Goal: Transaction & Acquisition: Book appointment/travel/reservation

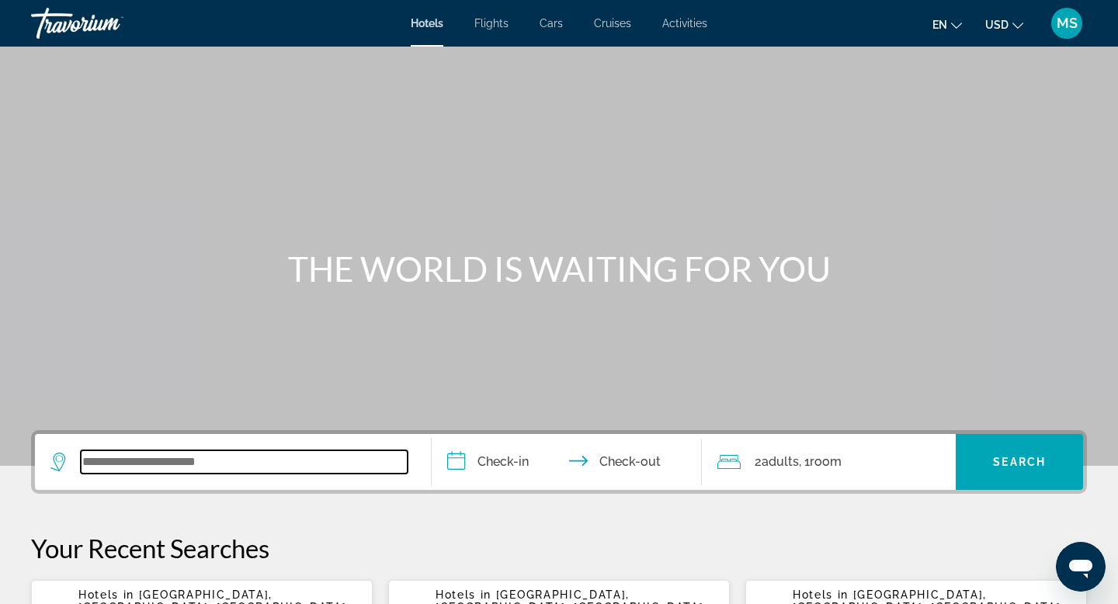
click at [190, 465] on input "Search widget" at bounding box center [244, 461] width 327 height 23
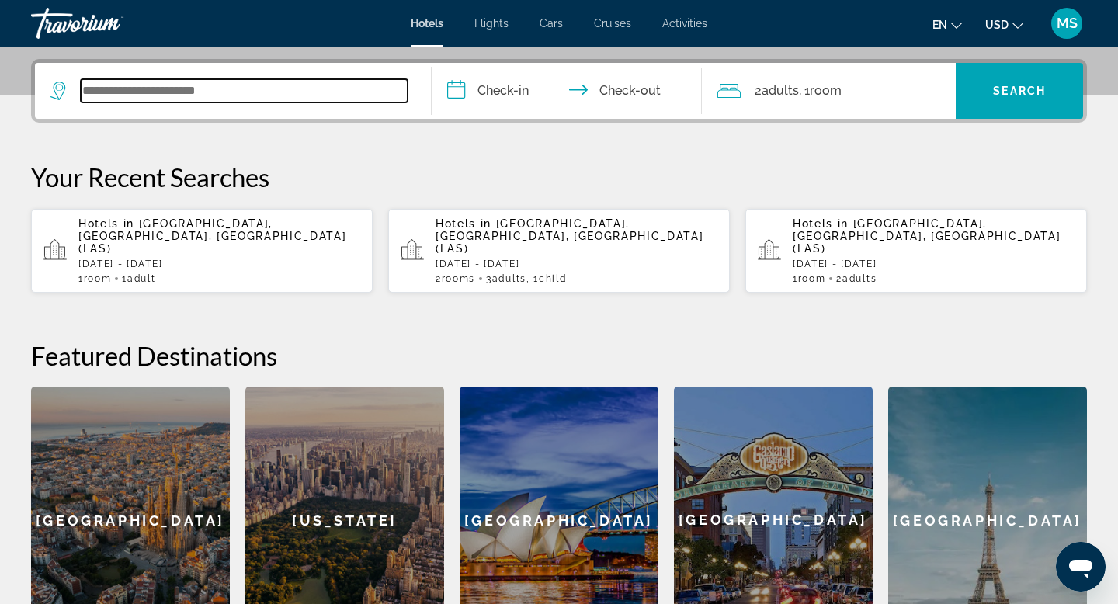
scroll to position [380, 0]
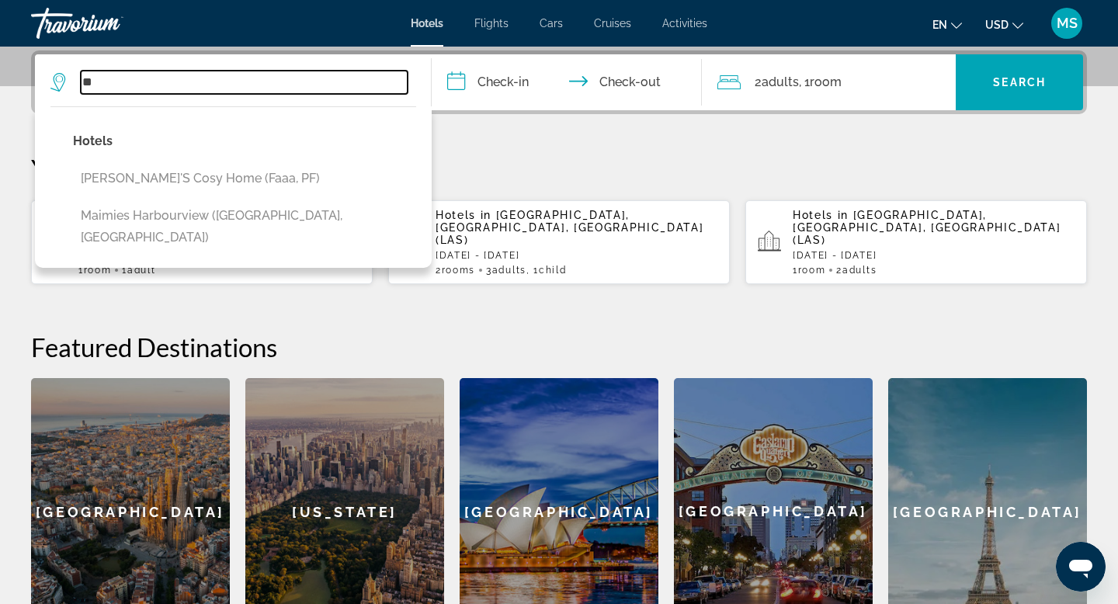
type input "*"
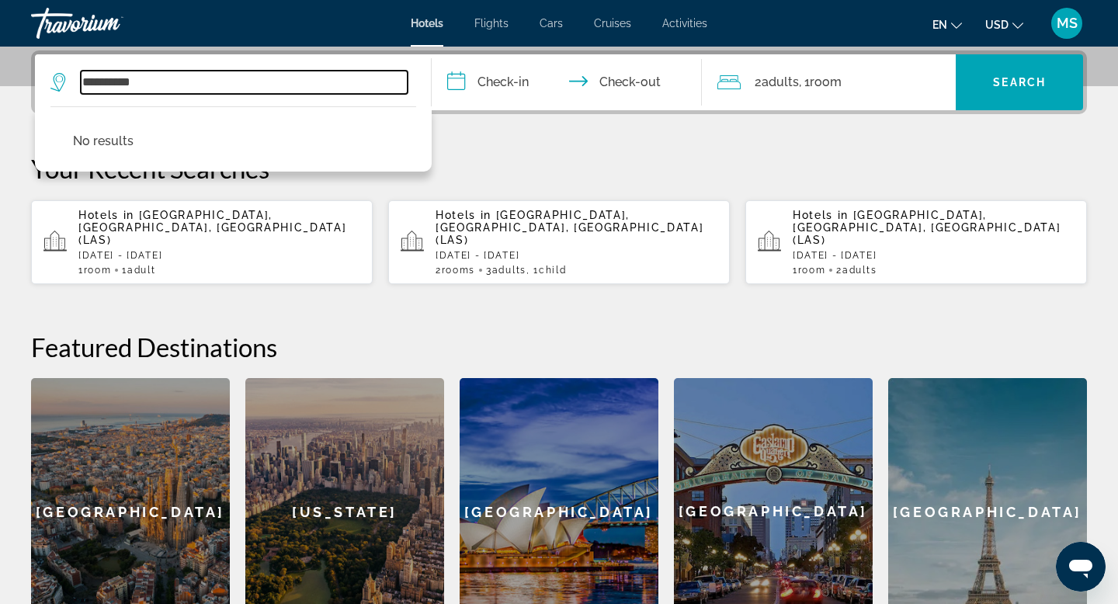
click at [134, 82] on input "**********" at bounding box center [244, 82] width 327 height 23
click at [130, 82] on input "**********" at bounding box center [244, 82] width 327 height 23
click at [105, 81] on input "**********" at bounding box center [244, 82] width 327 height 23
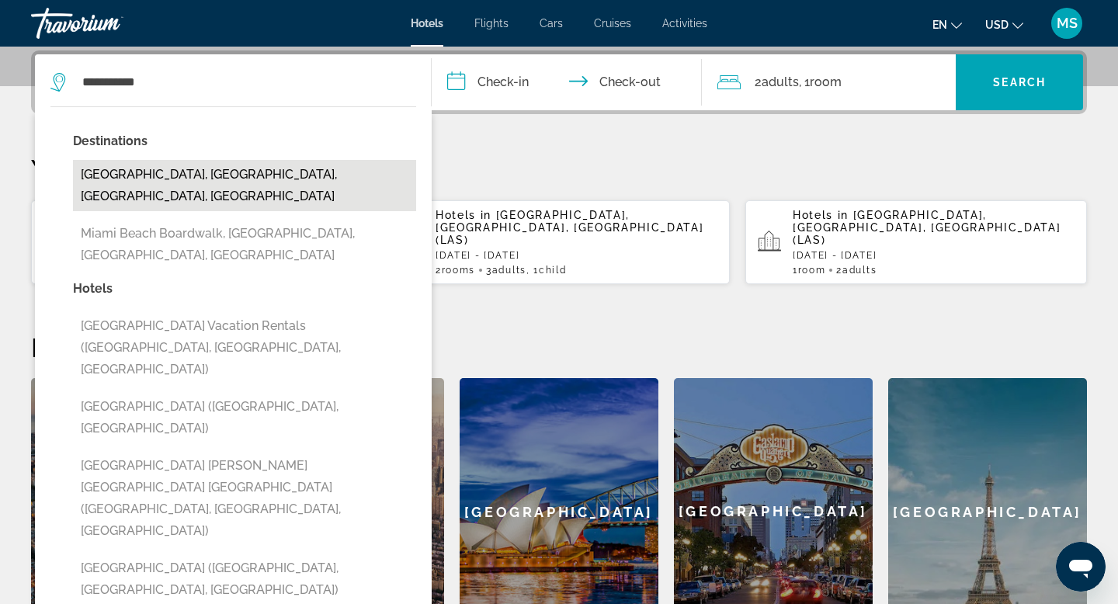
click at [99, 176] on button "[GEOGRAPHIC_DATA], [GEOGRAPHIC_DATA], [GEOGRAPHIC_DATA], [GEOGRAPHIC_DATA]" at bounding box center [244, 185] width 343 height 51
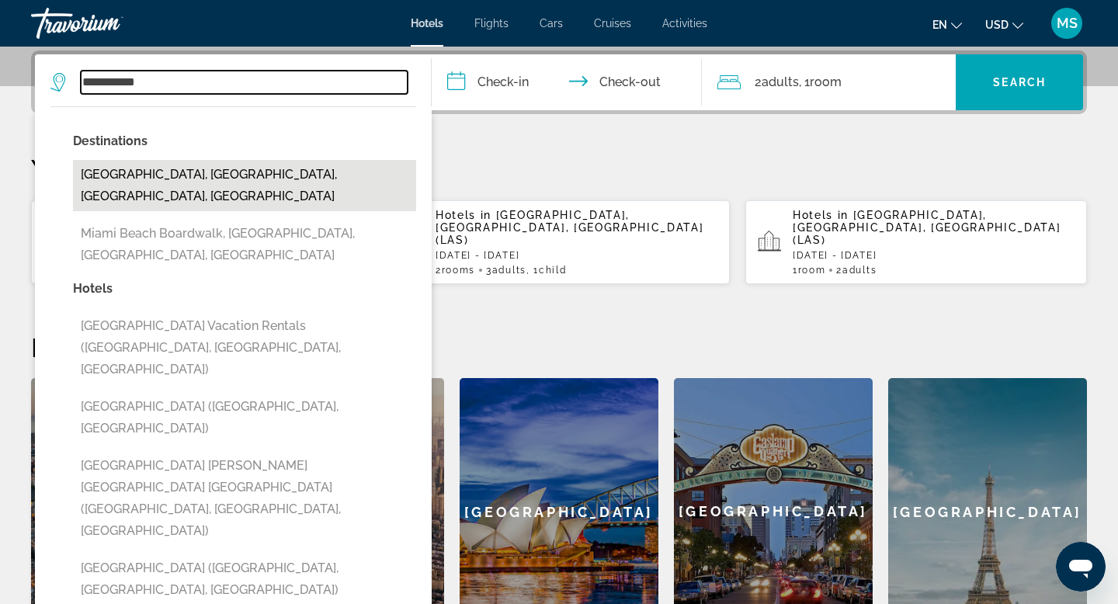
type input "**********"
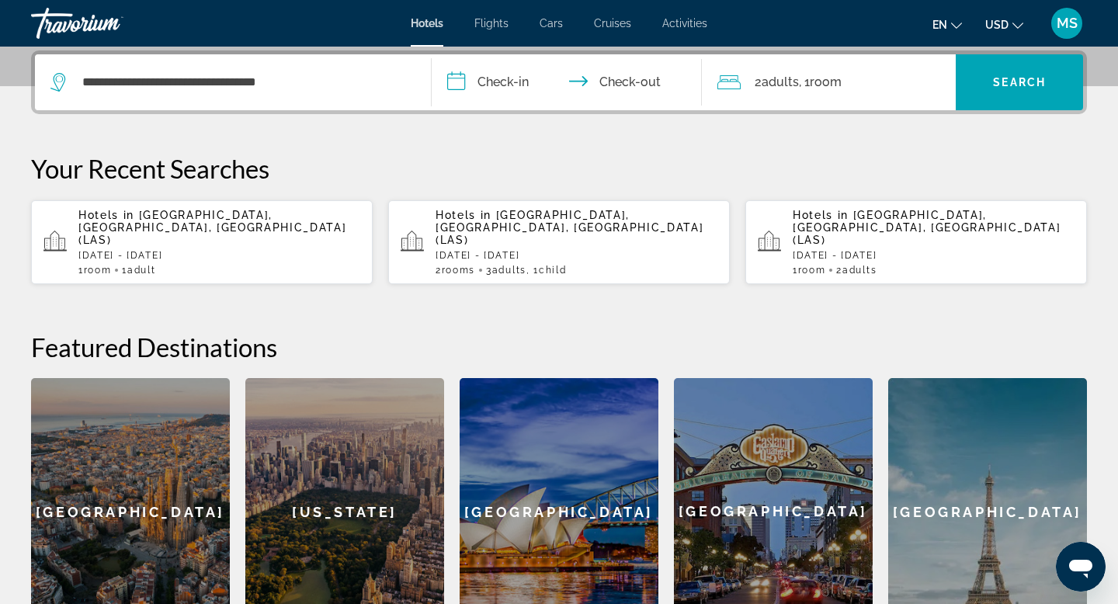
click at [500, 81] on input "**********" at bounding box center [570, 84] width 276 height 61
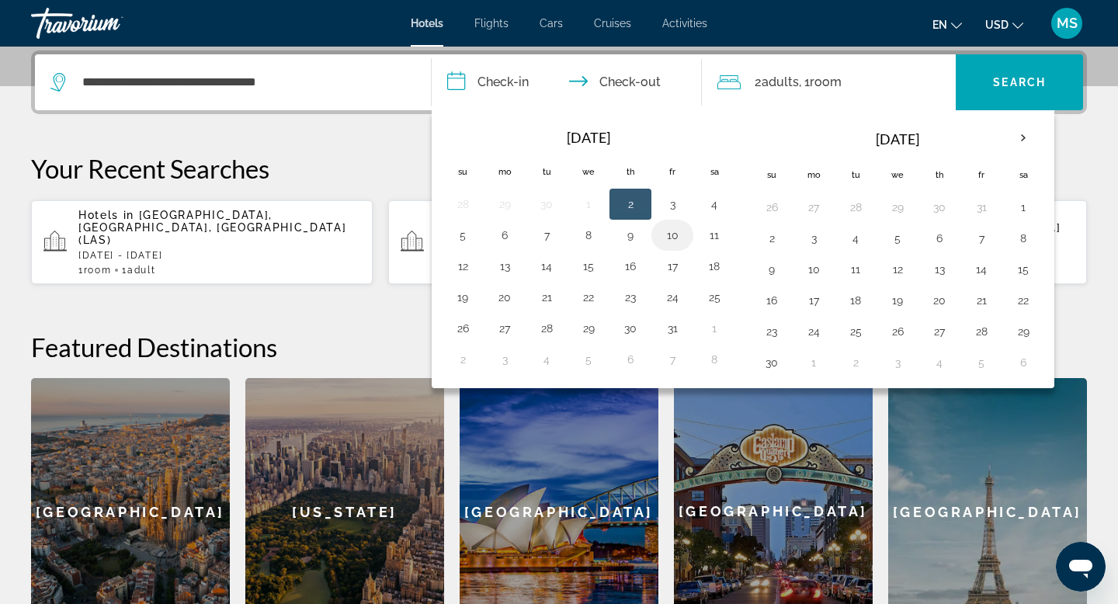
click at [670, 238] on button "10" at bounding box center [672, 235] width 25 height 22
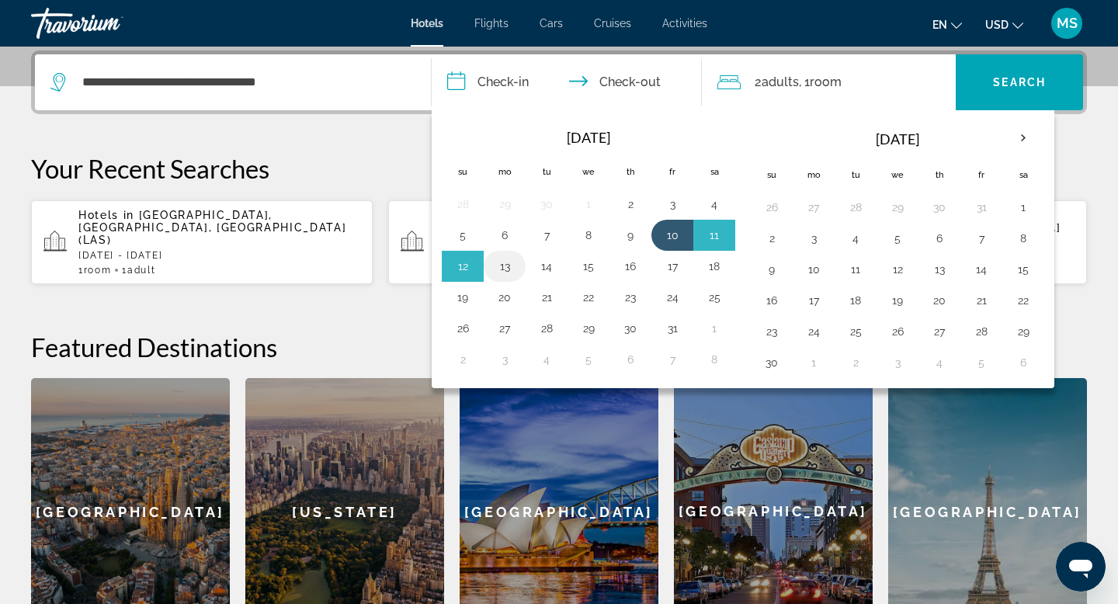
click at [504, 267] on button "13" at bounding box center [504, 266] width 25 height 22
type input "**********"
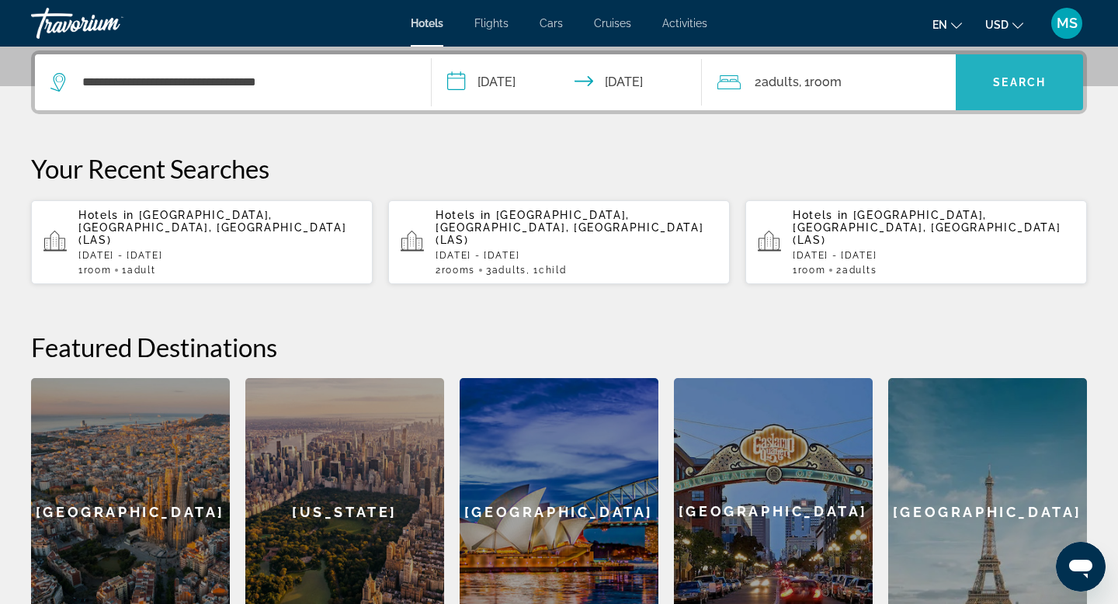
click at [1033, 100] on span "Search widget" at bounding box center [1018, 82] width 127 height 37
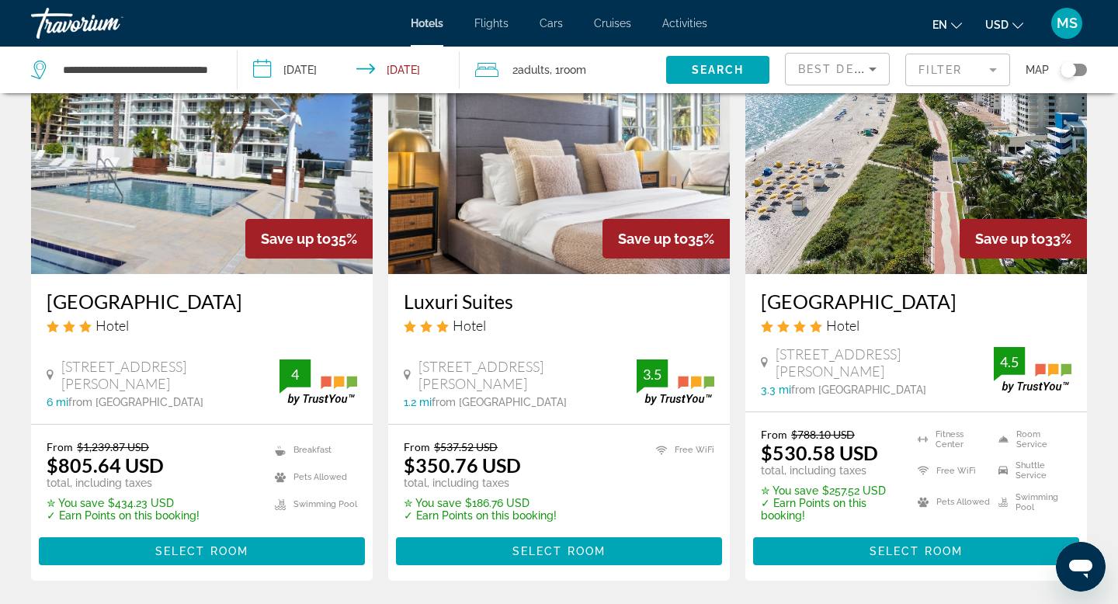
scroll to position [1816, 0]
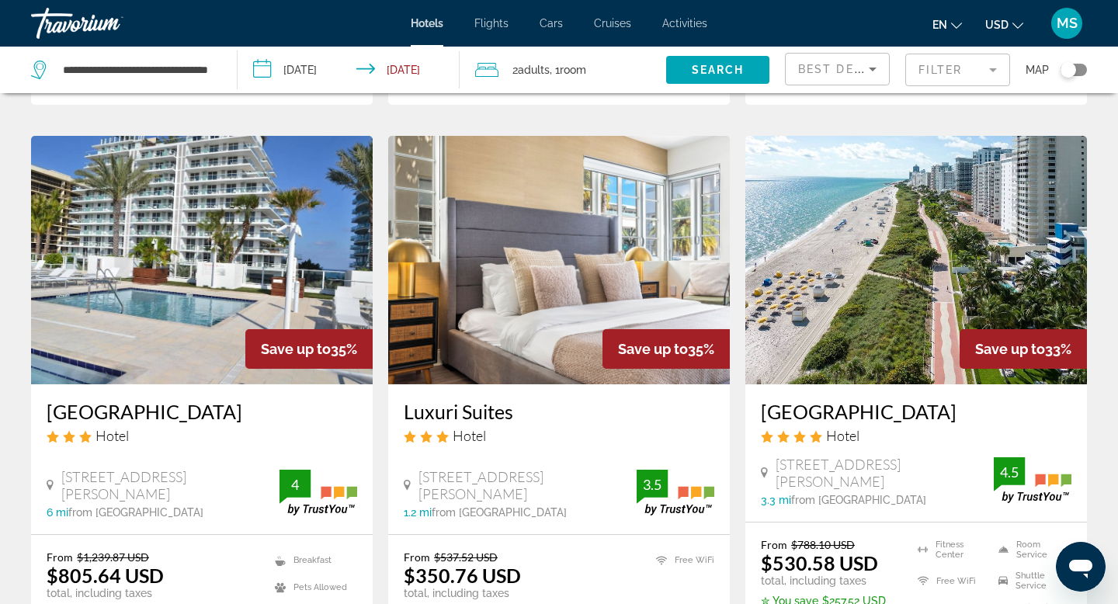
click at [878, 233] on img "Main content" at bounding box center [915, 260] width 341 height 248
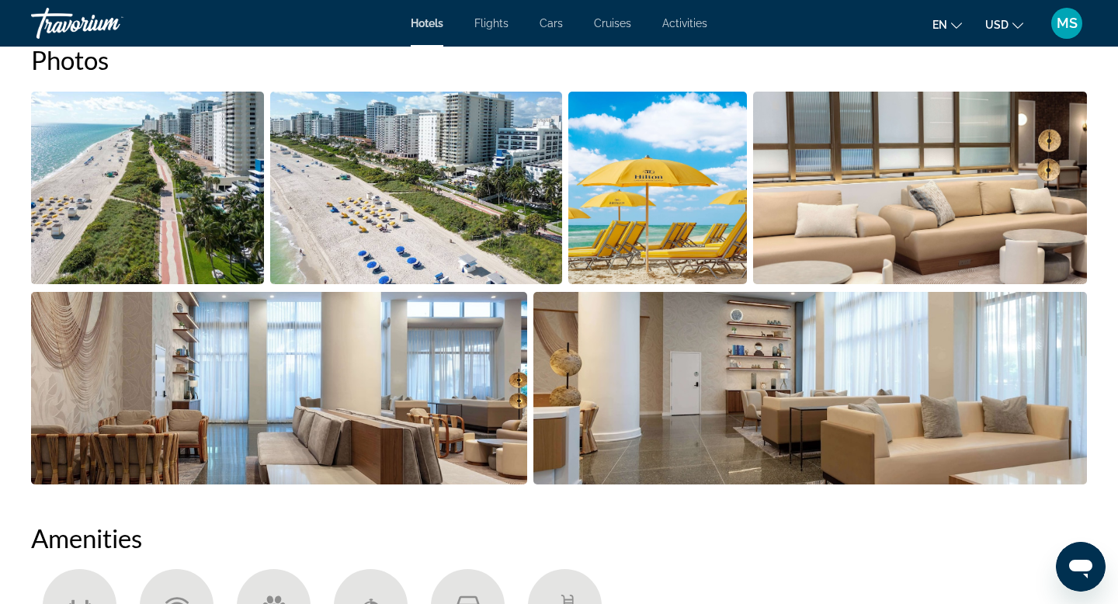
scroll to position [785, 0]
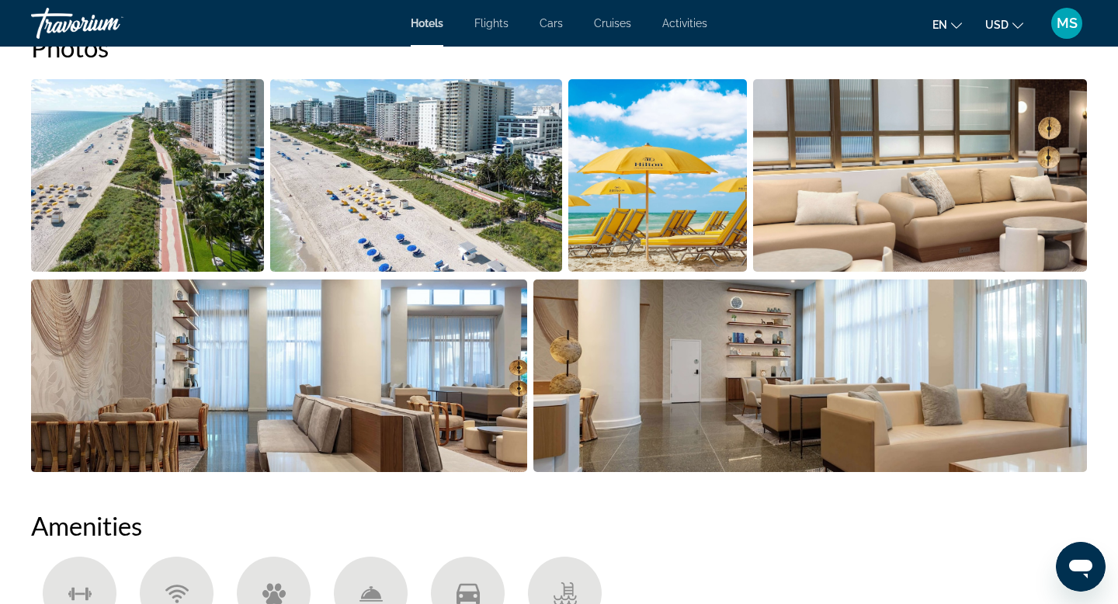
click at [167, 168] on img "Open full-screen image slider" at bounding box center [147, 175] width 233 height 192
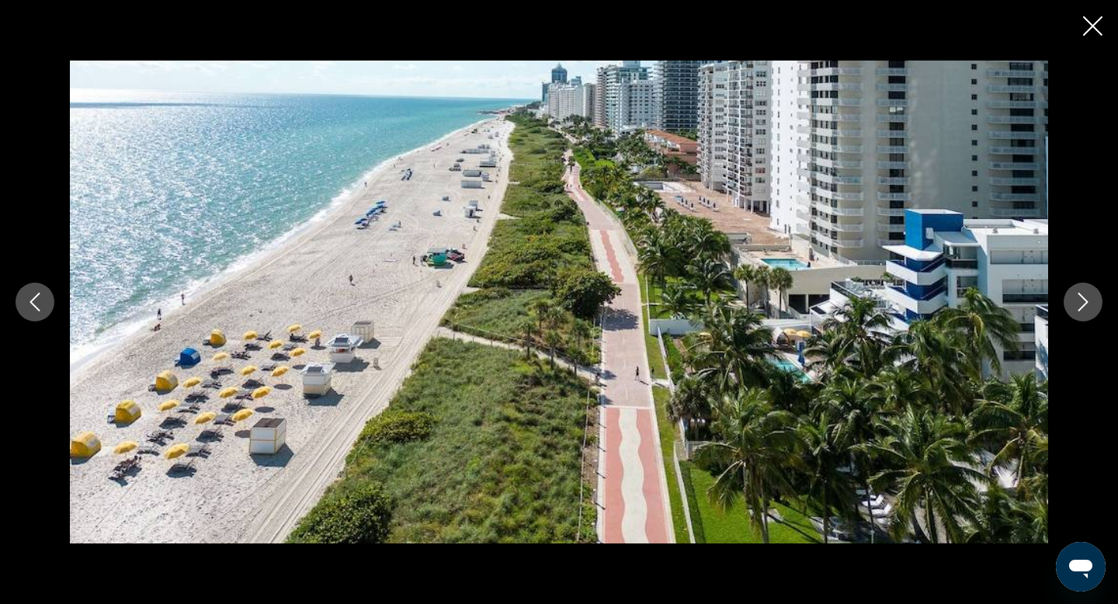
click at [1082, 307] on icon "Next image" at bounding box center [1082, 302] width 19 height 19
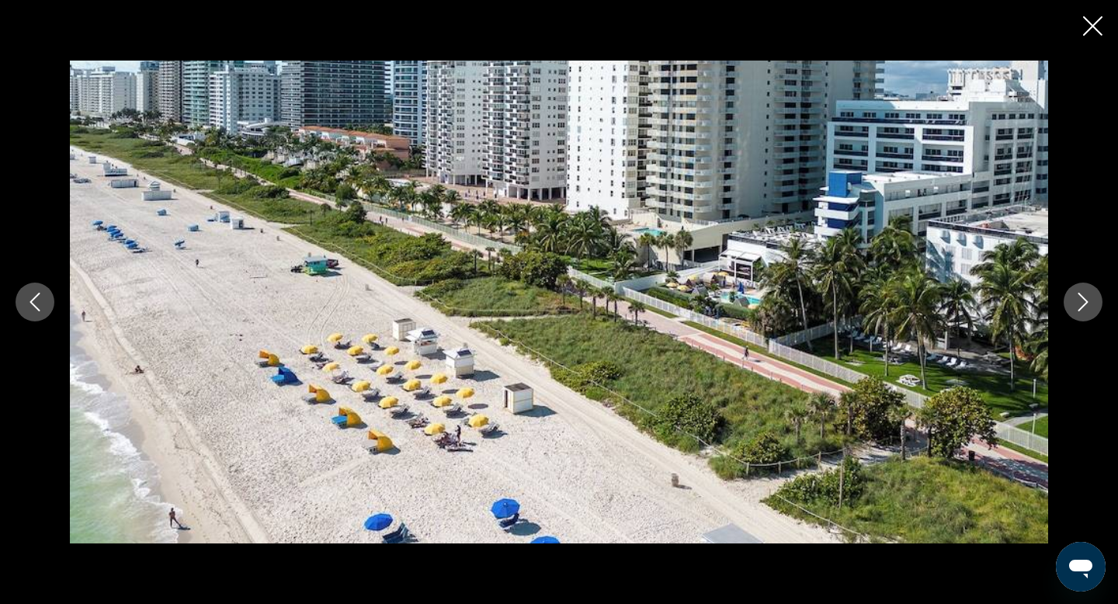
click at [1082, 307] on icon "Next image" at bounding box center [1082, 302] width 19 height 19
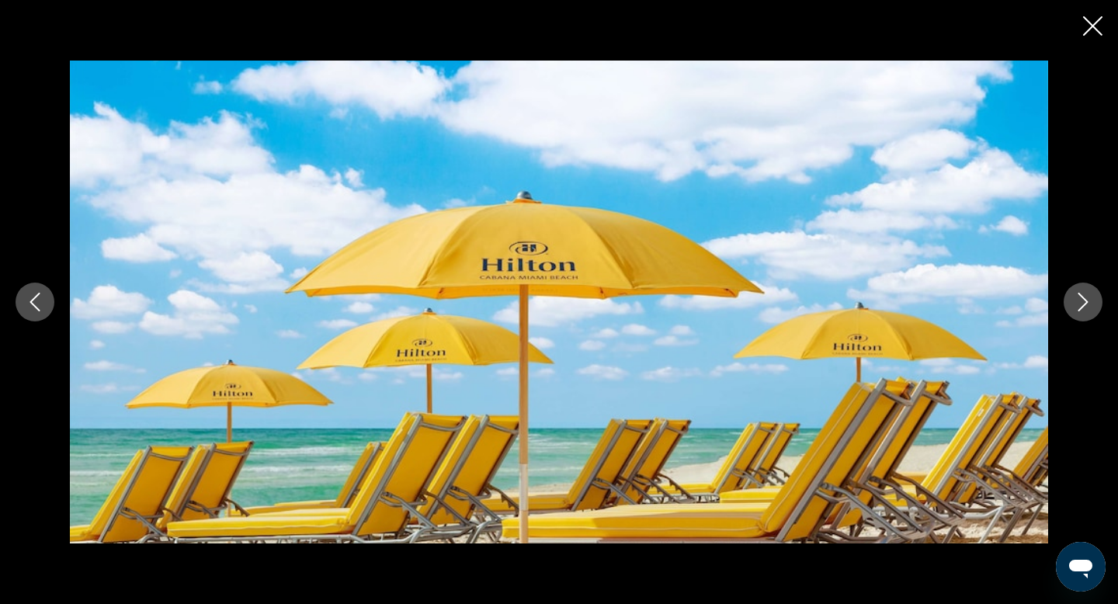
click at [1082, 307] on icon "Next image" at bounding box center [1082, 302] width 19 height 19
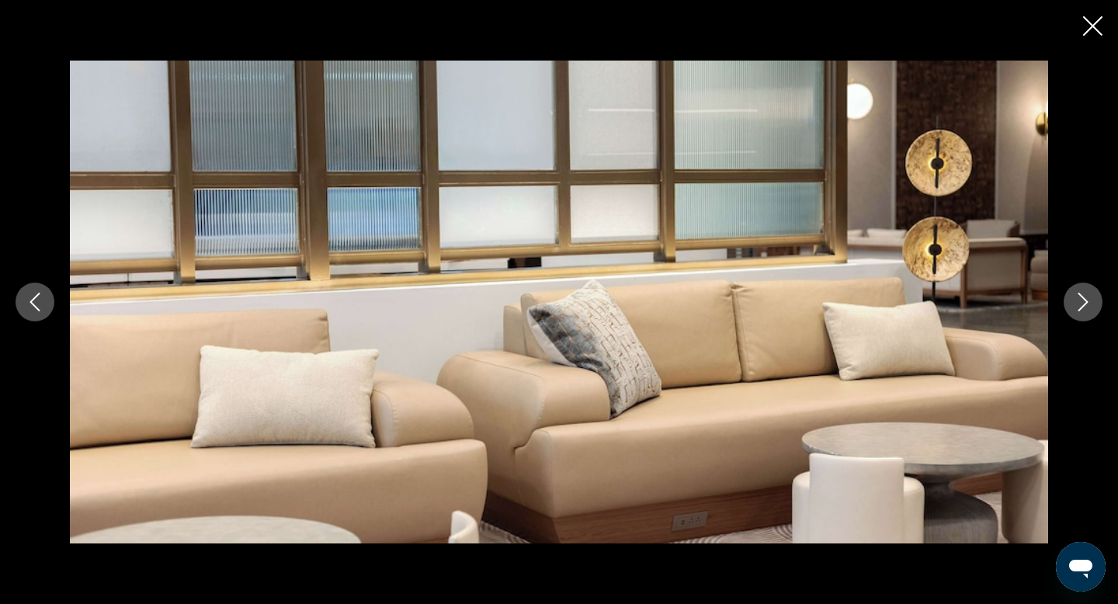
click at [1082, 307] on icon "Next image" at bounding box center [1082, 302] width 19 height 19
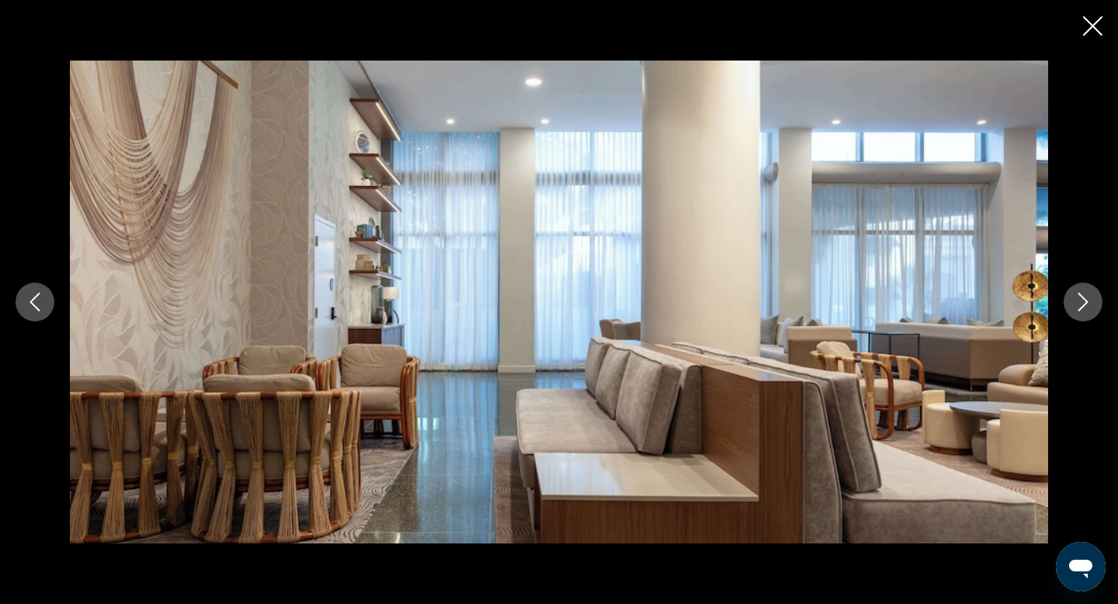
click at [1082, 307] on icon "Next image" at bounding box center [1082, 302] width 19 height 19
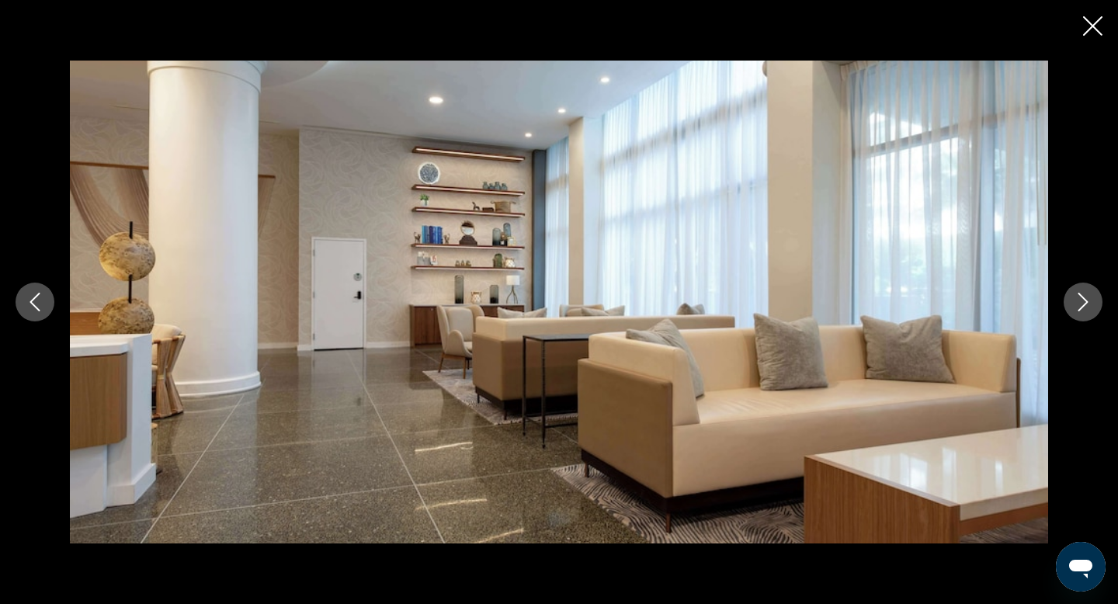
click at [1082, 307] on icon "Next image" at bounding box center [1082, 302] width 19 height 19
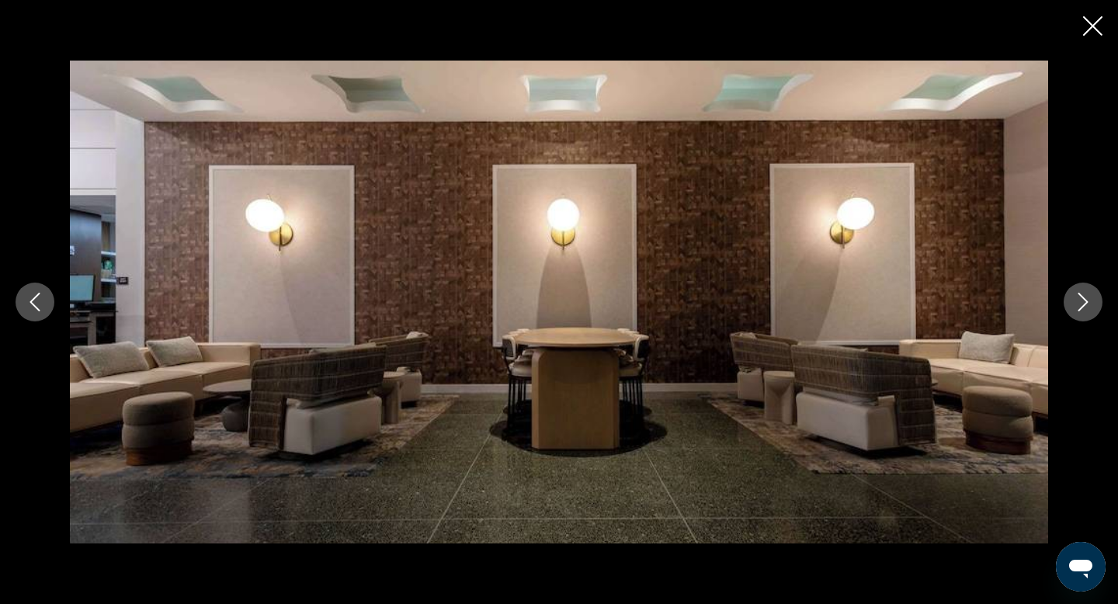
click at [1082, 307] on icon "Next image" at bounding box center [1083, 302] width 10 height 19
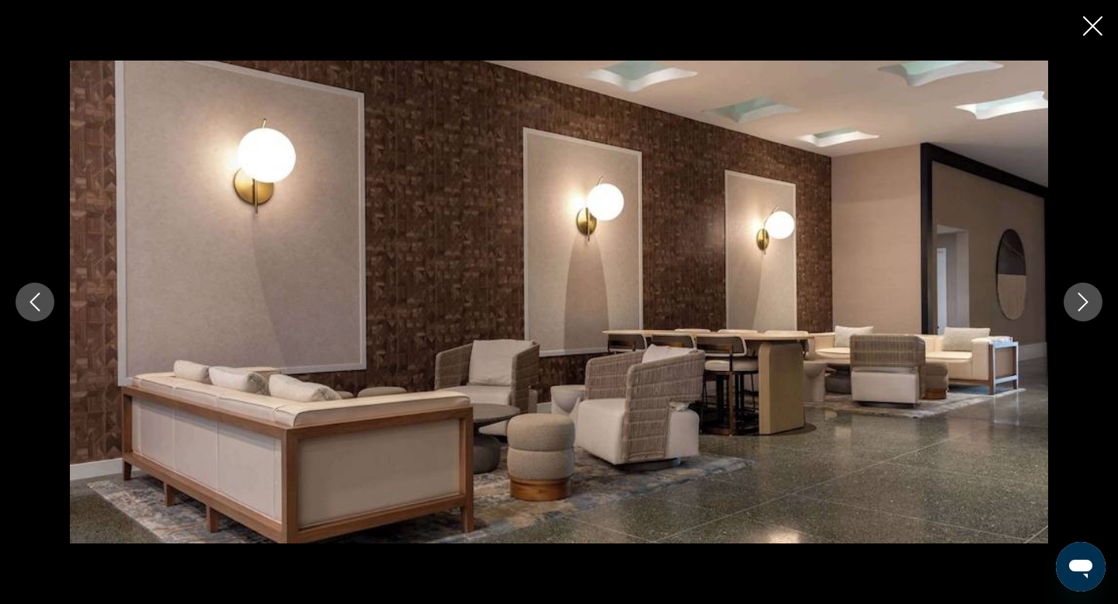
click at [1082, 307] on icon "Next image" at bounding box center [1083, 302] width 10 height 19
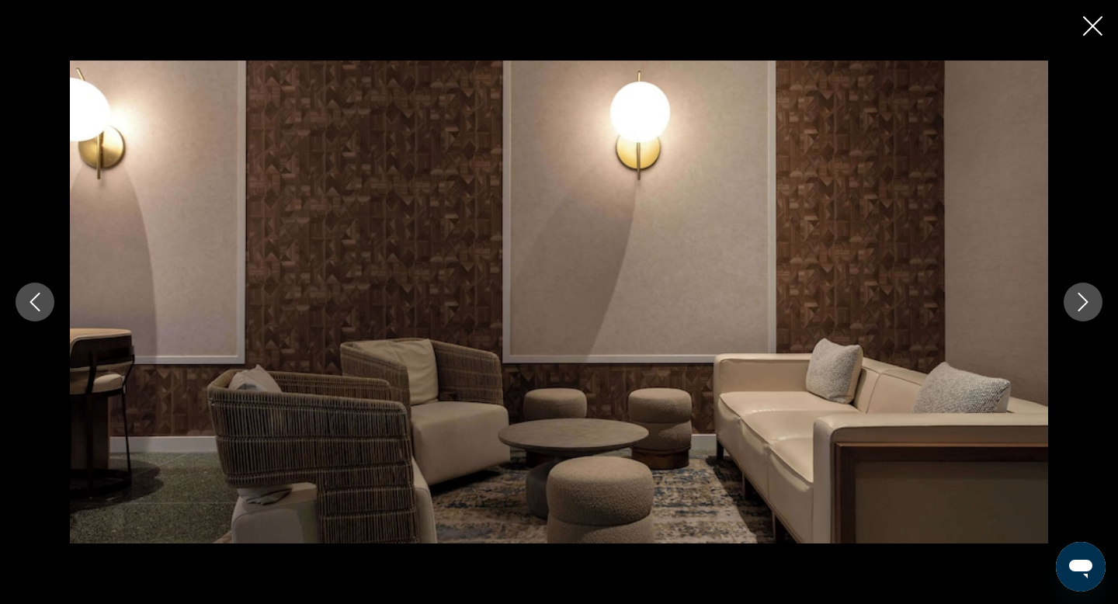
click at [1082, 307] on icon "Next image" at bounding box center [1083, 302] width 10 height 19
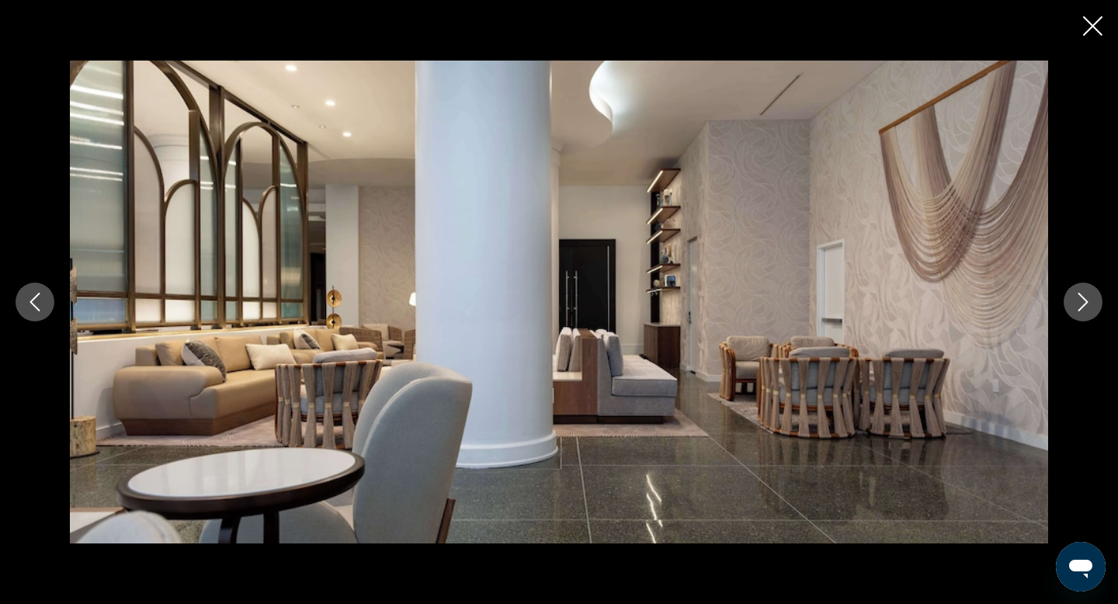
click at [1082, 307] on icon "Next image" at bounding box center [1083, 302] width 10 height 19
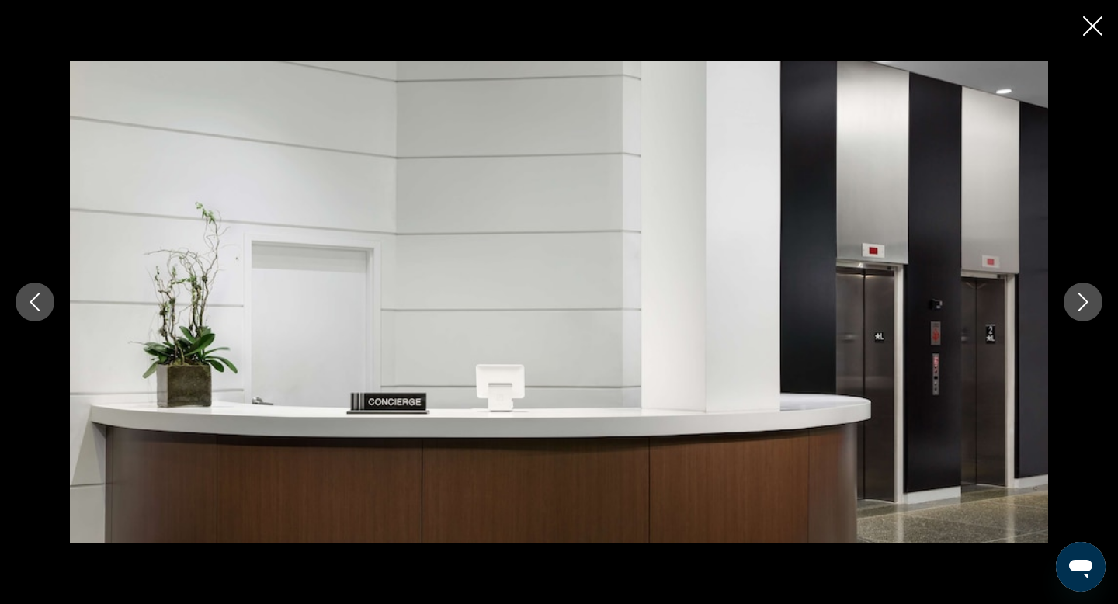
click at [1082, 307] on icon "Next image" at bounding box center [1083, 302] width 10 height 19
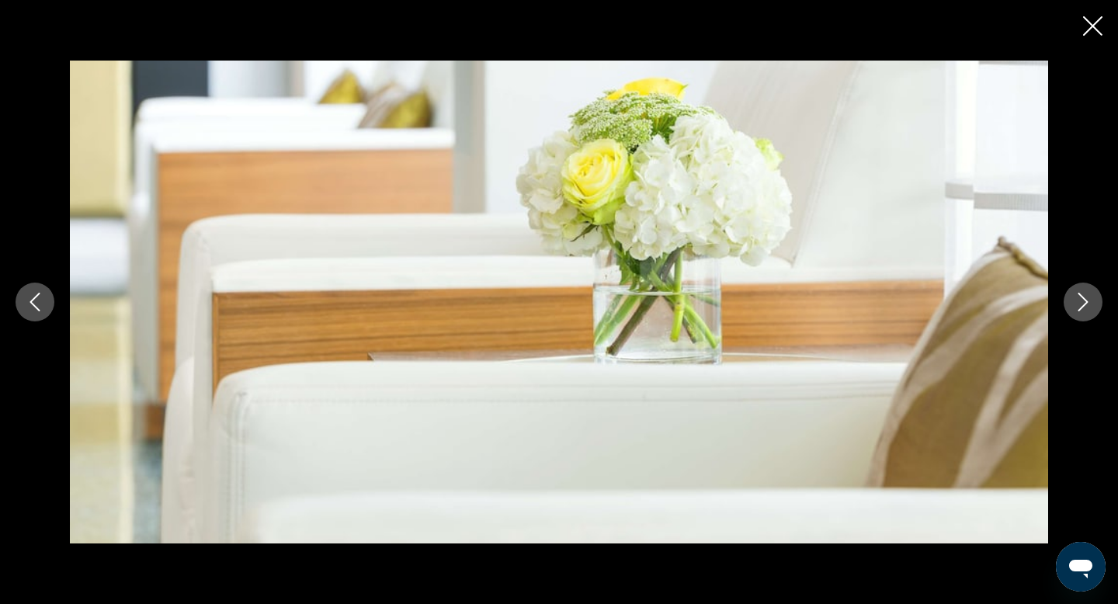
click at [1082, 307] on icon "Next image" at bounding box center [1083, 302] width 10 height 19
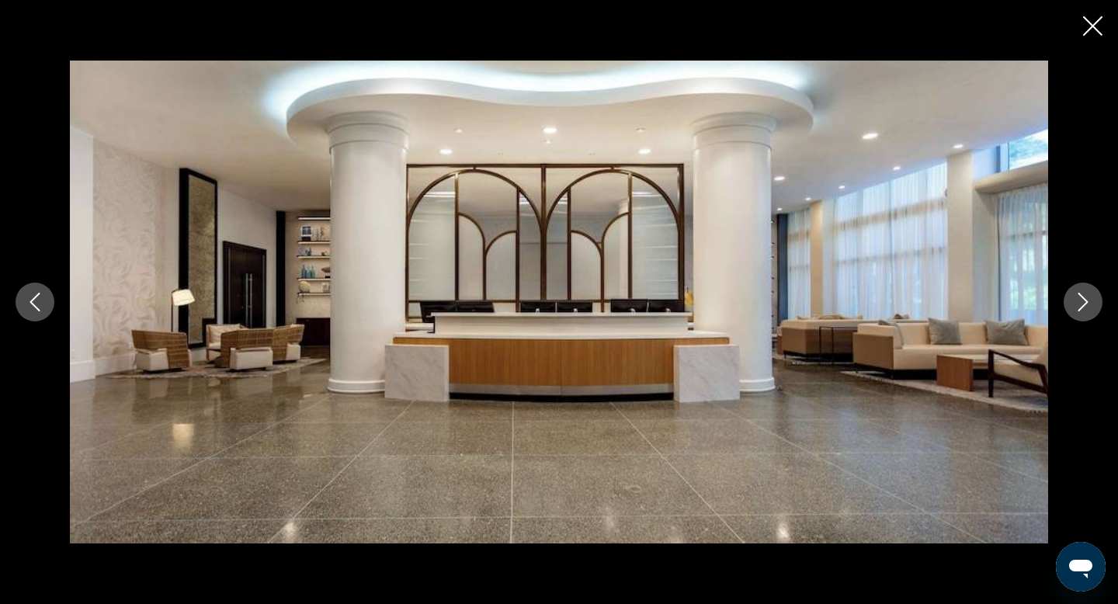
click at [1082, 307] on icon "Next image" at bounding box center [1083, 302] width 10 height 19
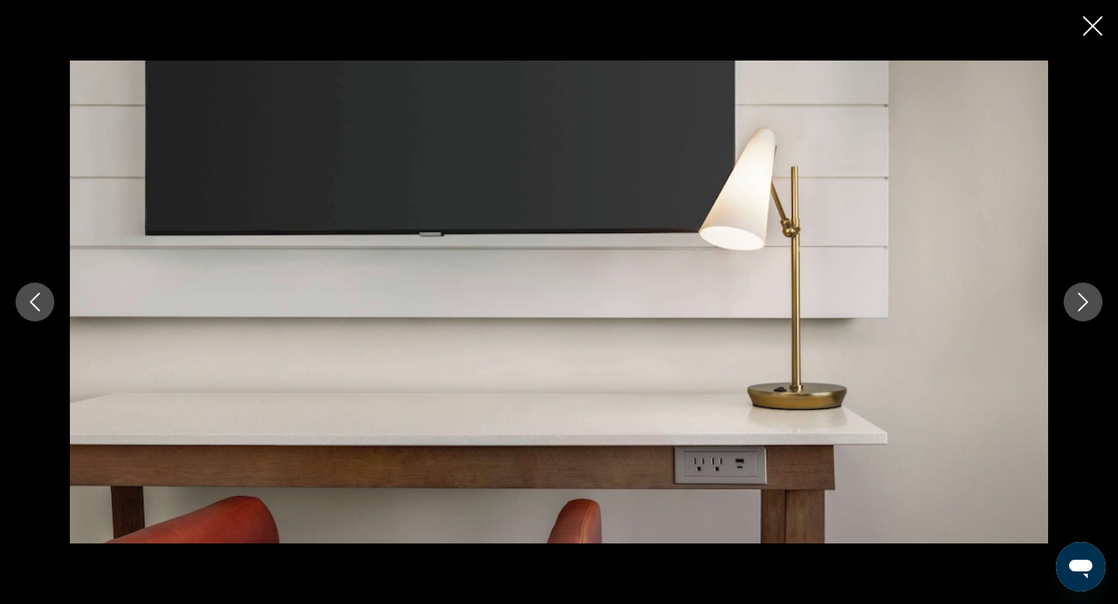
click at [1082, 307] on icon "Next image" at bounding box center [1083, 302] width 10 height 19
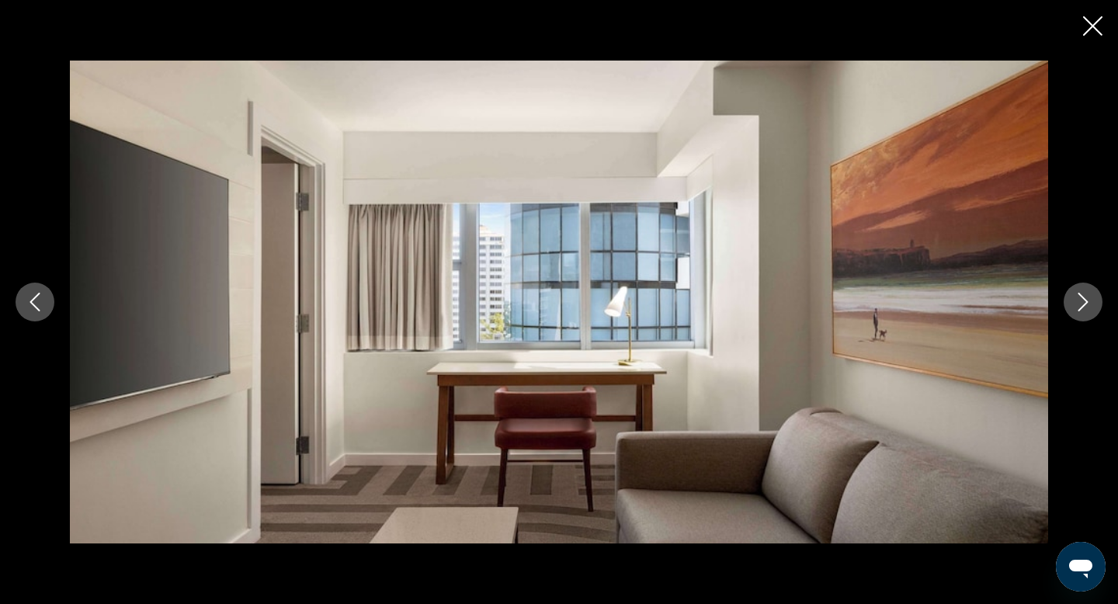
click at [1082, 307] on icon "Next image" at bounding box center [1083, 302] width 10 height 19
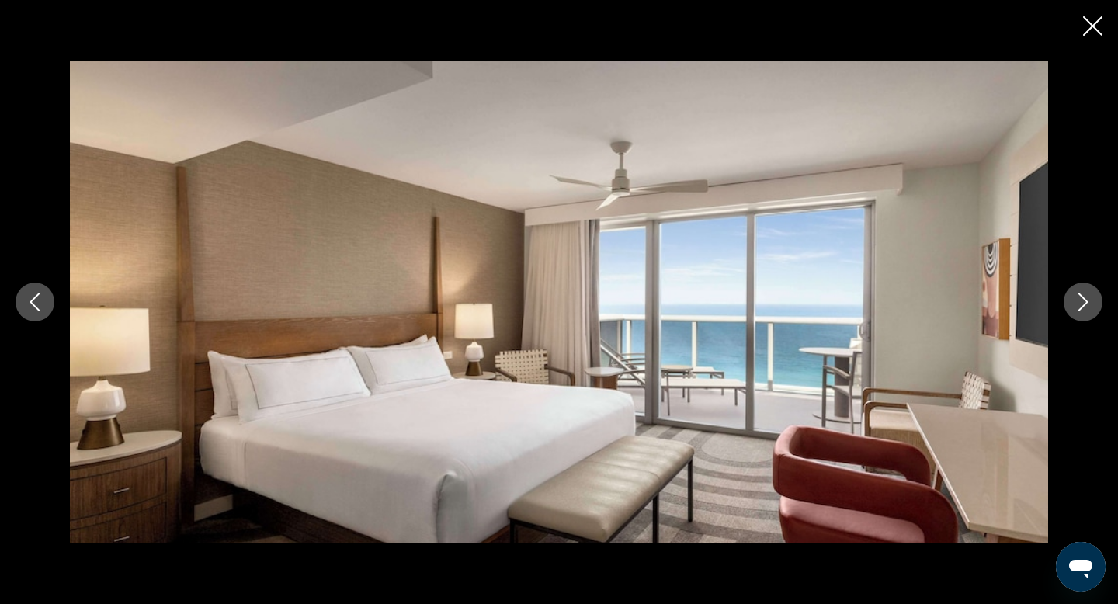
click at [1082, 307] on icon "Next image" at bounding box center [1083, 302] width 10 height 19
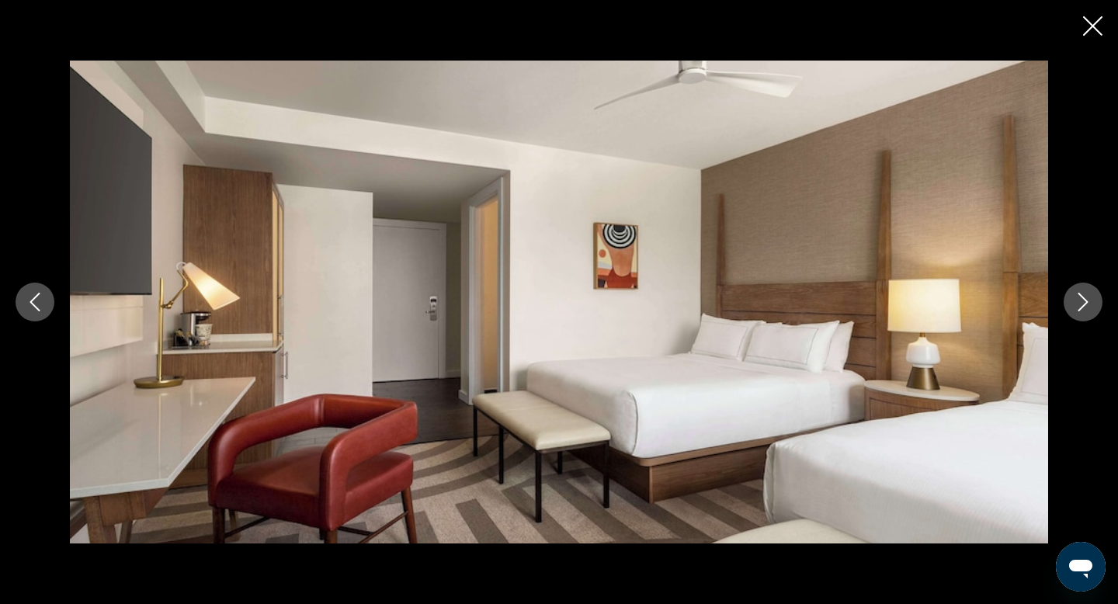
click at [1082, 307] on icon "Next image" at bounding box center [1083, 302] width 10 height 19
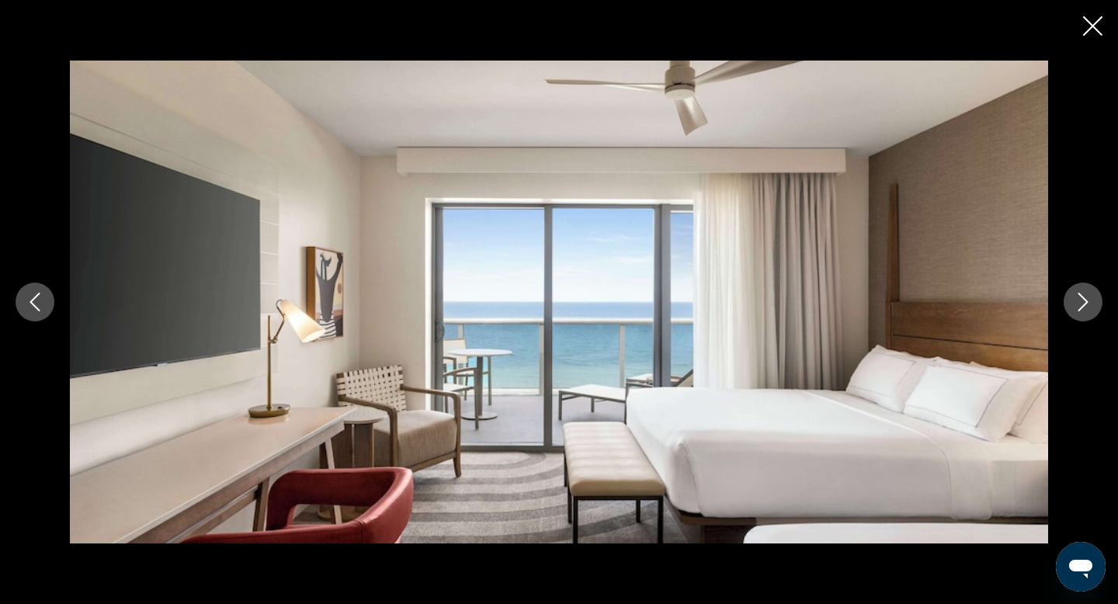
click at [1093, 32] on icon "Close slideshow" at bounding box center [1092, 25] width 19 height 19
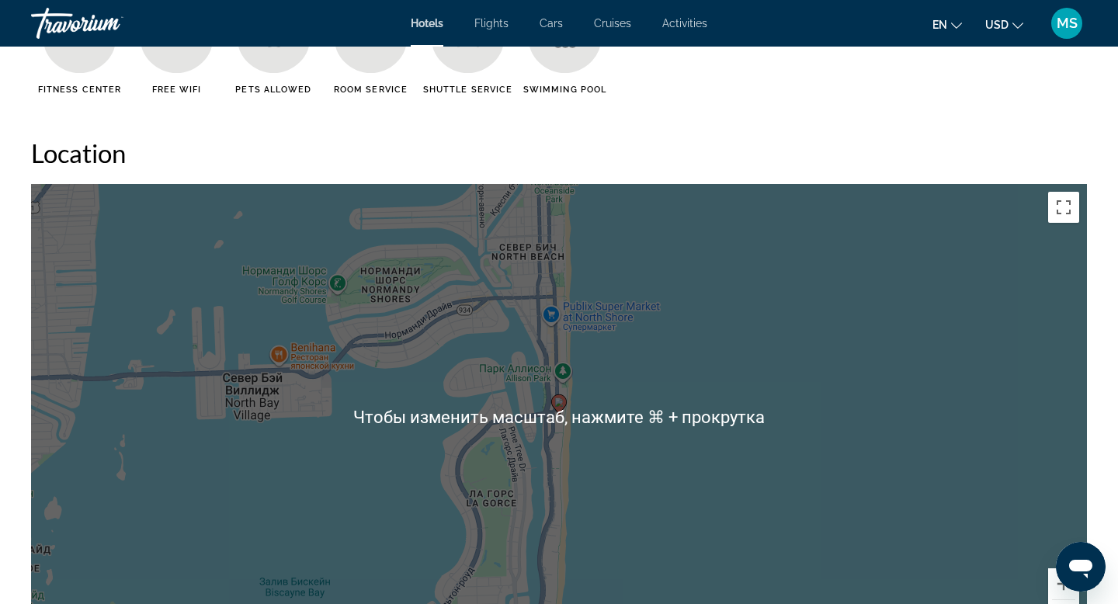
scroll to position [1366, 0]
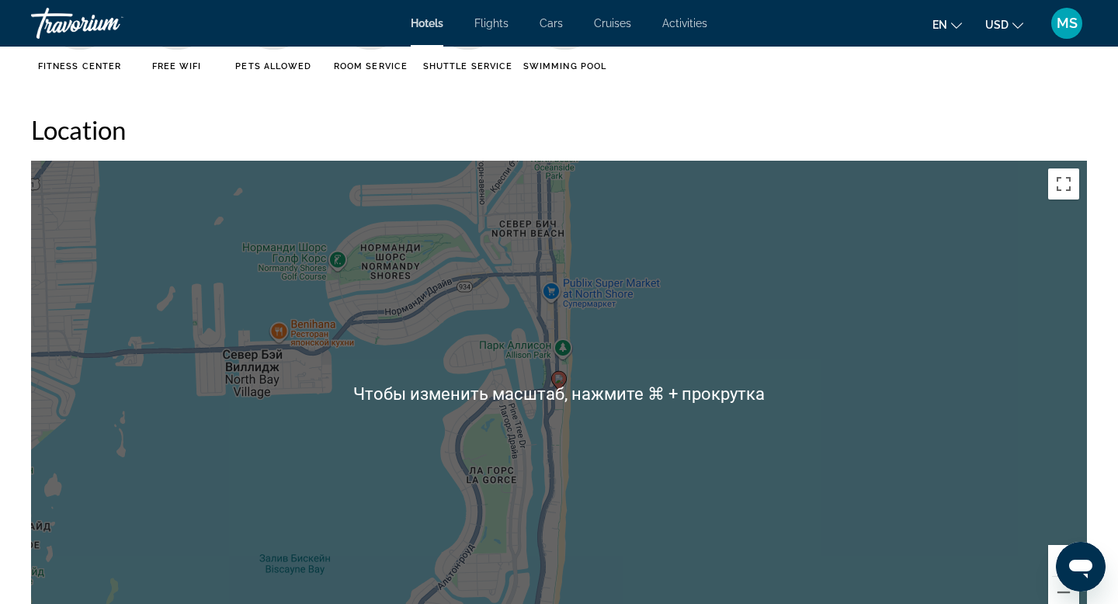
click at [666, 364] on div "Чтобы активировать перетаскивание с помощью клавиатуры, нажмите Alt + Ввод. Пос…" at bounding box center [558, 394] width 1055 height 466
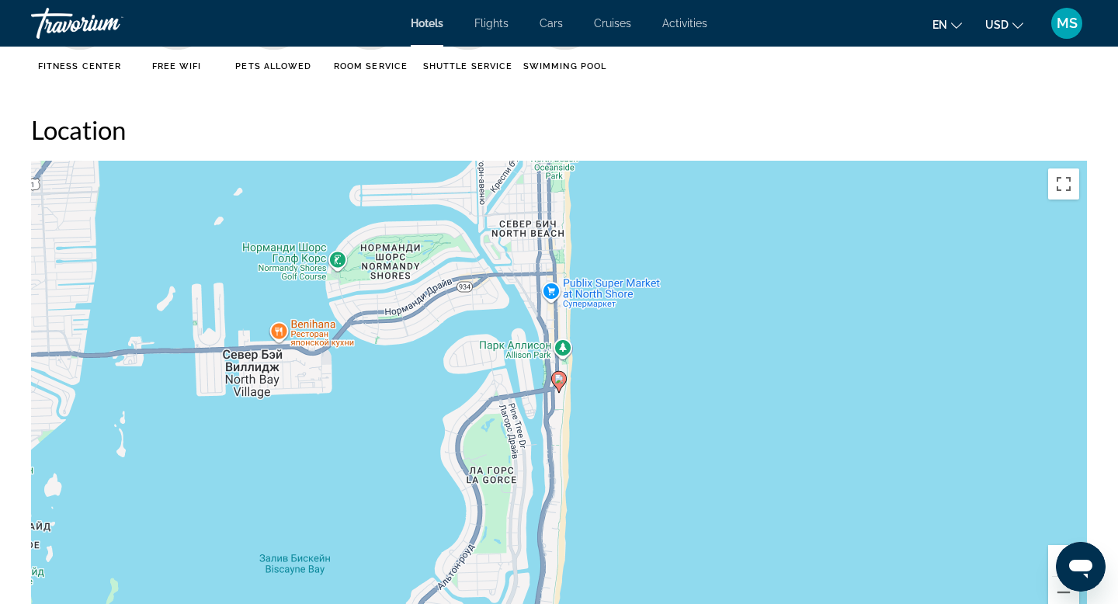
click at [666, 364] on div "Чтобы активировать перетаскивание с помощью клавиатуры, нажмите Alt + Ввод. Пос…" at bounding box center [558, 394] width 1055 height 466
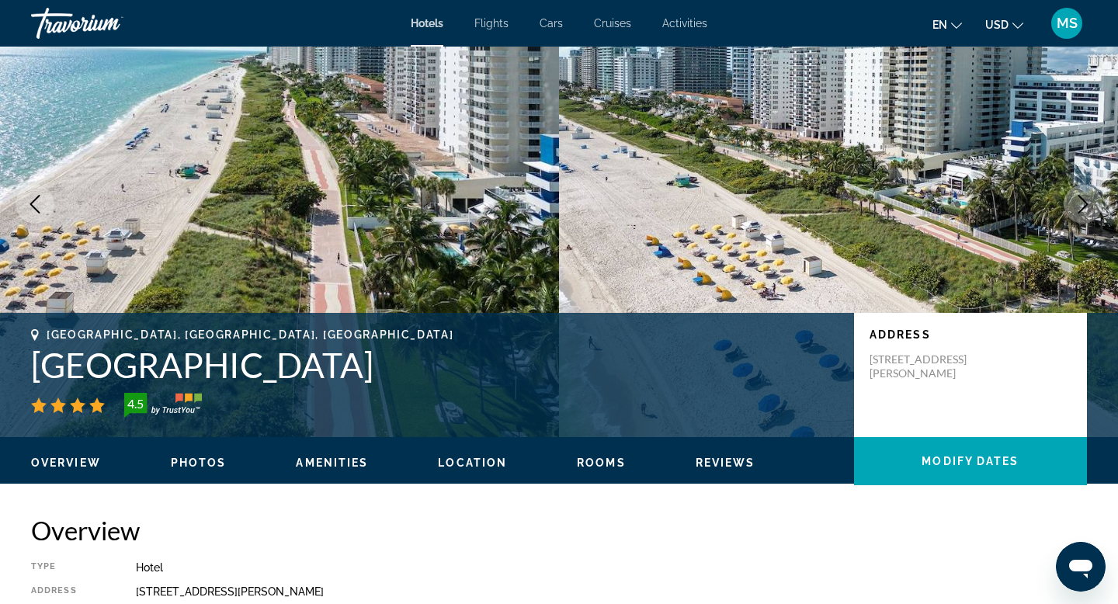
scroll to position [0, 0]
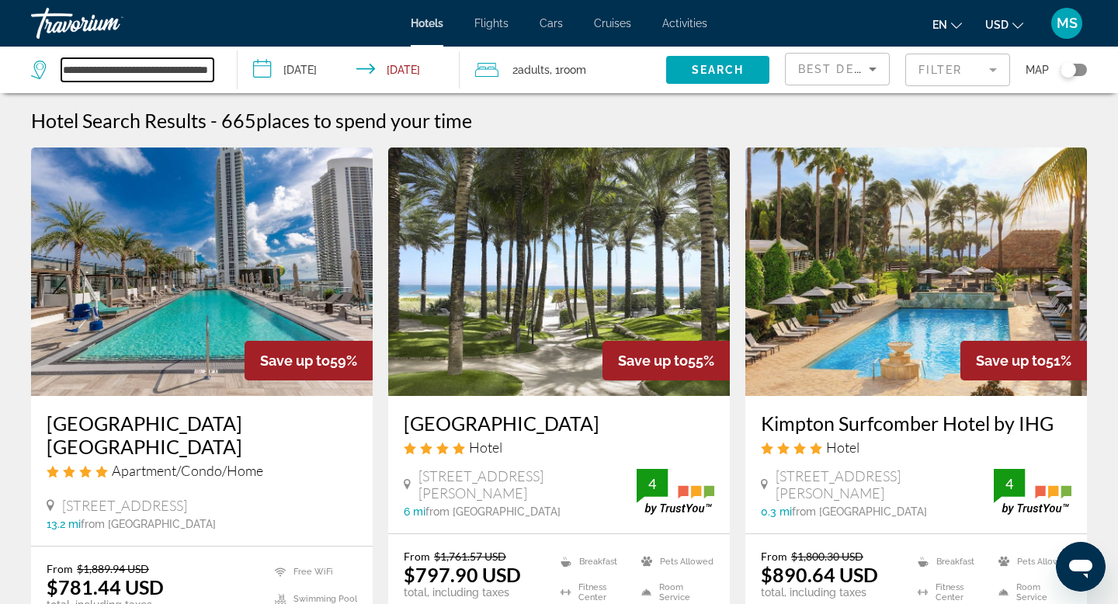
click at [134, 74] on input "**********" at bounding box center [137, 69] width 152 height 23
click at [126, 70] on input "**********" at bounding box center [137, 69] width 152 height 23
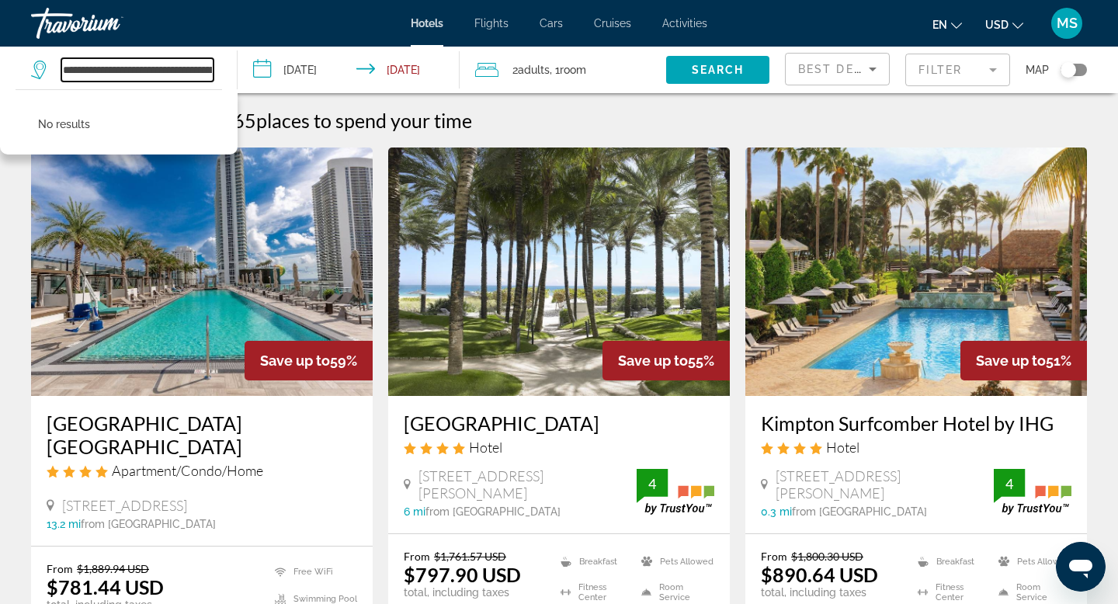
click at [69, 73] on input "**********" at bounding box center [137, 69] width 152 height 23
click at [95, 72] on input "**********" at bounding box center [137, 69] width 152 height 23
click at [104, 70] on input "**********" at bounding box center [137, 69] width 152 height 23
click at [133, 70] on input "**********" at bounding box center [137, 69] width 152 height 23
click at [175, 68] on input "**********" at bounding box center [137, 69] width 152 height 23
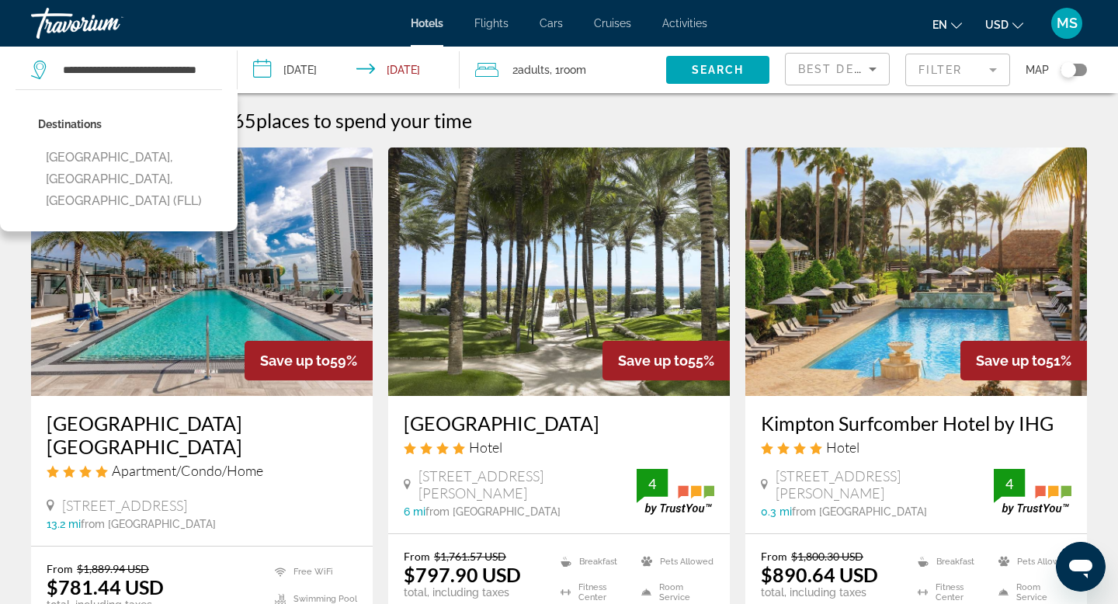
click at [106, 140] on div "Destinations [GEOGRAPHIC_DATA], [GEOGRAPHIC_DATA], [GEOGRAPHIC_DATA] (FLL)" at bounding box center [130, 168] width 184 height 110
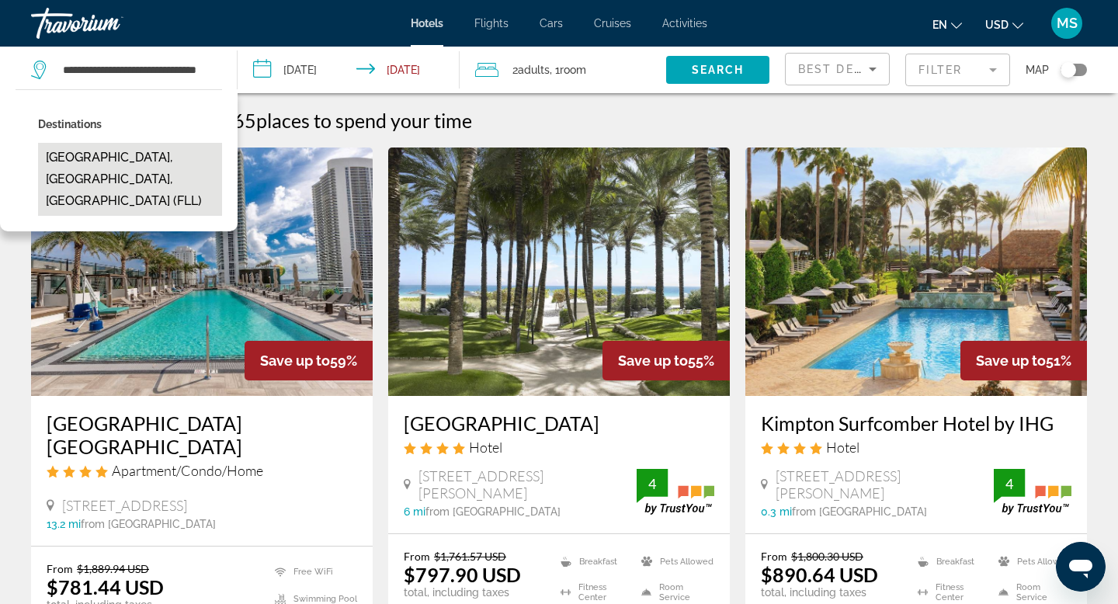
click at [106, 161] on button "[GEOGRAPHIC_DATA], [GEOGRAPHIC_DATA], [GEOGRAPHIC_DATA] (FLL)" at bounding box center [130, 179] width 184 height 73
type input "**********"
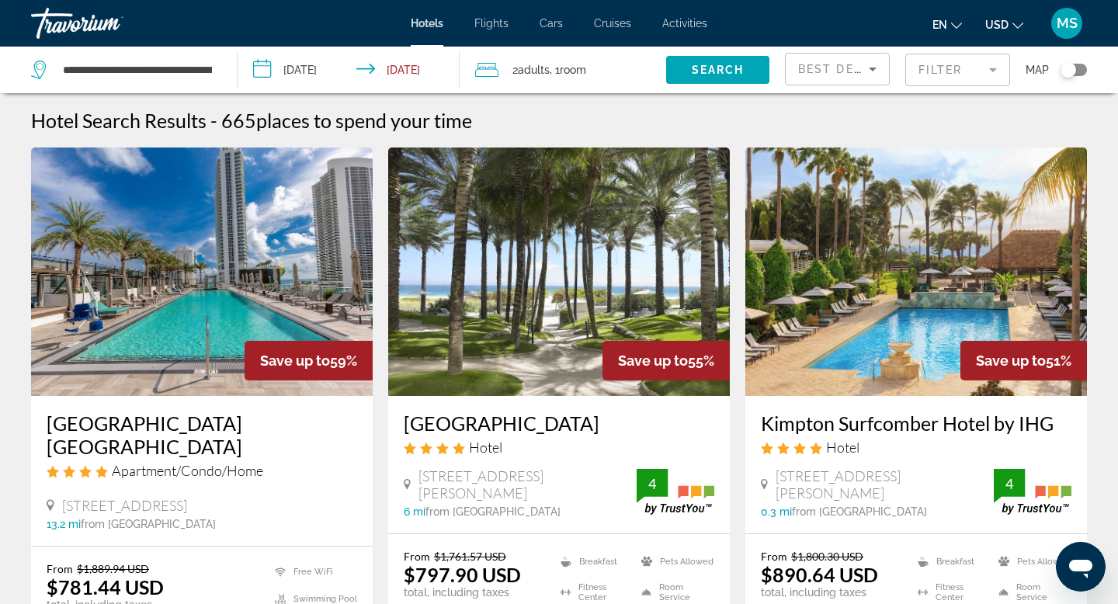
click at [284, 71] on input "**********" at bounding box center [351, 72] width 228 height 51
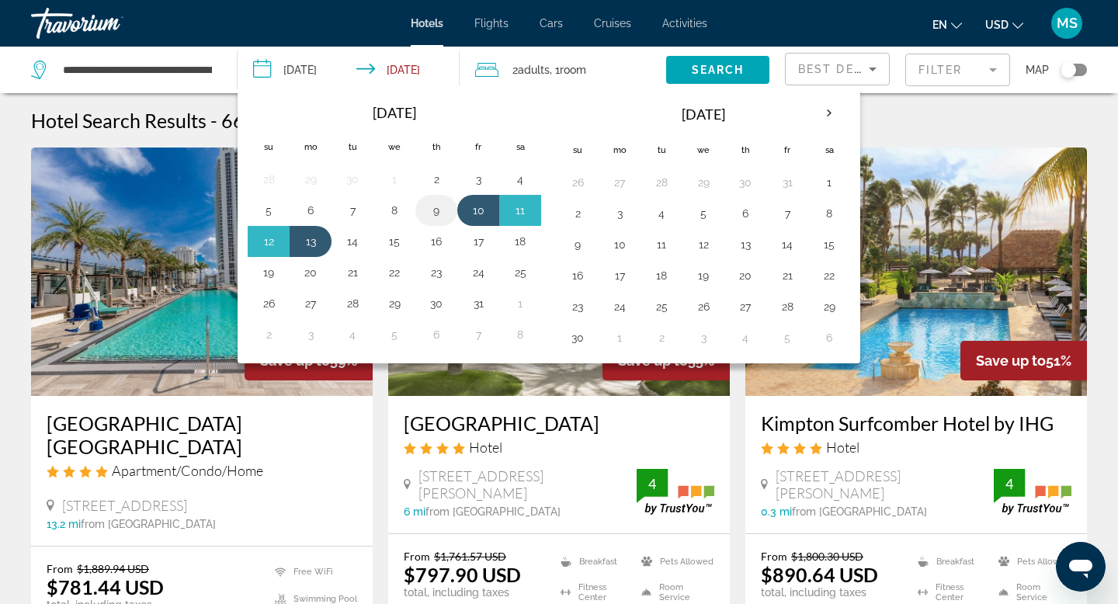
click at [437, 219] on button "9" at bounding box center [436, 210] width 25 height 22
click at [279, 235] on button "12" at bounding box center [268, 242] width 25 height 22
type input "**********"
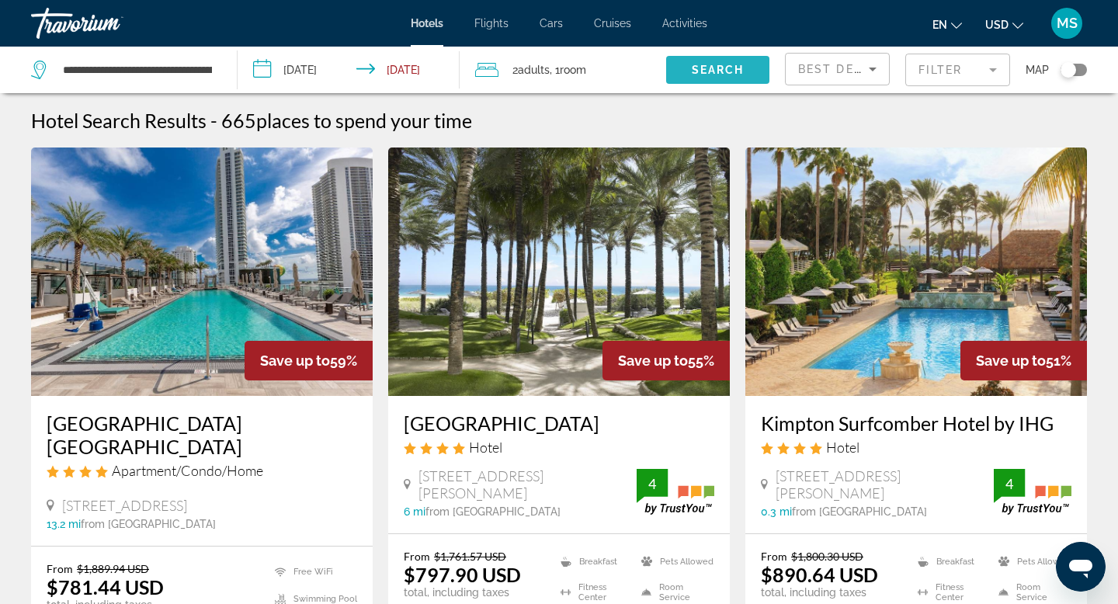
click at [689, 68] on span "Search widget" at bounding box center [717, 69] width 103 height 37
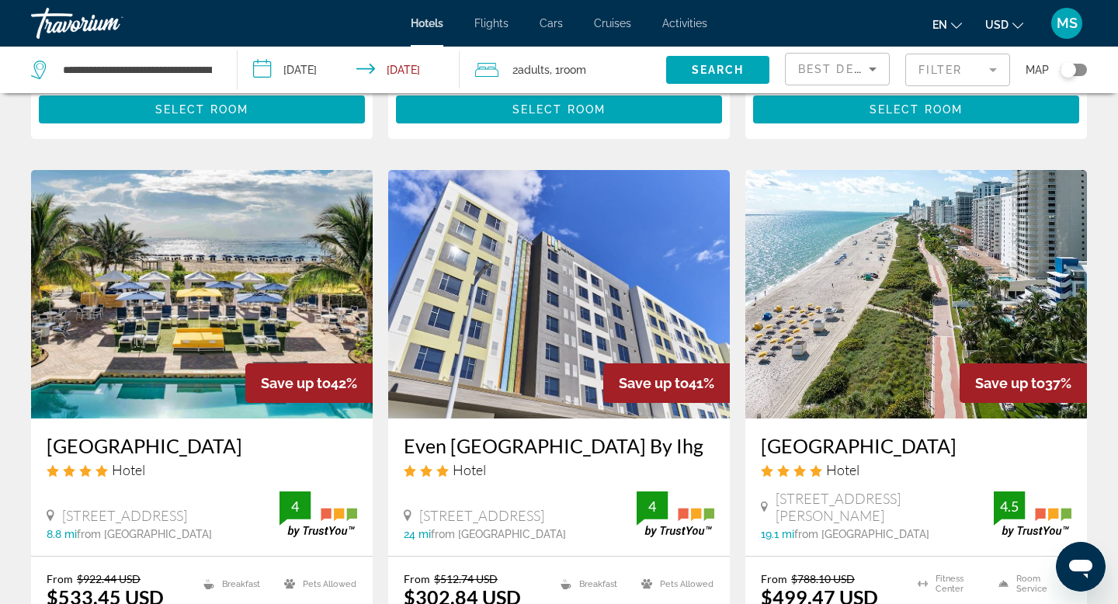
scroll to position [1160, 0]
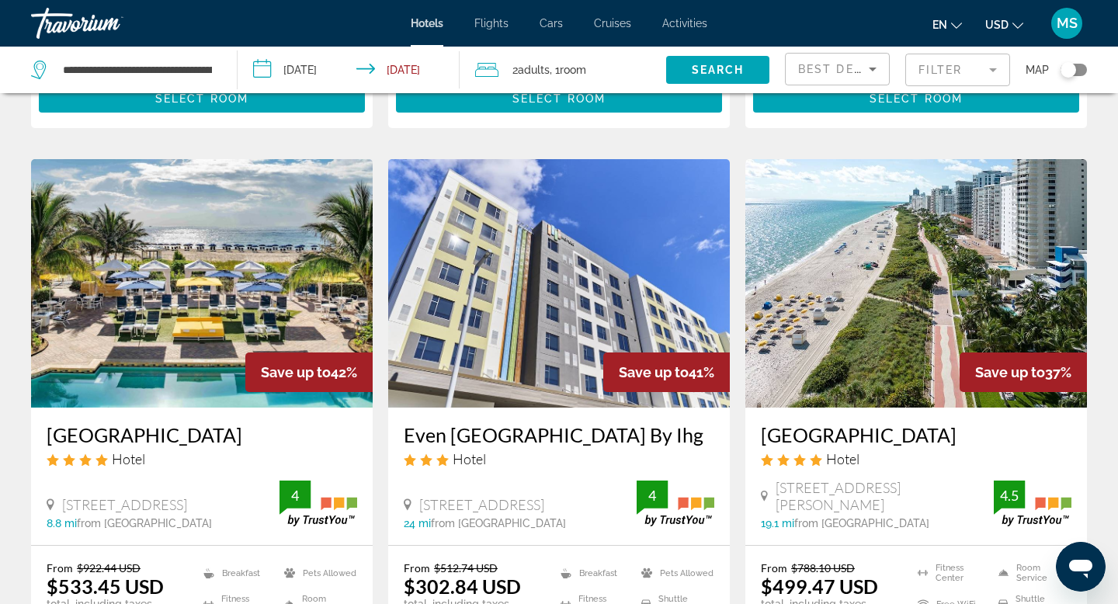
click at [177, 279] on img "Main content" at bounding box center [201, 283] width 341 height 248
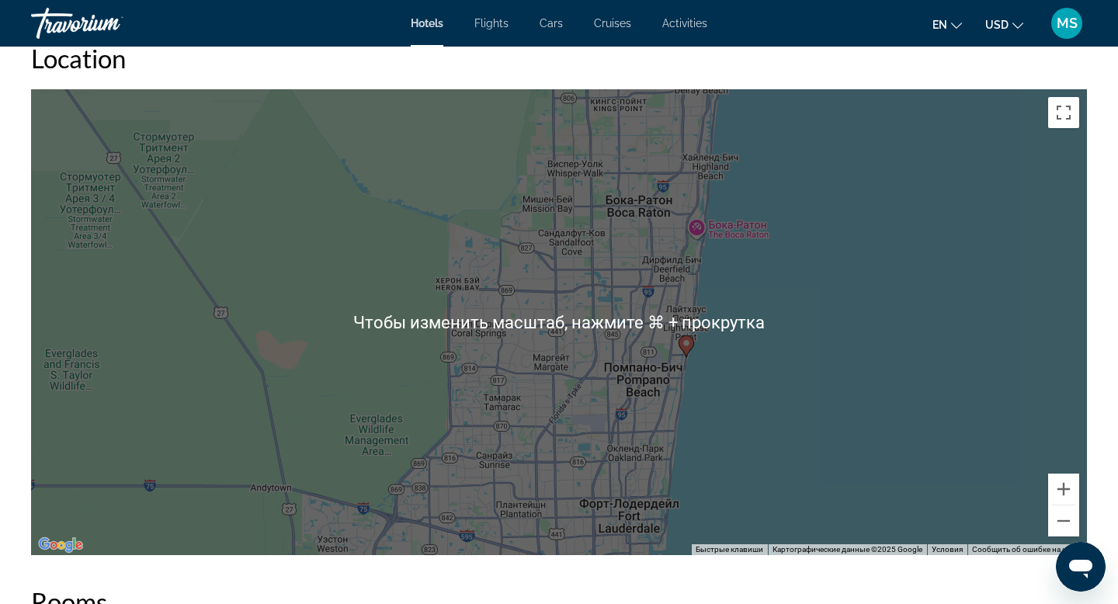
scroll to position [1472, 0]
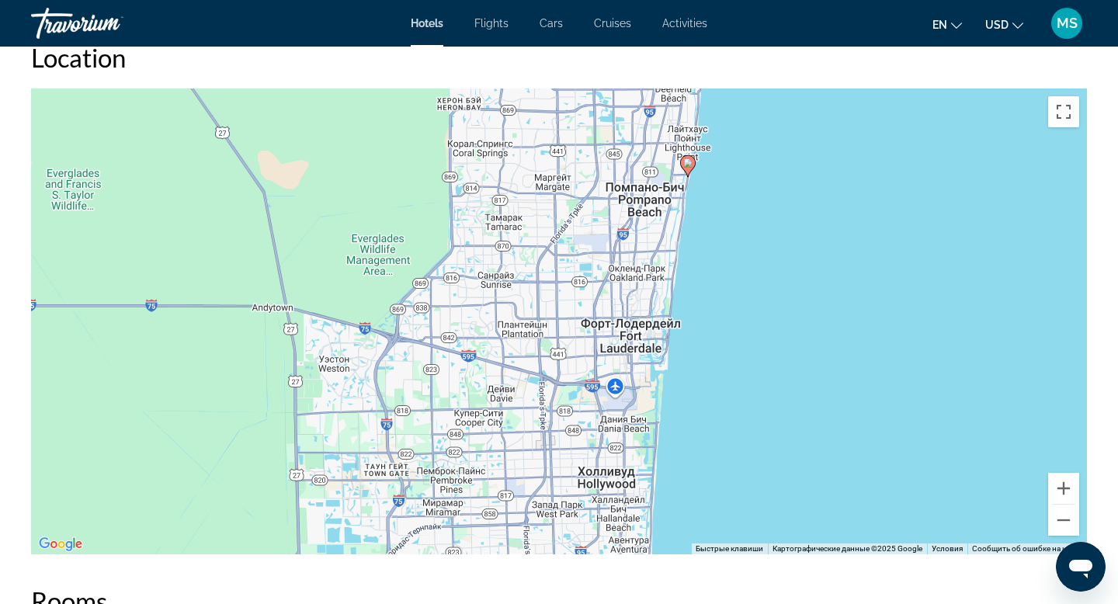
drag, startPoint x: 701, startPoint y: 311, endPoint x: 702, endPoint y: 129, distance: 182.4
click at [702, 129] on div "Чтобы активировать перетаскивание с помощью клавиатуры, нажмите Alt + Ввод. Пос…" at bounding box center [558, 321] width 1055 height 466
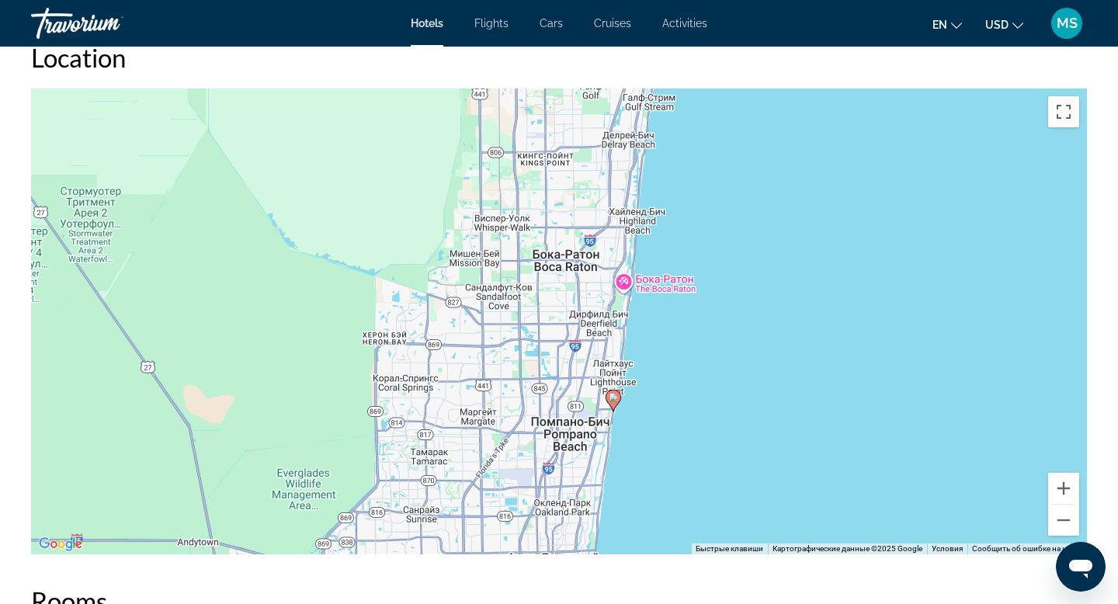
drag, startPoint x: 702, startPoint y: 129, endPoint x: 628, endPoint y: 361, distance: 243.7
click at [628, 361] on div "Чтобы активировать перетаскивание с помощью клавиатуры, нажмите Alt + Ввод. Пос…" at bounding box center [558, 321] width 1055 height 466
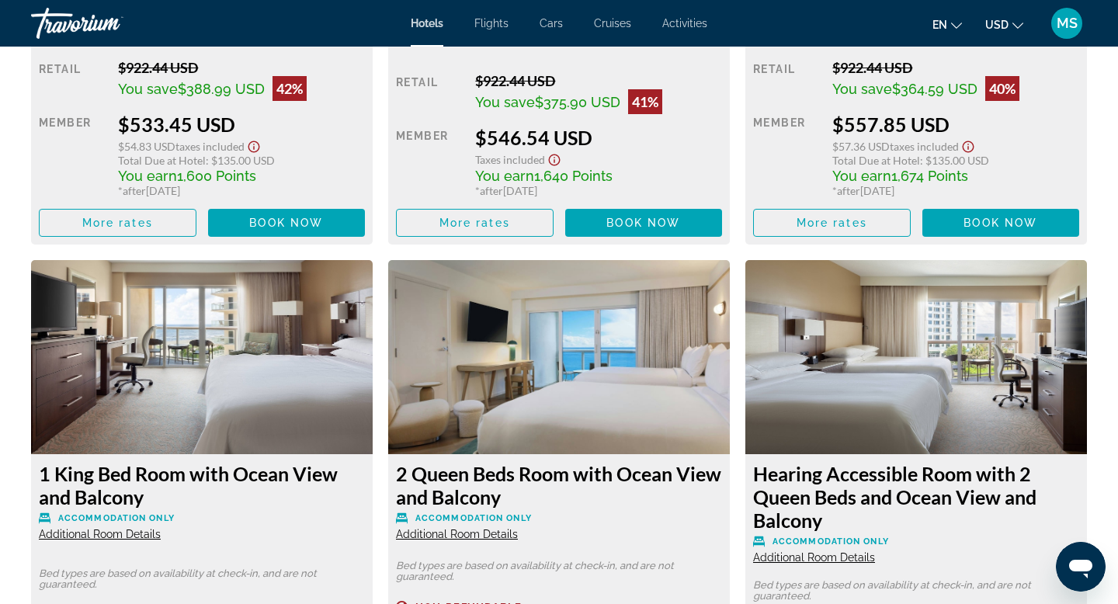
scroll to position [2505, 0]
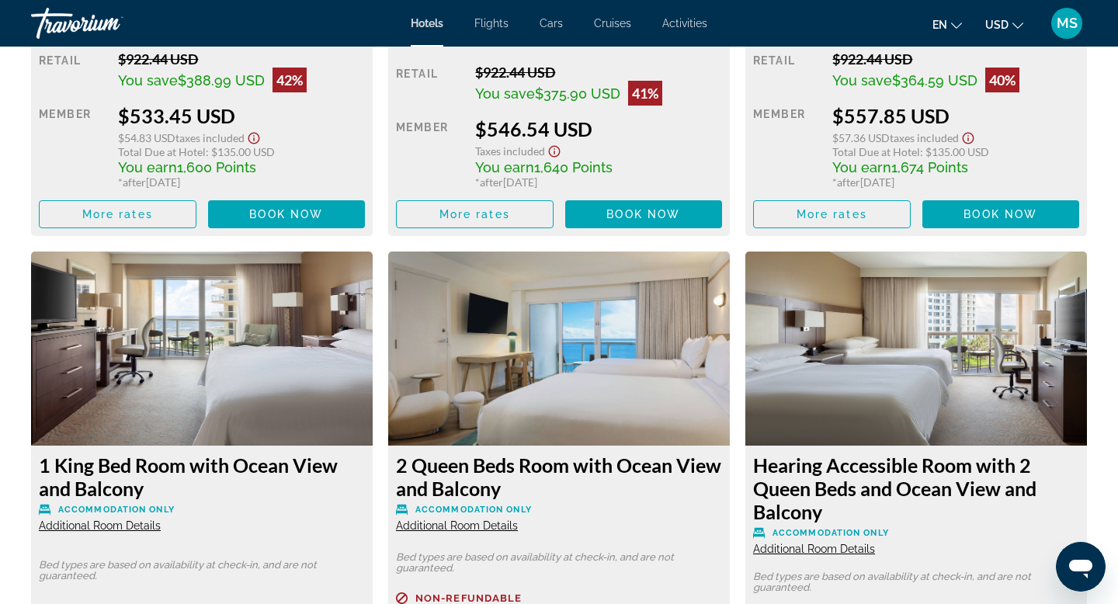
click at [573, 380] on img "Main content" at bounding box center [558, 348] width 341 height 194
click at [539, 366] on img "Main content" at bounding box center [558, 348] width 341 height 194
click at [484, 471] on h3 "2 Queen Beds Room with Ocean View and Balcony" at bounding box center [559, 476] width 326 height 47
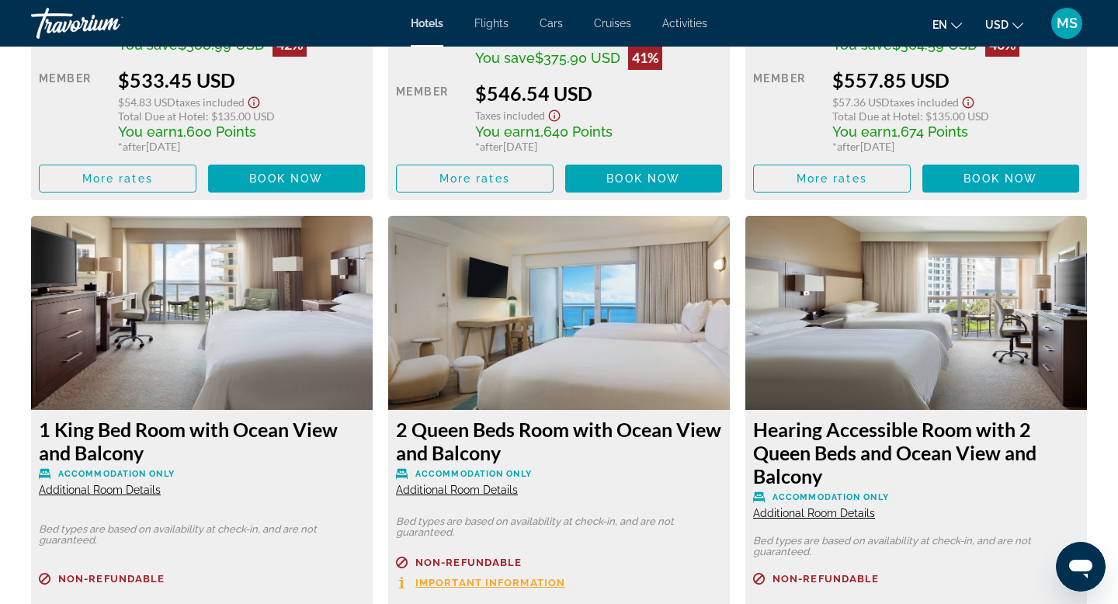
scroll to position [2565, 0]
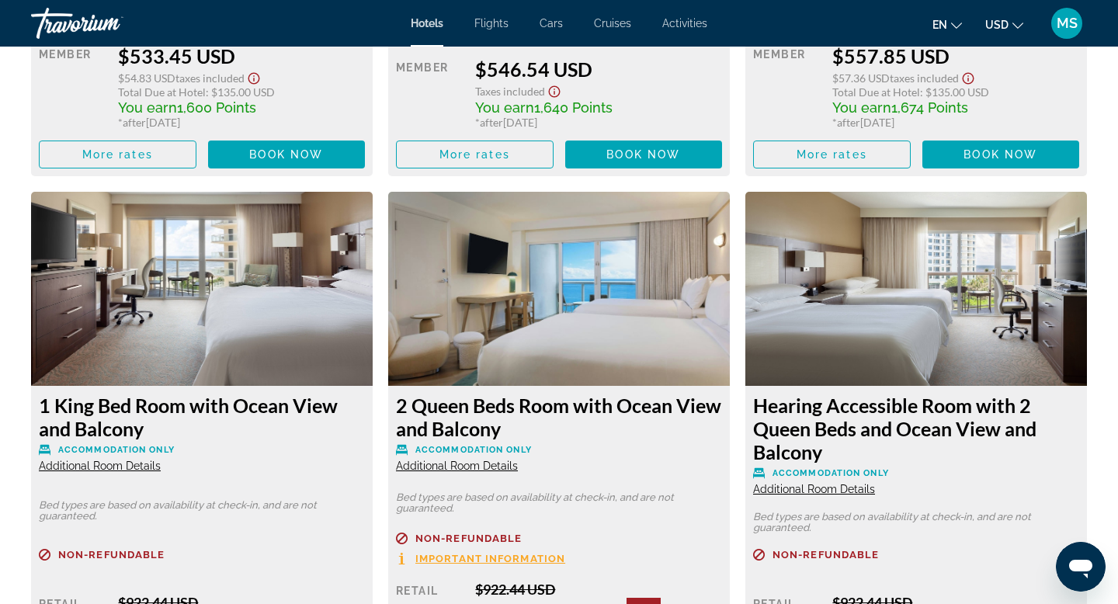
click at [621, 337] on img "Main content" at bounding box center [558, 289] width 341 height 194
click at [566, 324] on img "Main content" at bounding box center [558, 289] width 341 height 194
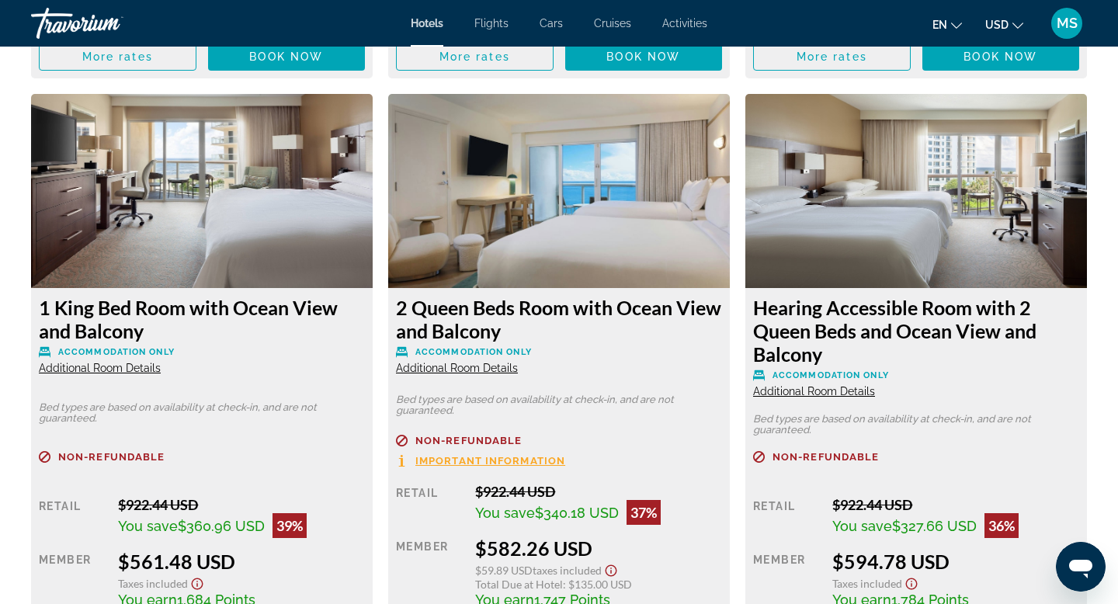
scroll to position [2692, 0]
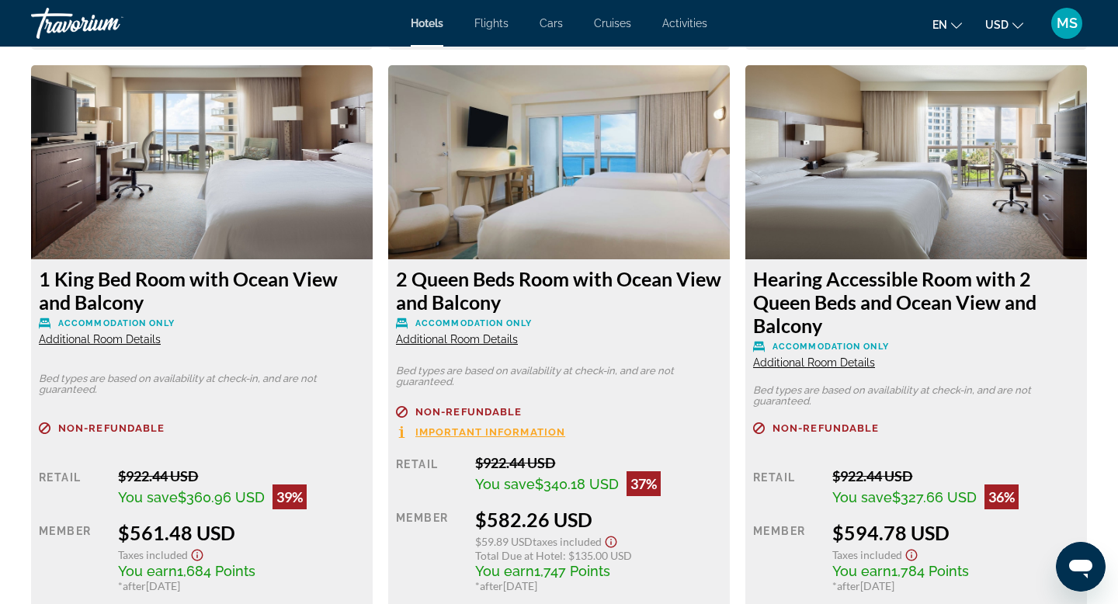
click at [442, 283] on h3 "2 Queen Beds Room with Ocean View and Balcony" at bounding box center [559, 290] width 326 height 47
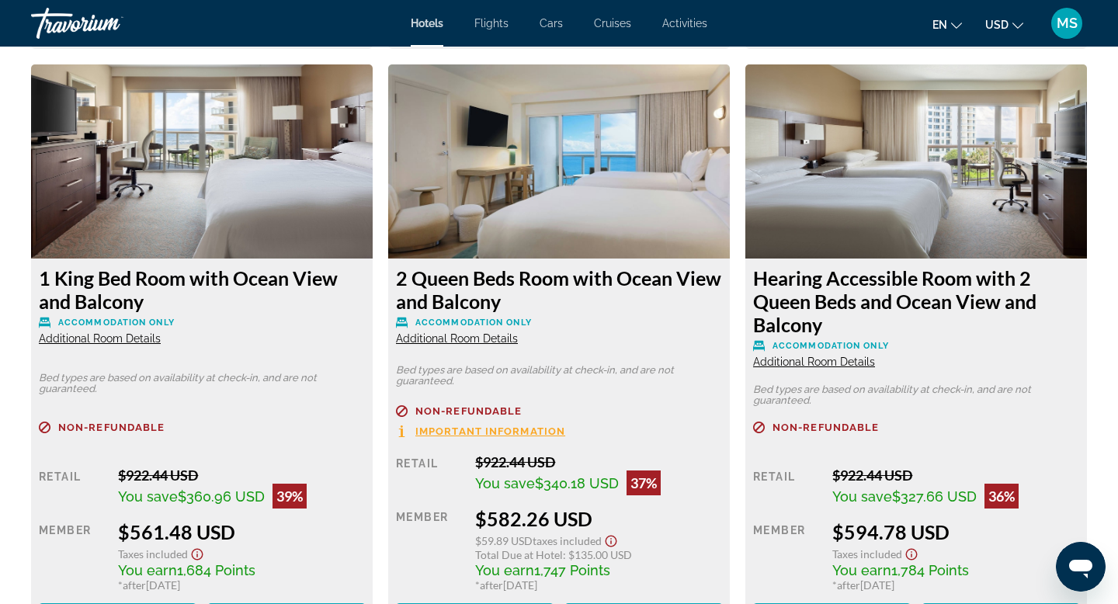
scroll to position [2690, 0]
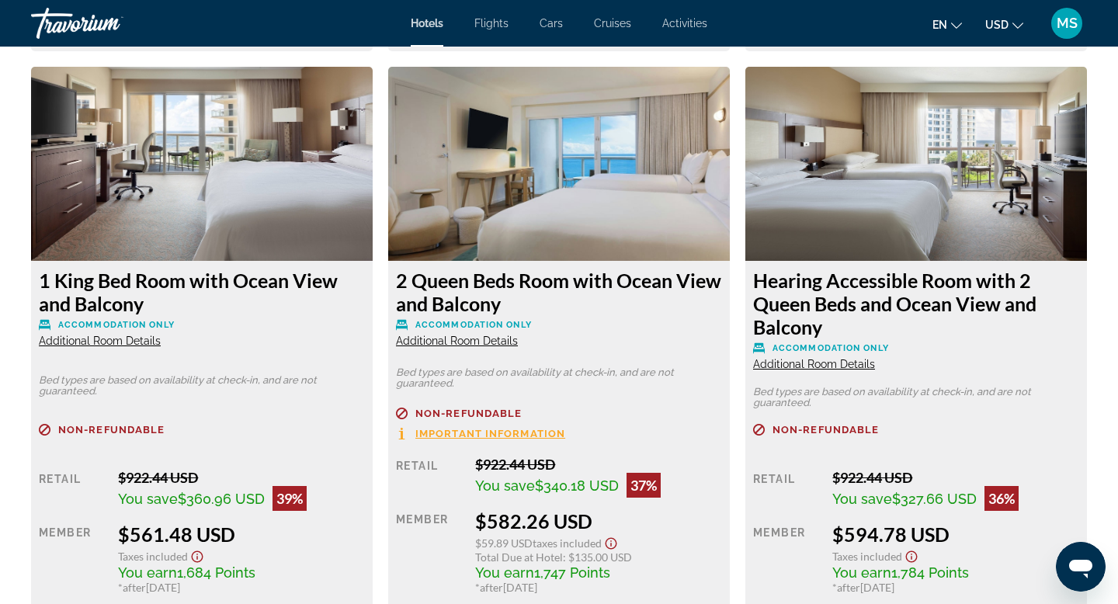
click at [522, 161] on img "Main content" at bounding box center [558, 164] width 341 height 194
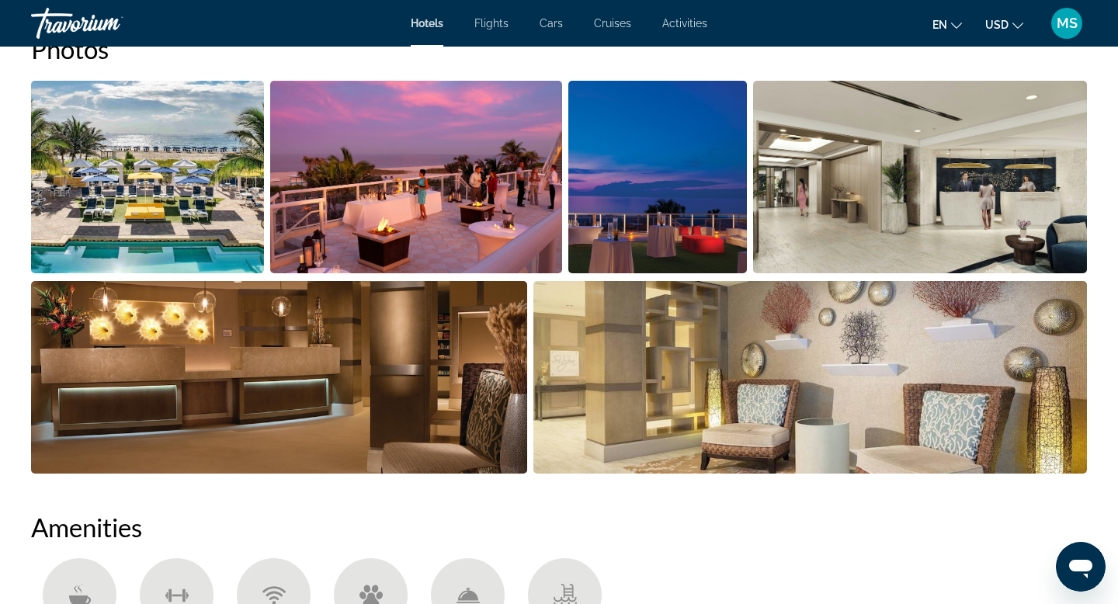
scroll to position [798, 0]
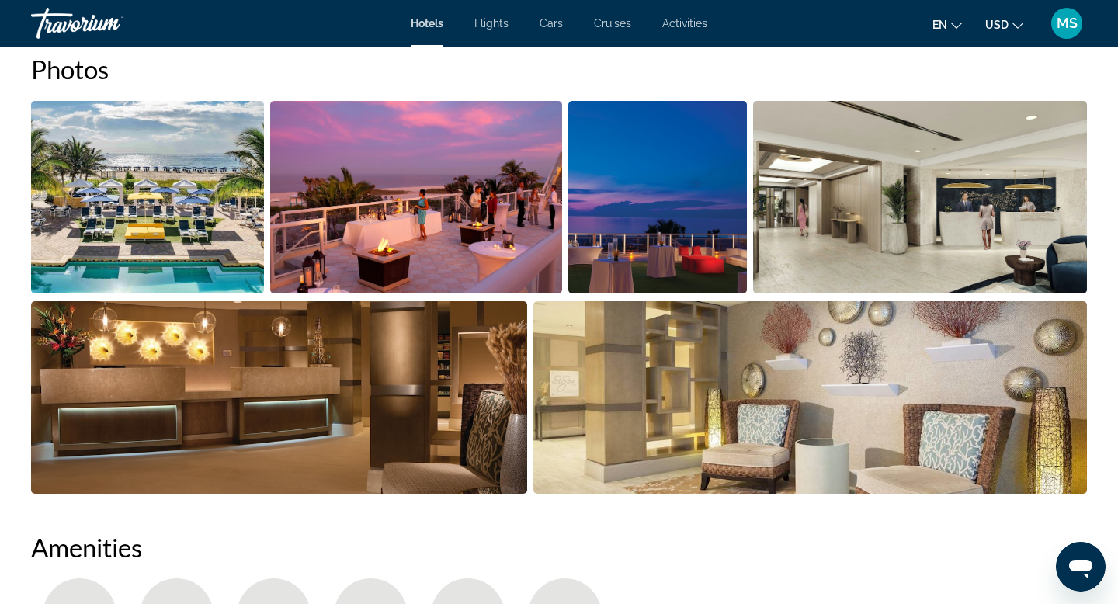
click at [217, 200] on img "Open full-screen image slider" at bounding box center [147, 197] width 233 height 192
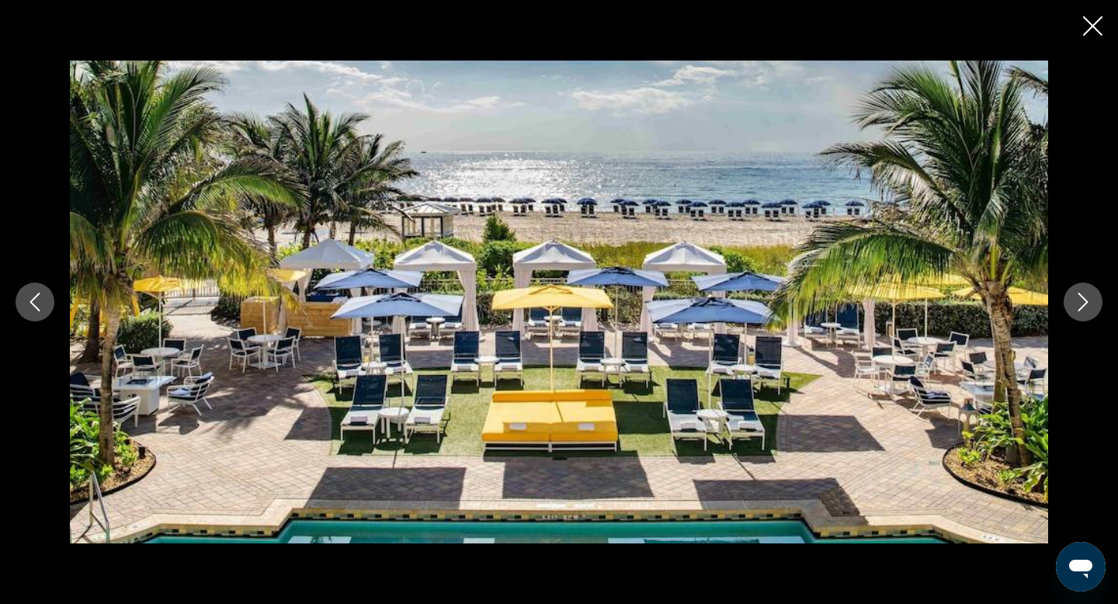
click at [1091, 293] on icon "Next image" at bounding box center [1082, 302] width 19 height 19
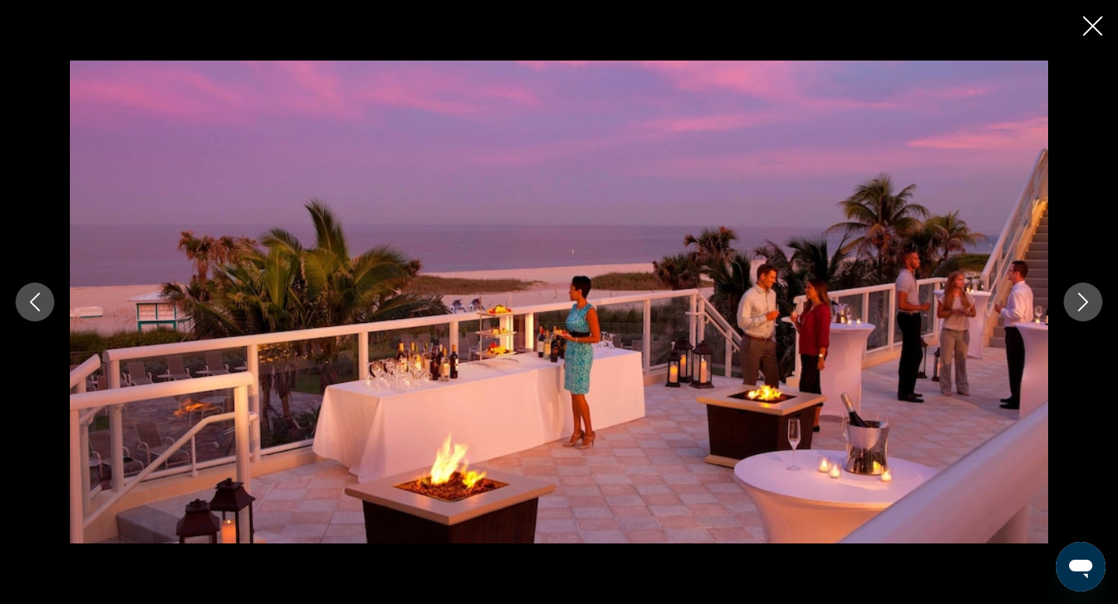
click at [1091, 293] on icon "Next image" at bounding box center [1082, 302] width 19 height 19
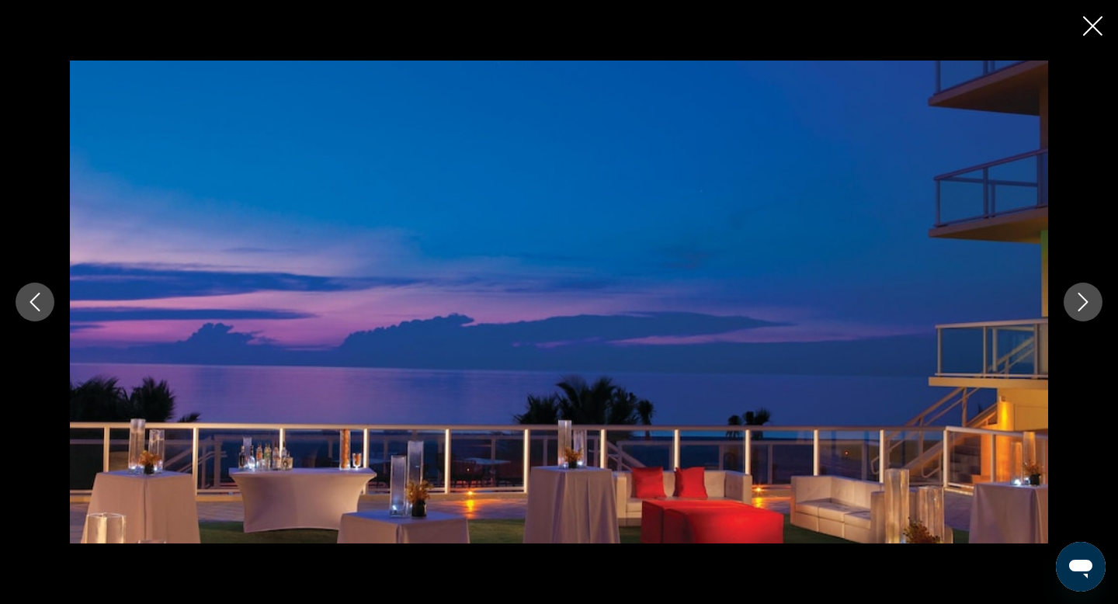
click at [1091, 293] on icon "Next image" at bounding box center [1082, 302] width 19 height 19
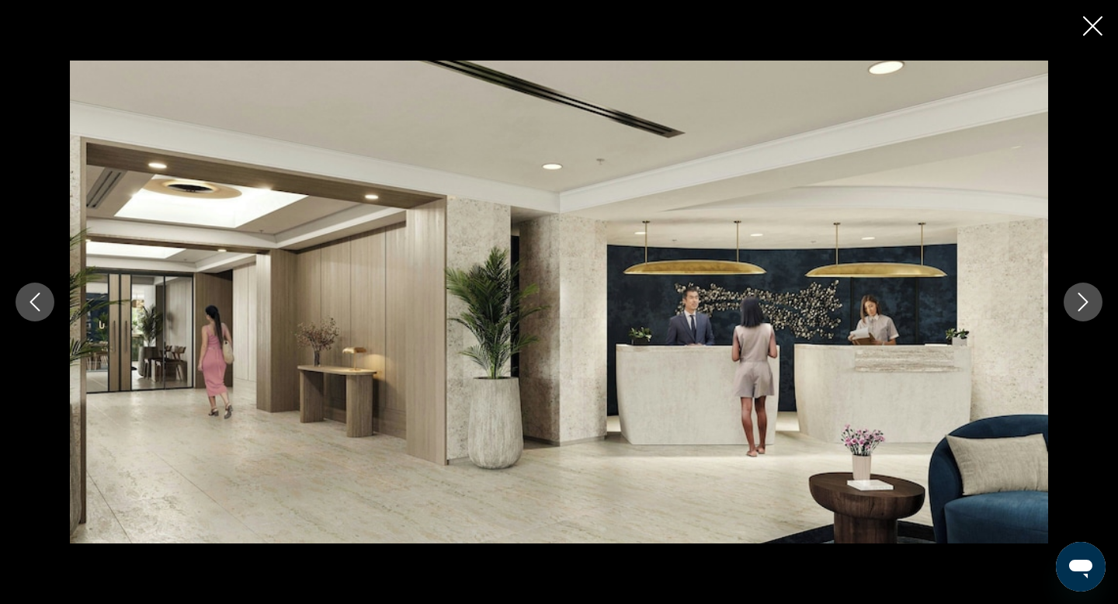
click at [1091, 293] on icon "Next image" at bounding box center [1082, 302] width 19 height 19
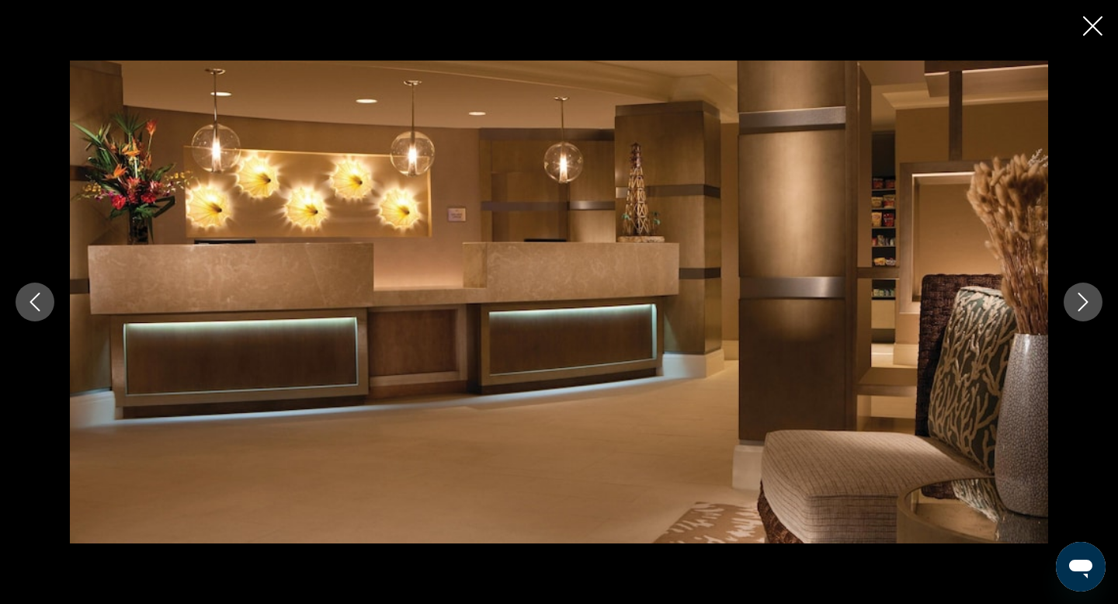
click at [1091, 293] on icon "Next image" at bounding box center [1082, 302] width 19 height 19
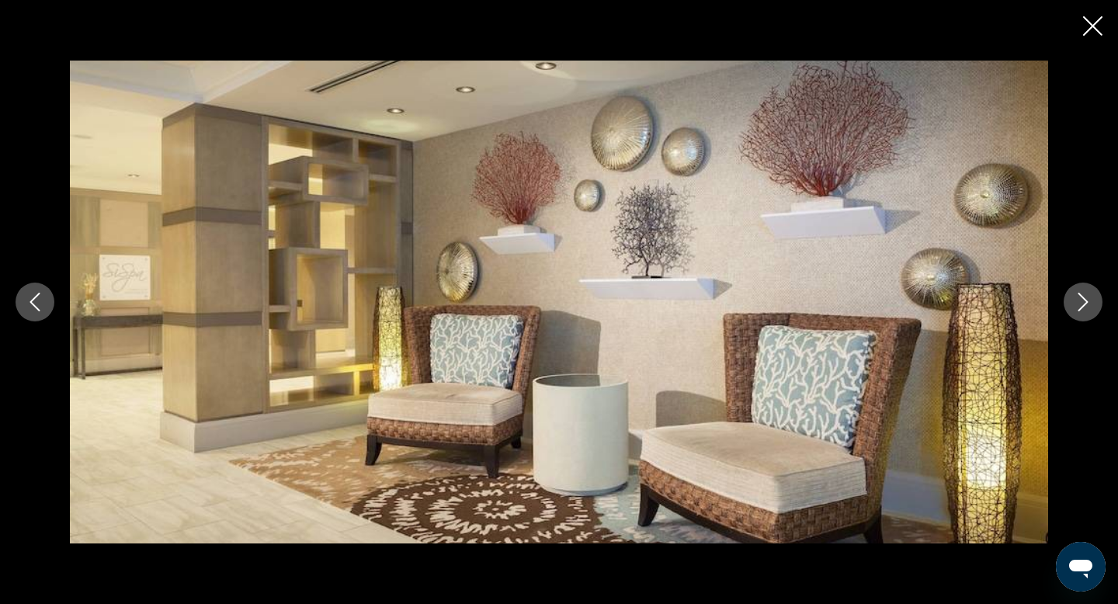
click at [1091, 293] on icon "Next image" at bounding box center [1082, 302] width 19 height 19
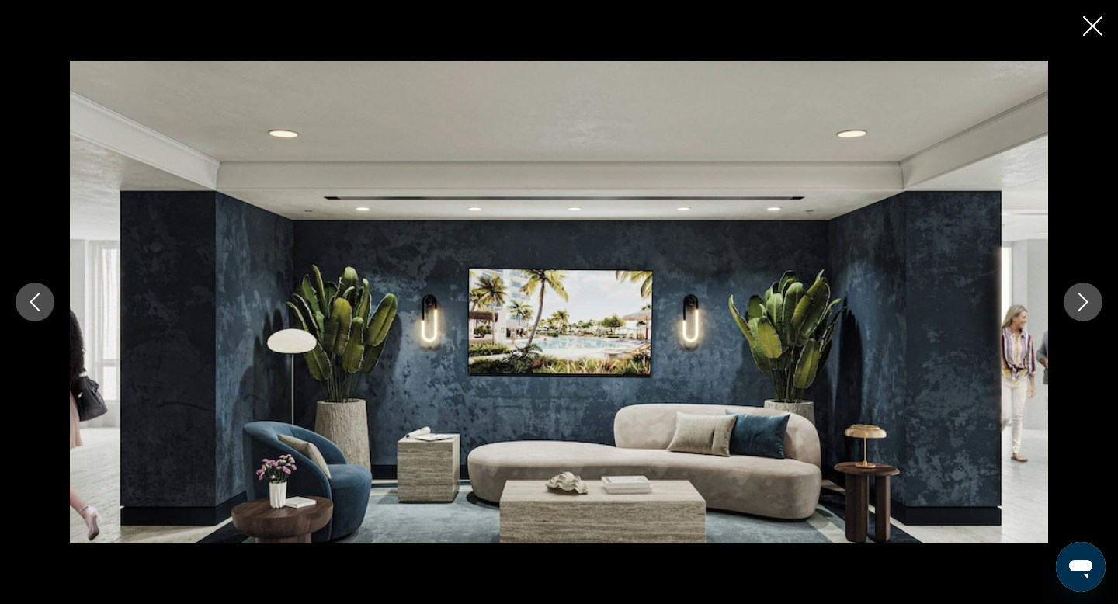
click at [1091, 293] on icon "Next image" at bounding box center [1082, 302] width 19 height 19
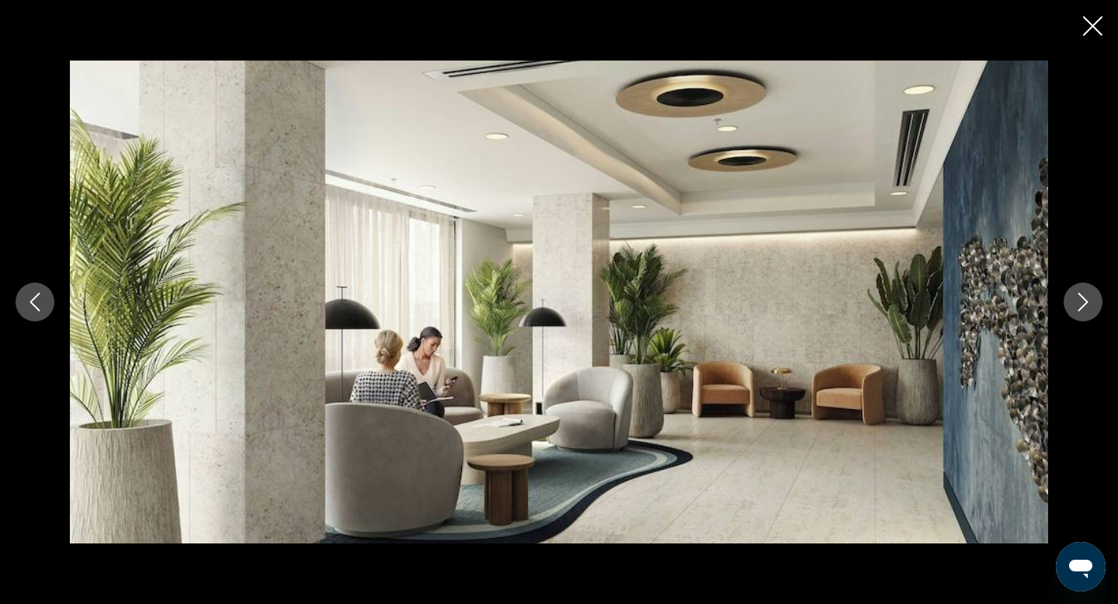
click at [1091, 293] on icon "Next image" at bounding box center [1082, 302] width 19 height 19
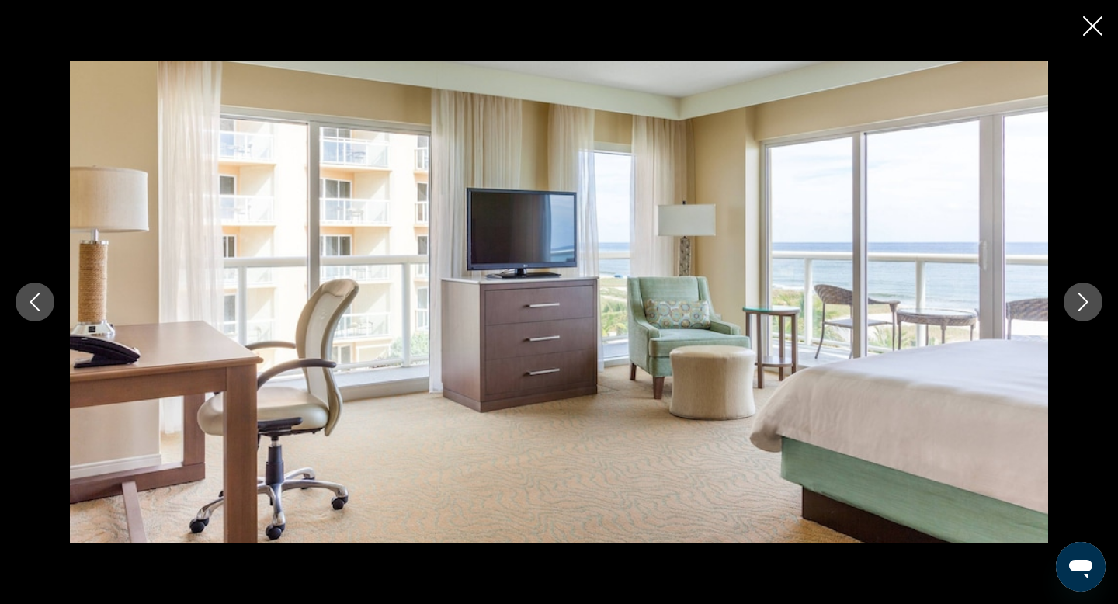
click at [1091, 293] on icon "Next image" at bounding box center [1082, 302] width 19 height 19
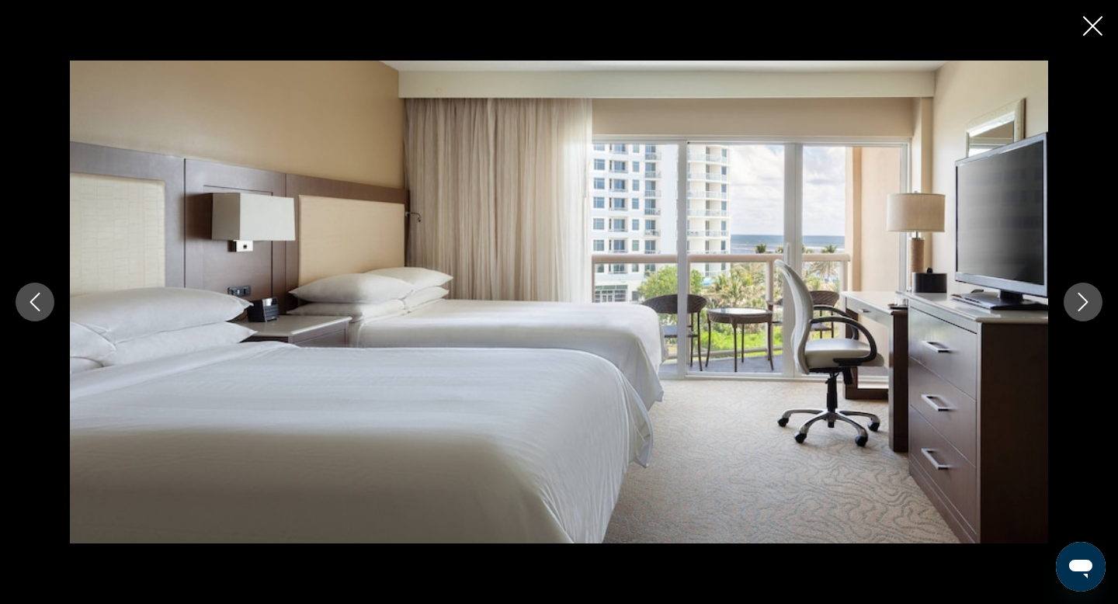
click at [1091, 293] on icon "Next image" at bounding box center [1082, 302] width 19 height 19
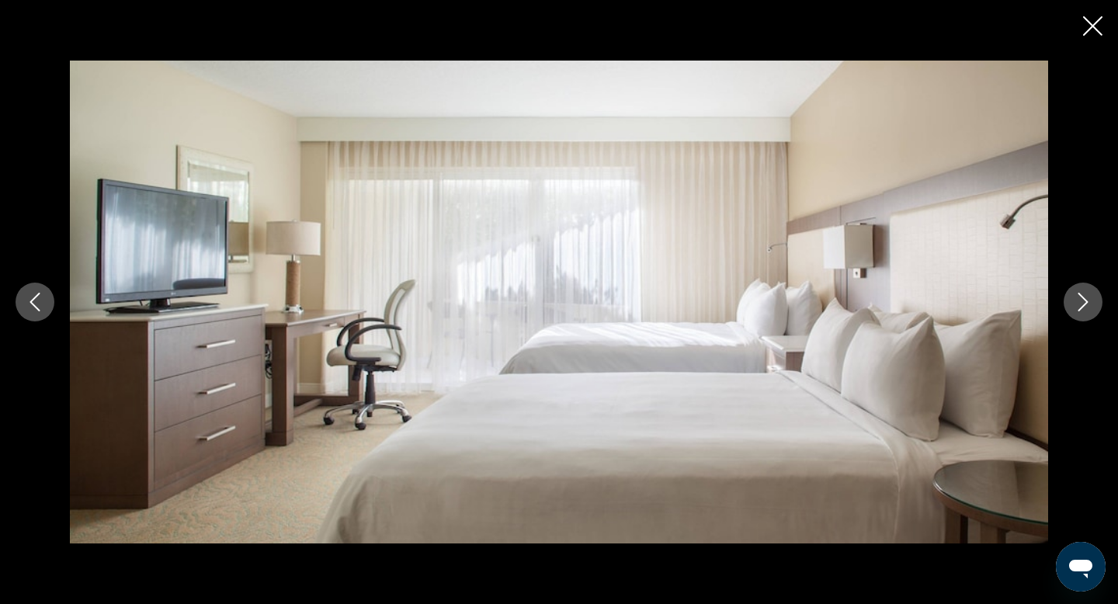
click at [1091, 293] on icon "Next image" at bounding box center [1082, 302] width 19 height 19
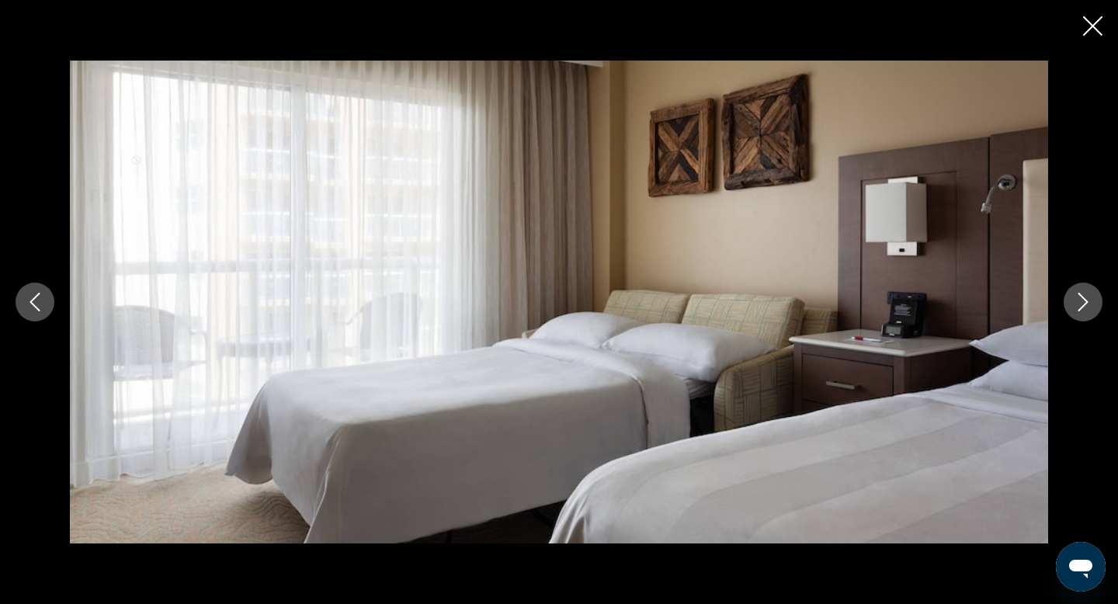
click at [1091, 293] on icon "Next image" at bounding box center [1082, 302] width 19 height 19
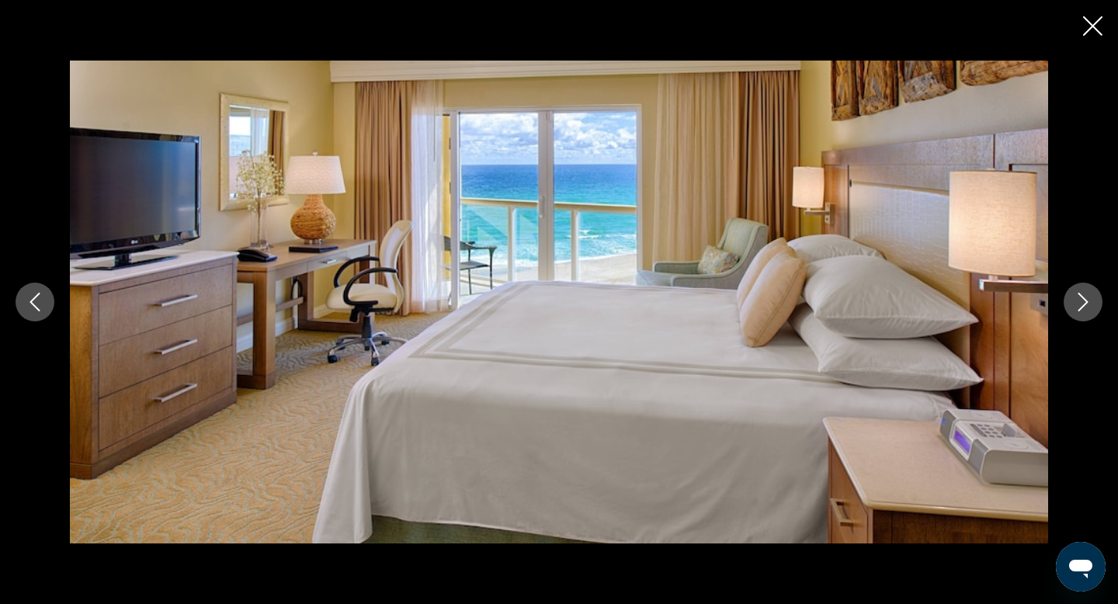
click at [1091, 293] on icon "Next image" at bounding box center [1082, 302] width 19 height 19
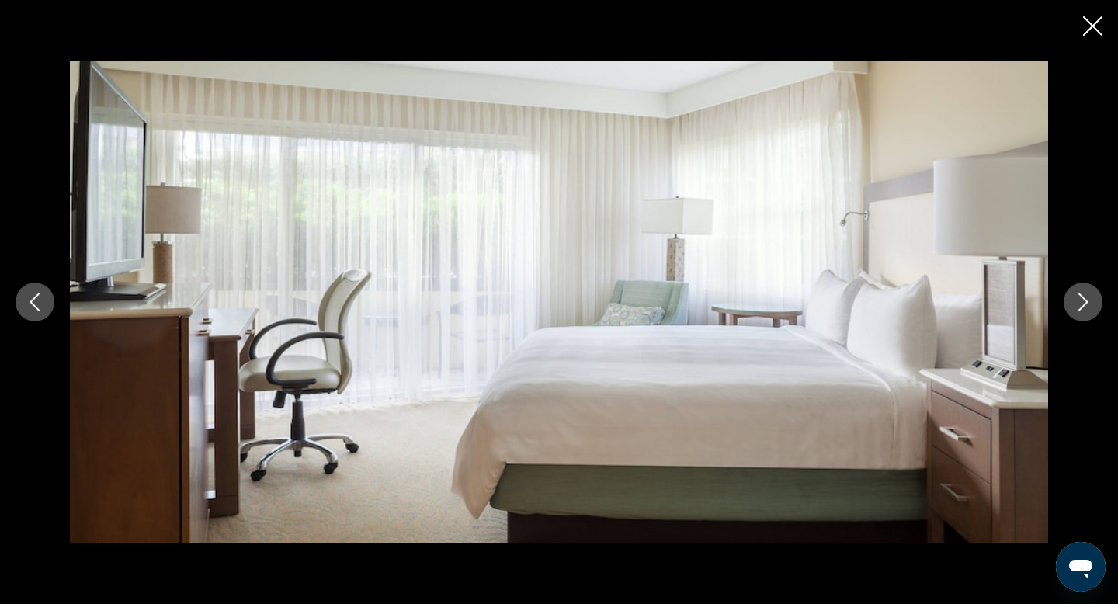
click at [1091, 293] on icon "Next image" at bounding box center [1082, 302] width 19 height 19
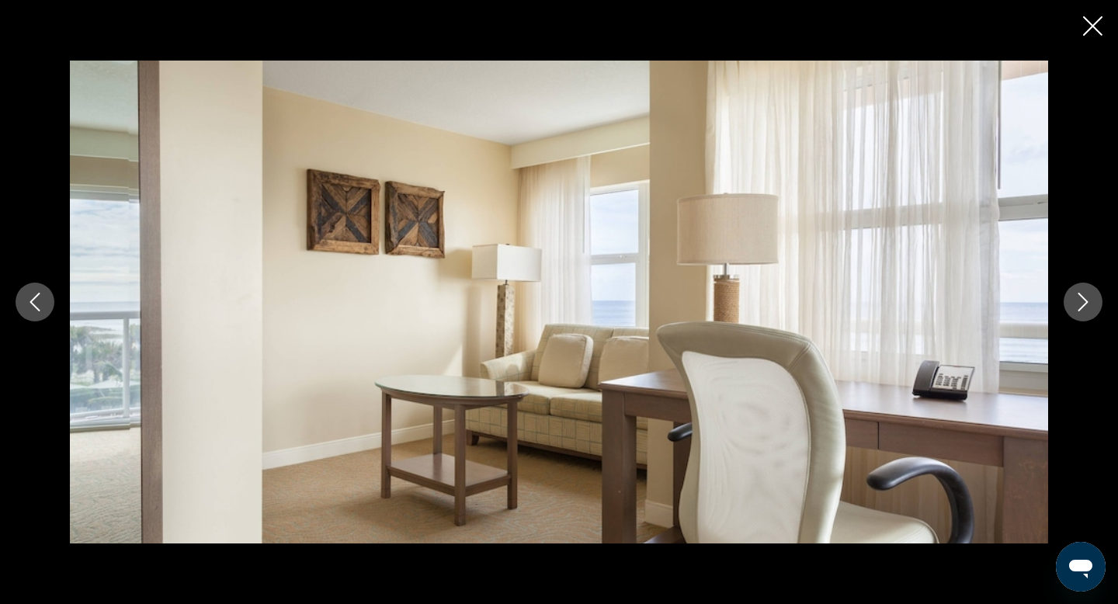
click at [1091, 293] on icon "Next image" at bounding box center [1082, 302] width 19 height 19
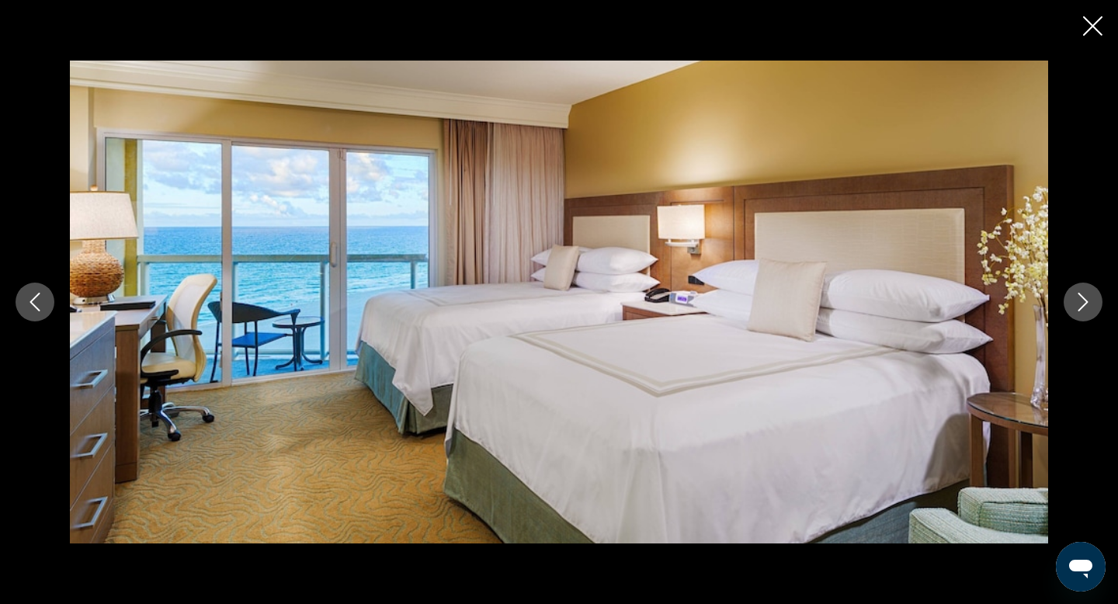
click at [1091, 293] on icon "Next image" at bounding box center [1082, 302] width 19 height 19
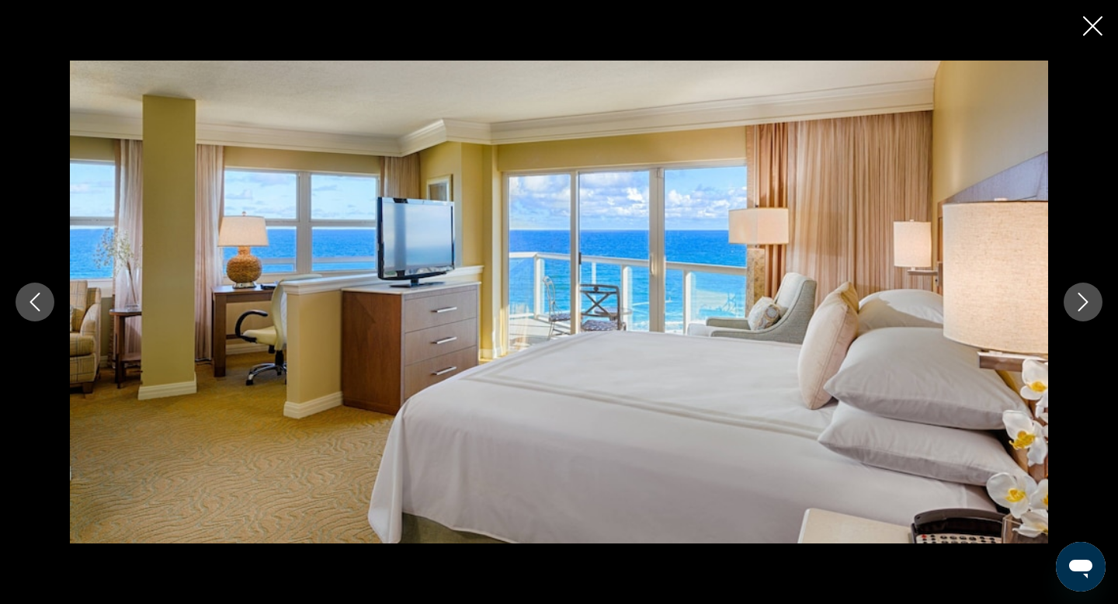
click at [1090, 22] on icon "Close slideshow" at bounding box center [1092, 25] width 19 height 19
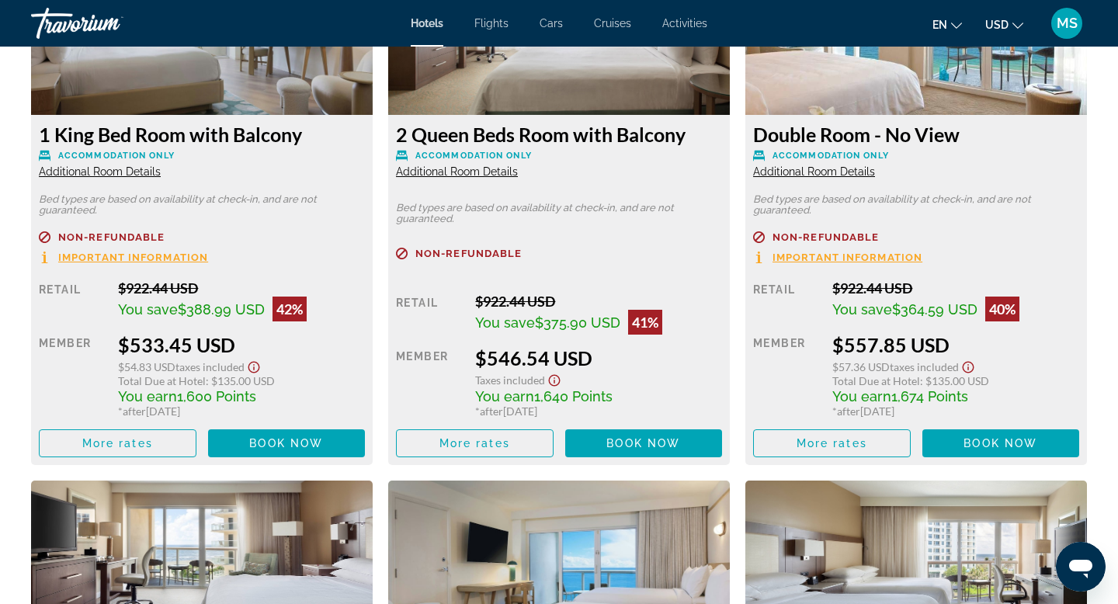
scroll to position [2285, 0]
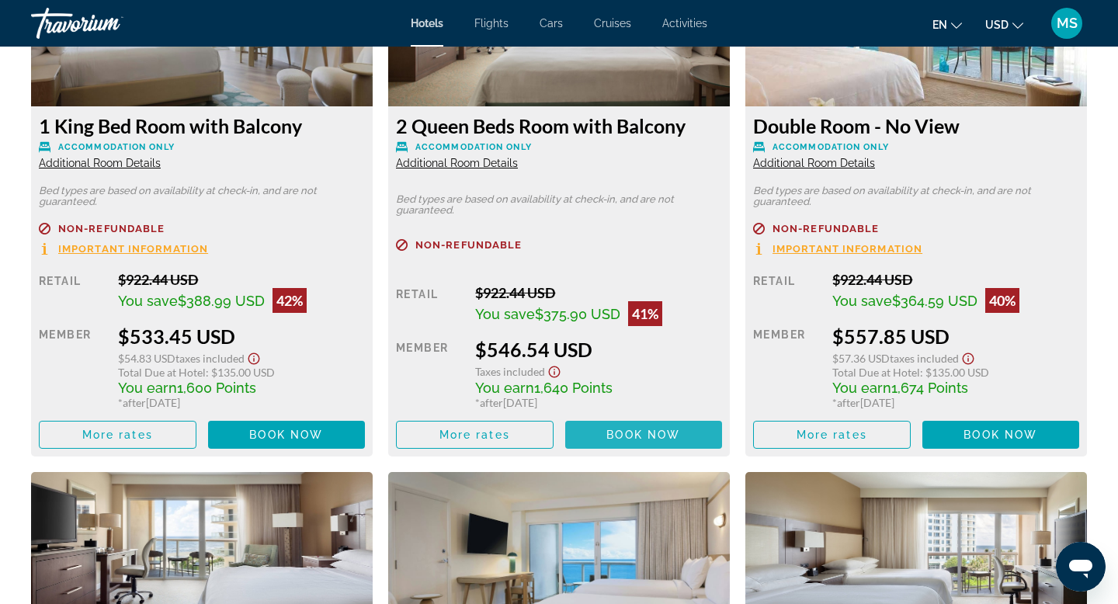
click at [585, 435] on span "Main content" at bounding box center [644, 434] width 158 height 37
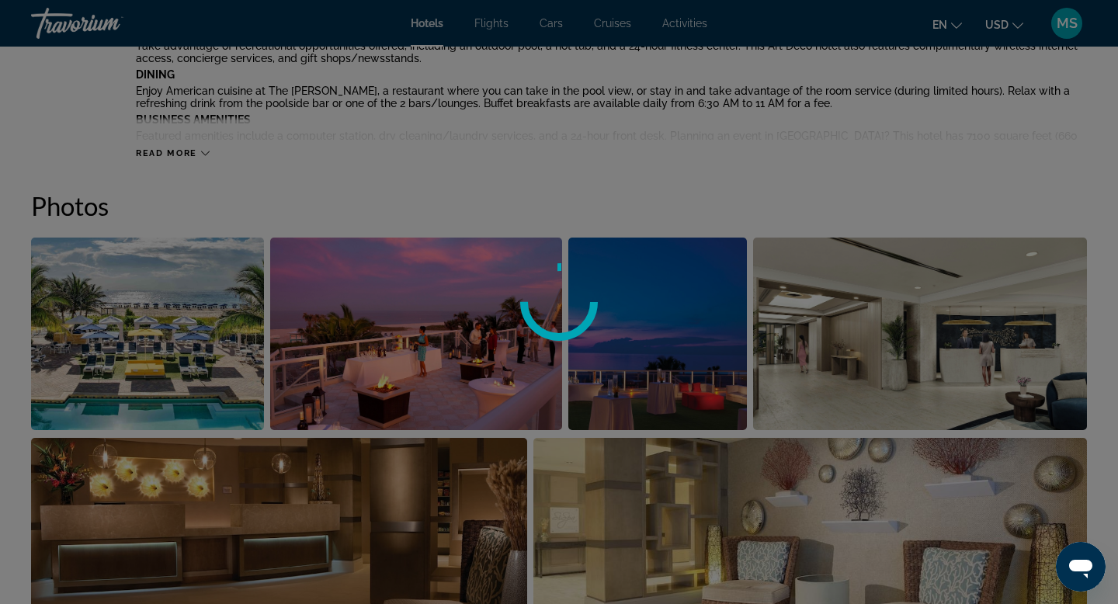
scroll to position [660, 0]
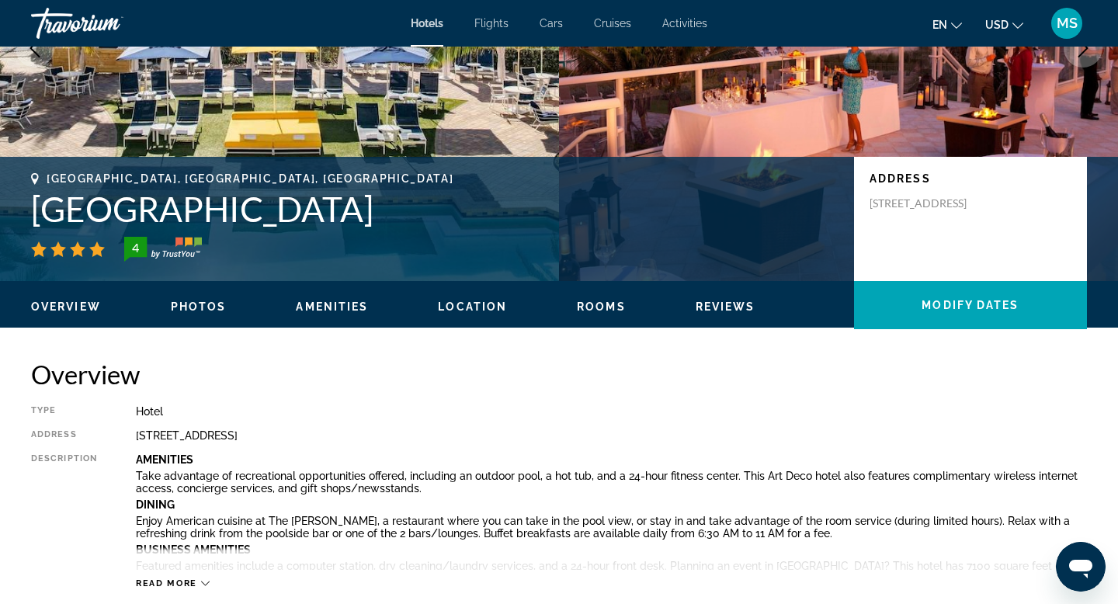
scroll to position [248, 0]
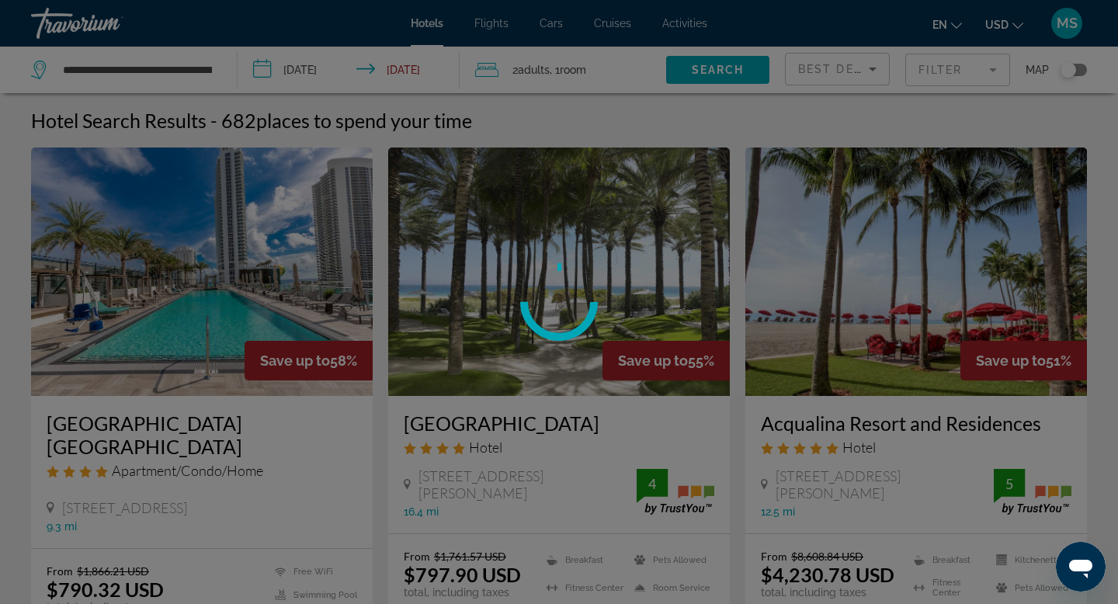
click at [415, 75] on div at bounding box center [559, 302] width 1118 height 604
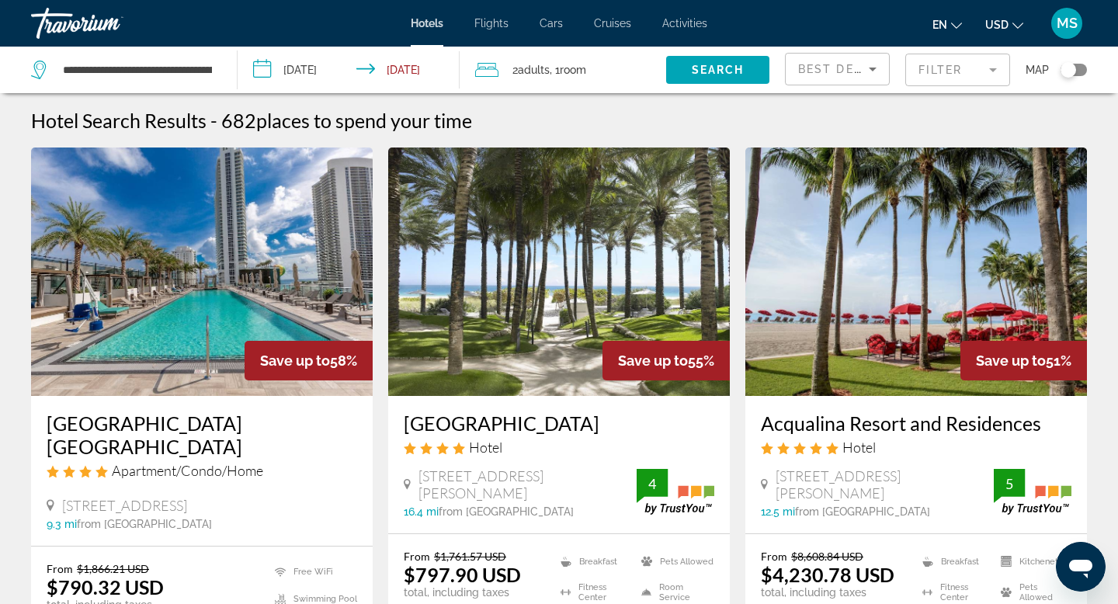
click at [415, 75] on input "**********" at bounding box center [351, 72] width 228 height 51
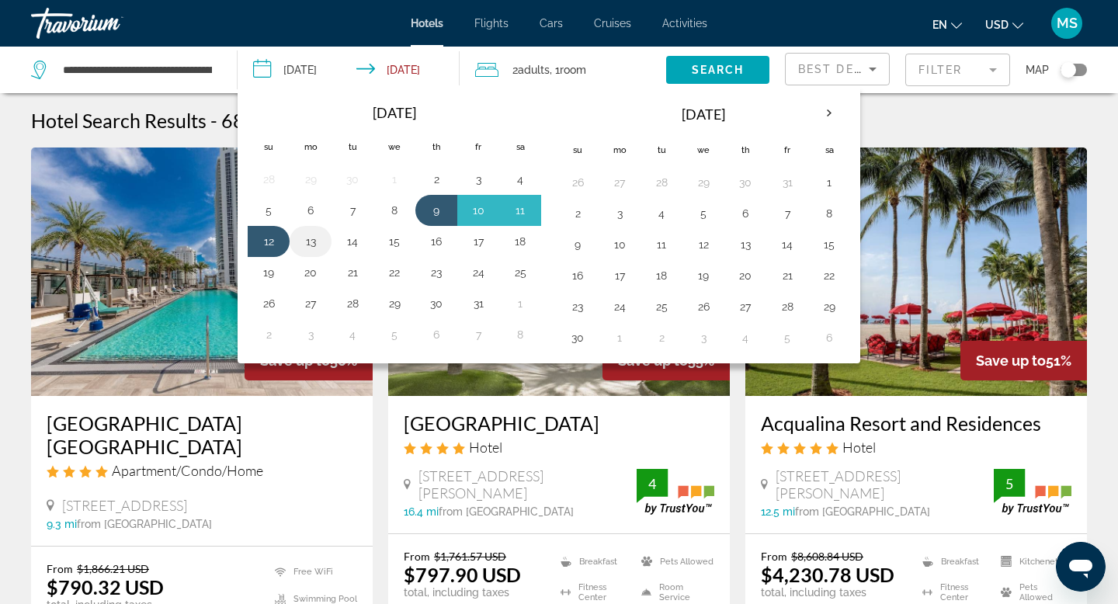
click at [306, 239] on button "13" at bounding box center [310, 242] width 25 height 22
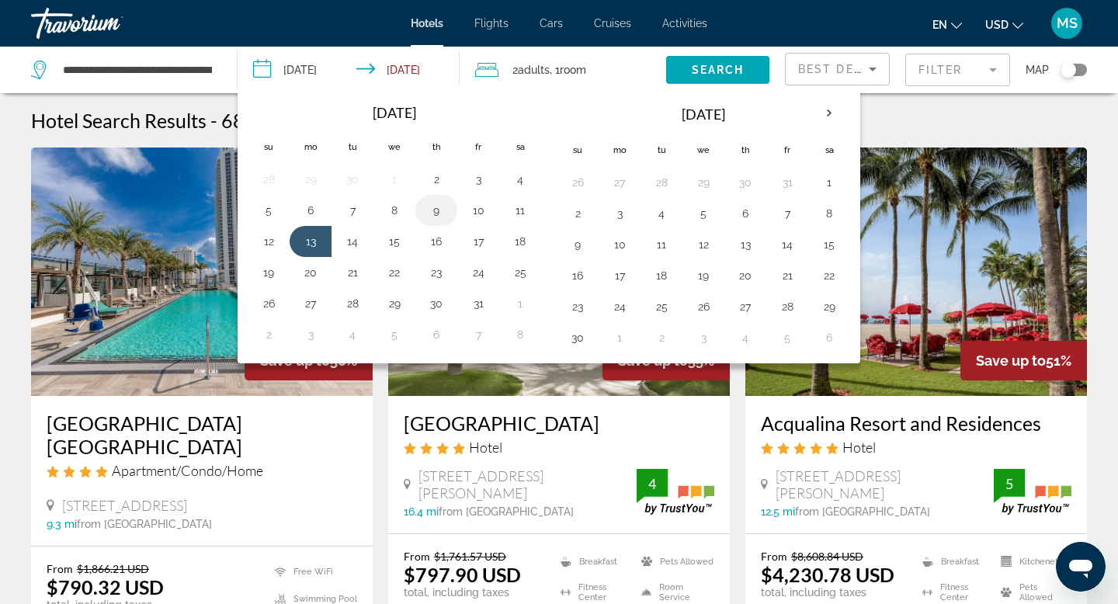
click at [445, 207] on button "9" at bounding box center [436, 210] width 25 height 22
type input "**********"
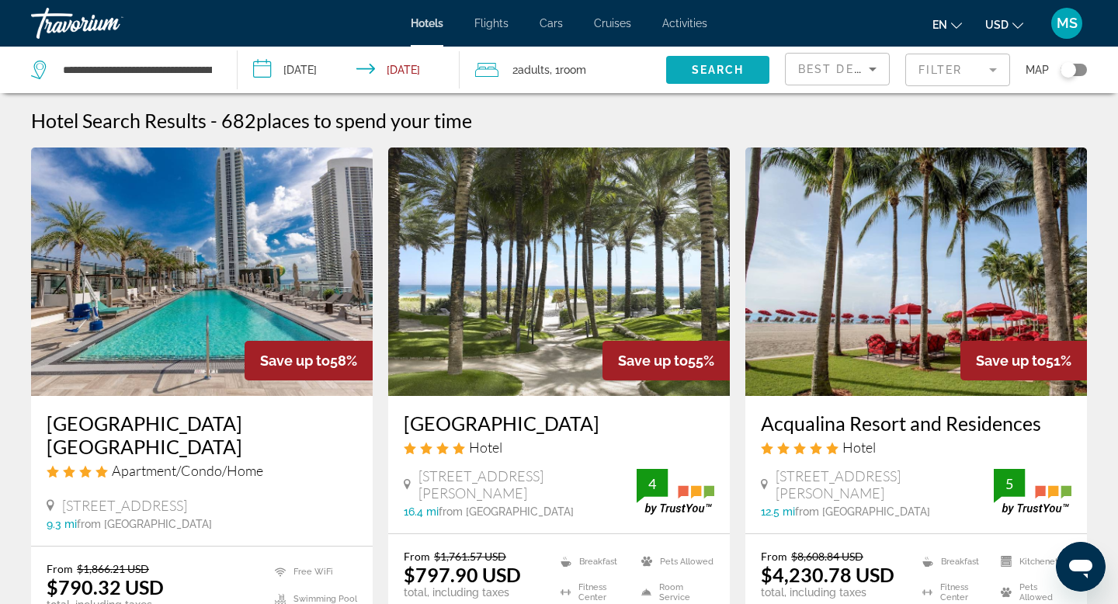
click at [679, 72] on span "Search widget" at bounding box center [717, 69] width 103 height 37
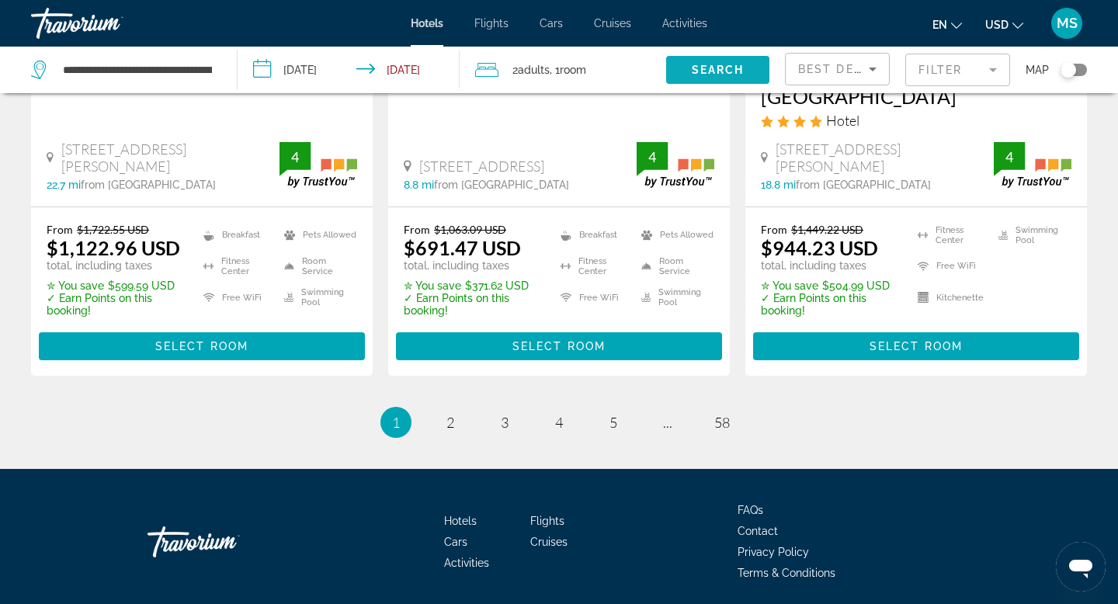
scroll to position [2133, 0]
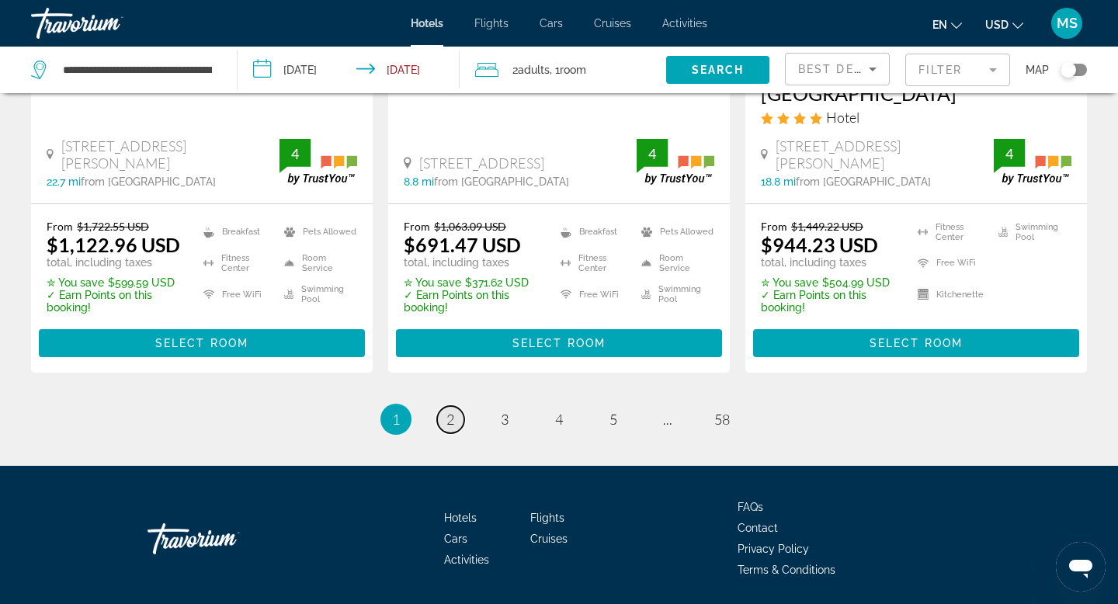
click at [452, 411] on span "2" at bounding box center [450, 419] width 8 height 17
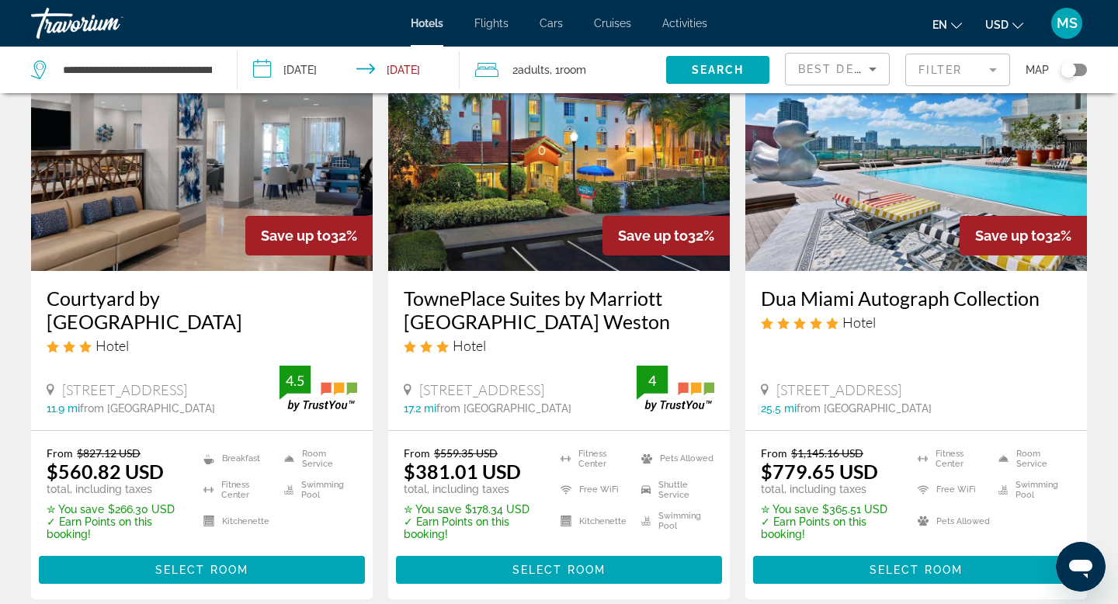
scroll to position [1286, 0]
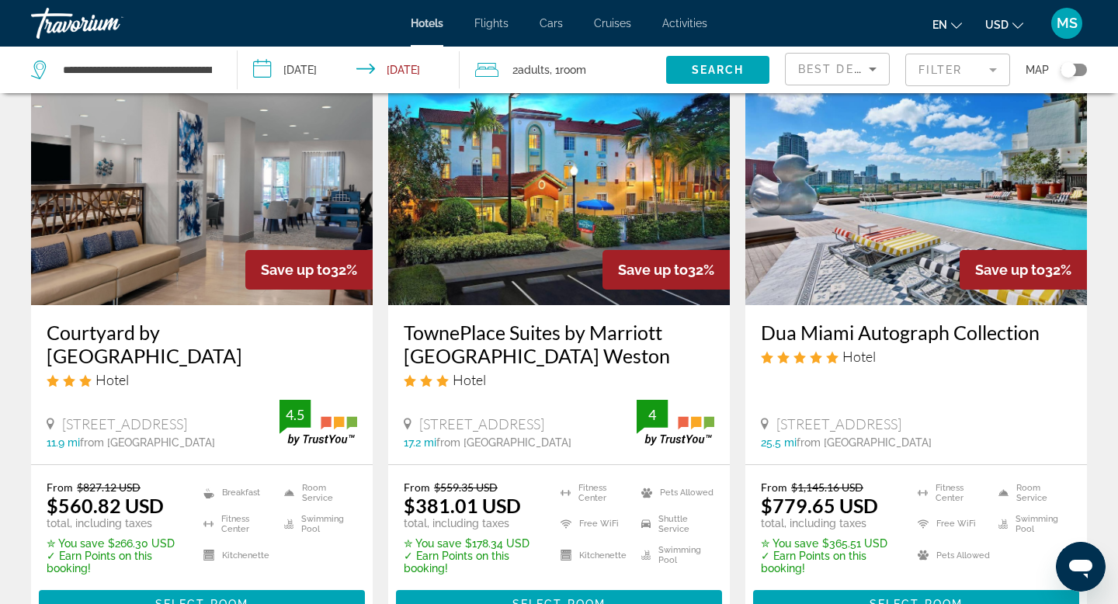
click at [885, 196] on img "Main content" at bounding box center [915, 181] width 341 height 248
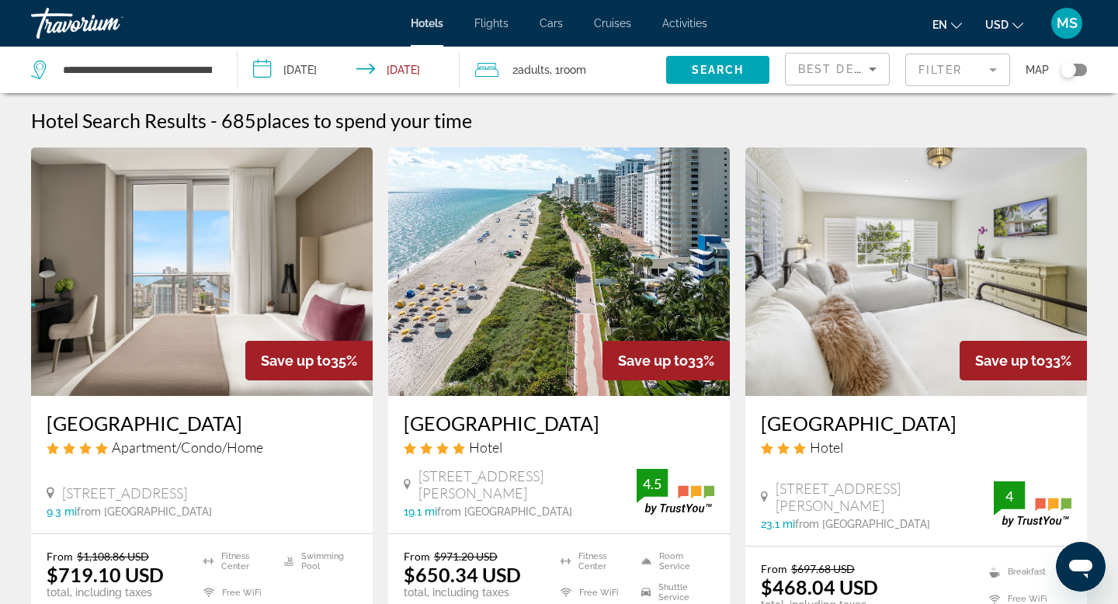
click at [502, 207] on img "Main content" at bounding box center [558, 271] width 341 height 248
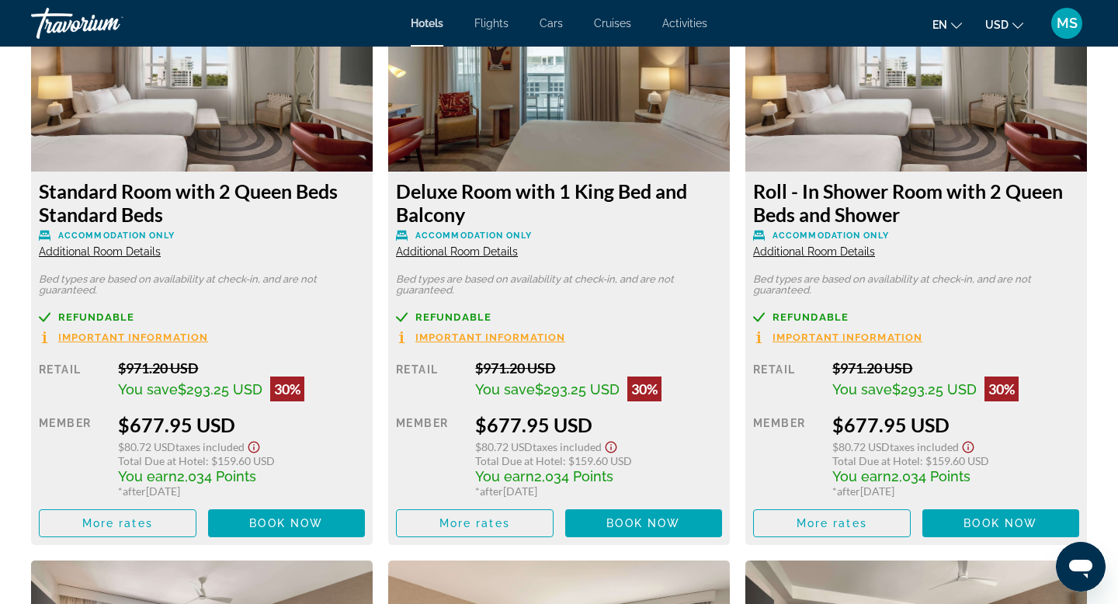
scroll to position [2771, 0]
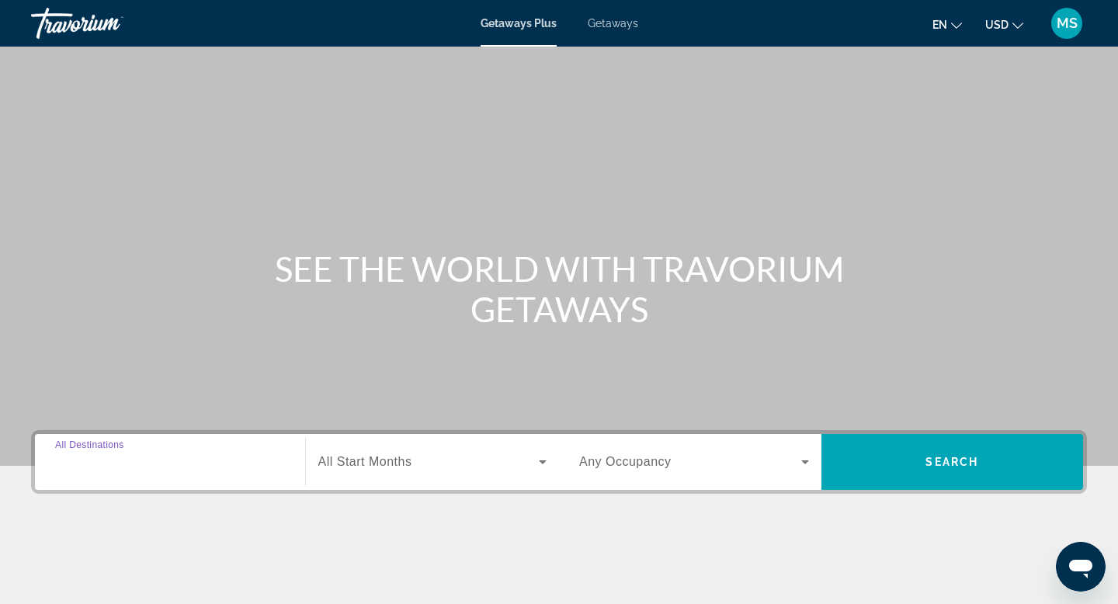
click at [171, 459] on input "Destination All Destinations" at bounding box center [170, 462] width 230 height 19
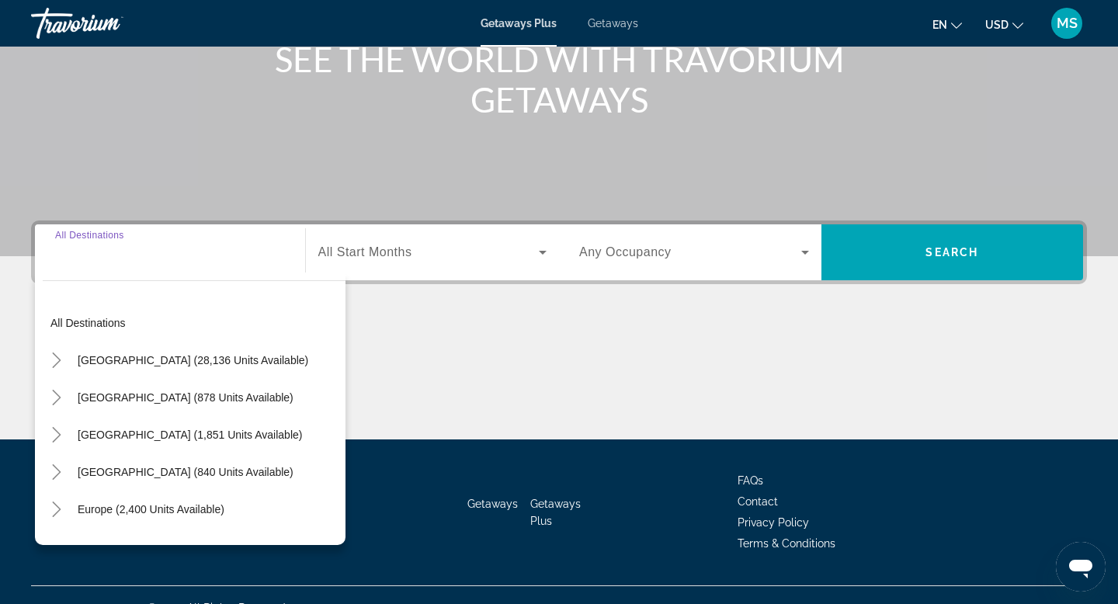
scroll to position [235, 0]
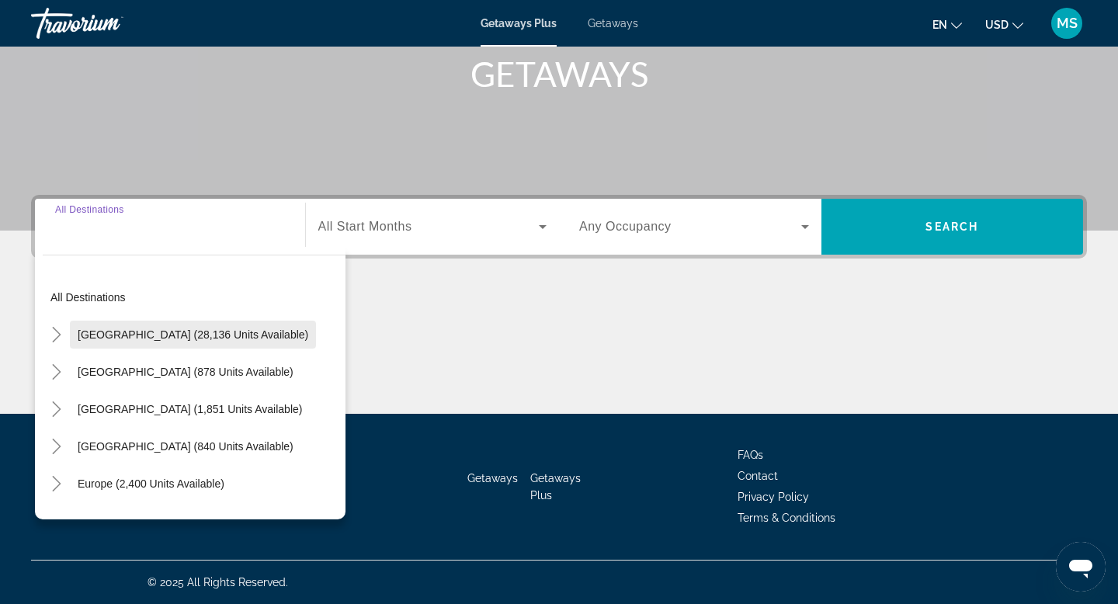
click at [127, 331] on span "United States (28,136 units available)" at bounding box center [193, 334] width 231 height 12
type input "**********"
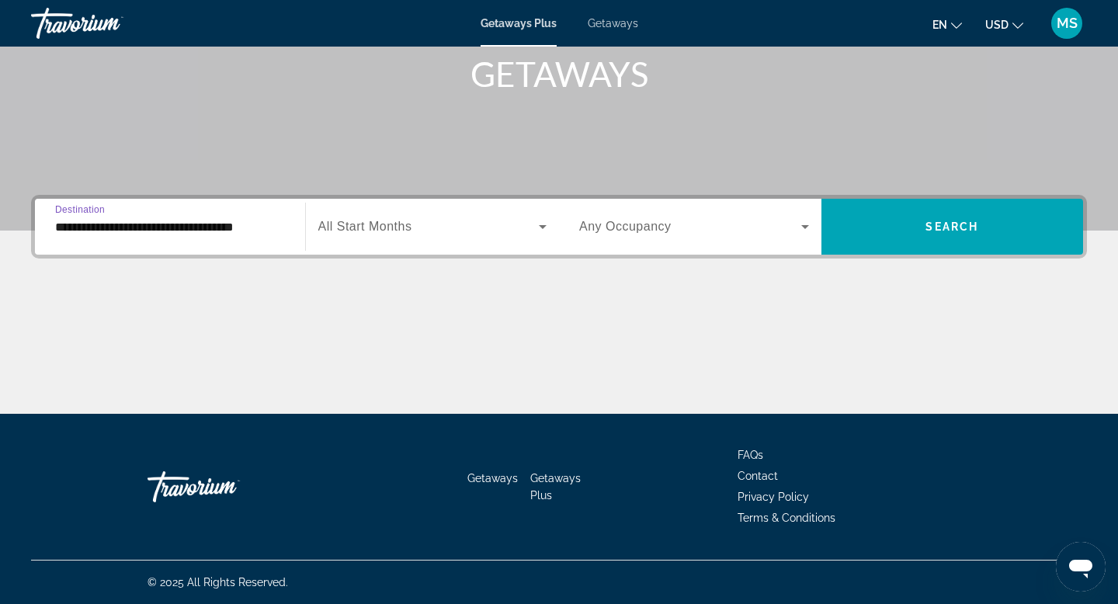
click at [442, 224] on span "Search widget" at bounding box center [428, 226] width 221 height 19
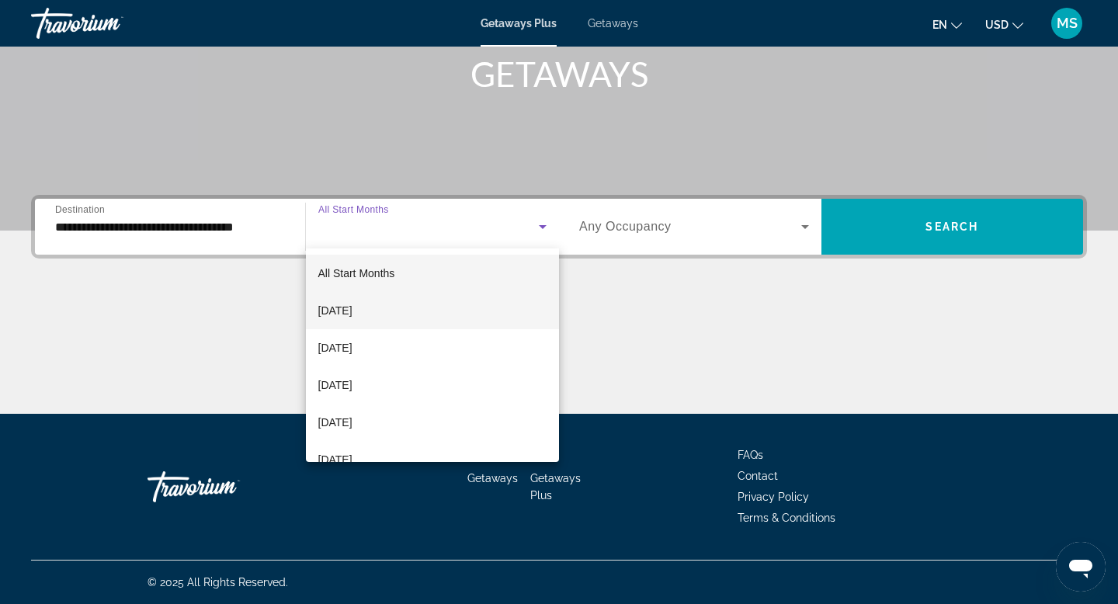
click at [388, 310] on mat-option "October 2025" at bounding box center [433, 310] width 254 height 37
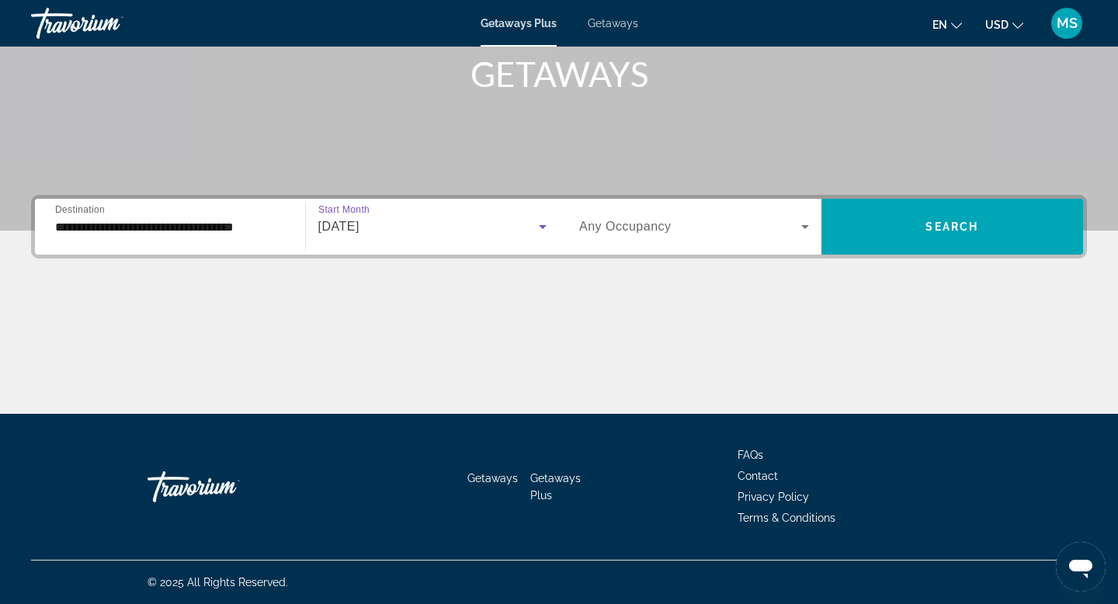
click at [619, 241] on div "Search widget" at bounding box center [694, 226] width 230 height 43
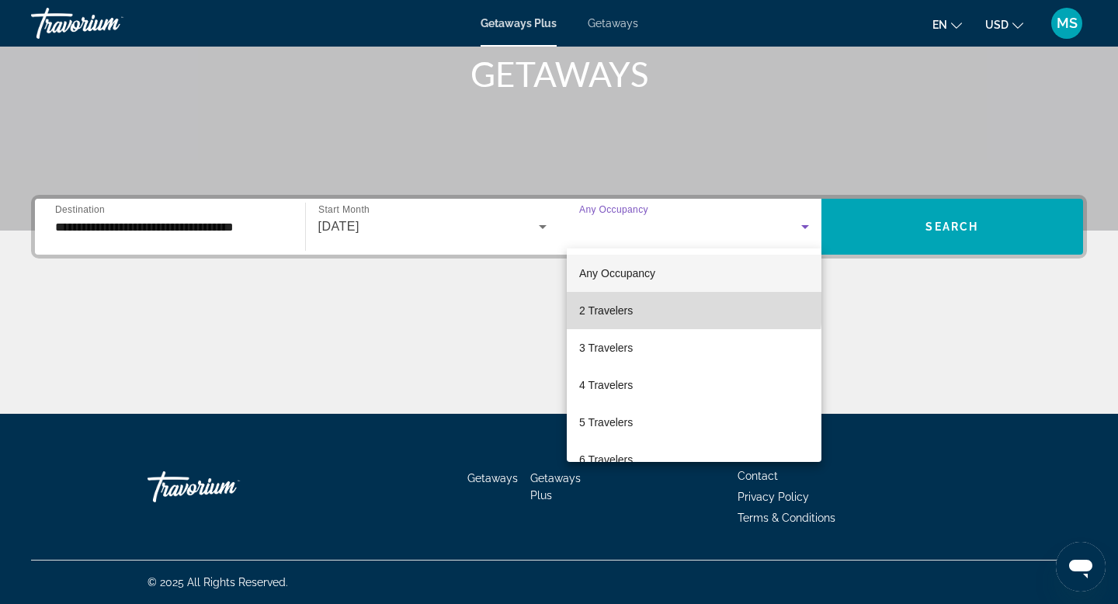
click at [631, 306] on span "2 Travelers" at bounding box center [606, 310] width 54 height 19
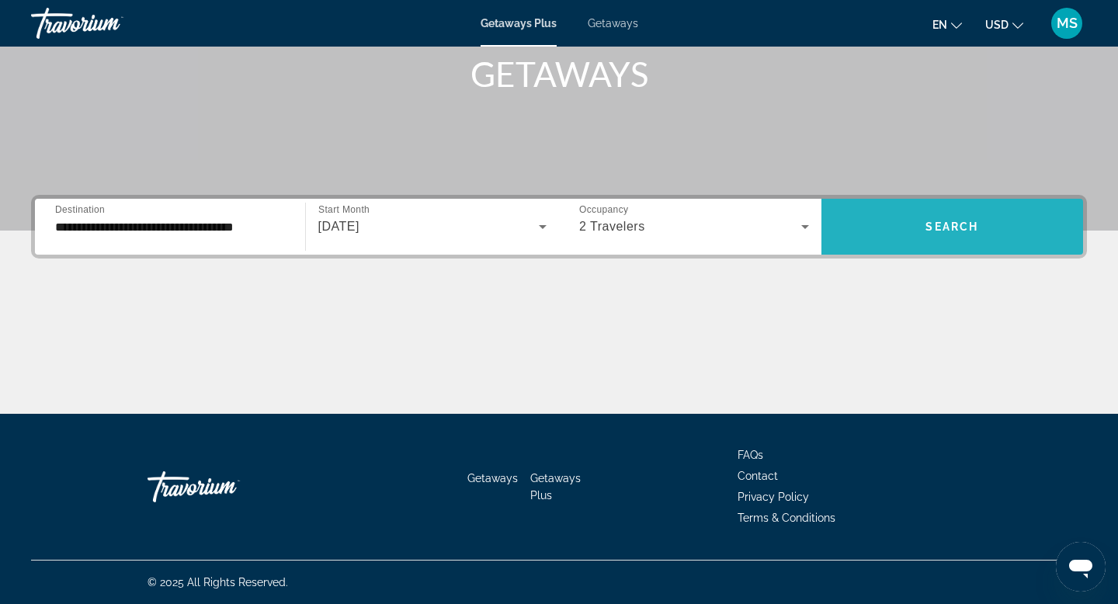
click at [942, 231] on span "Search" at bounding box center [951, 226] width 53 height 12
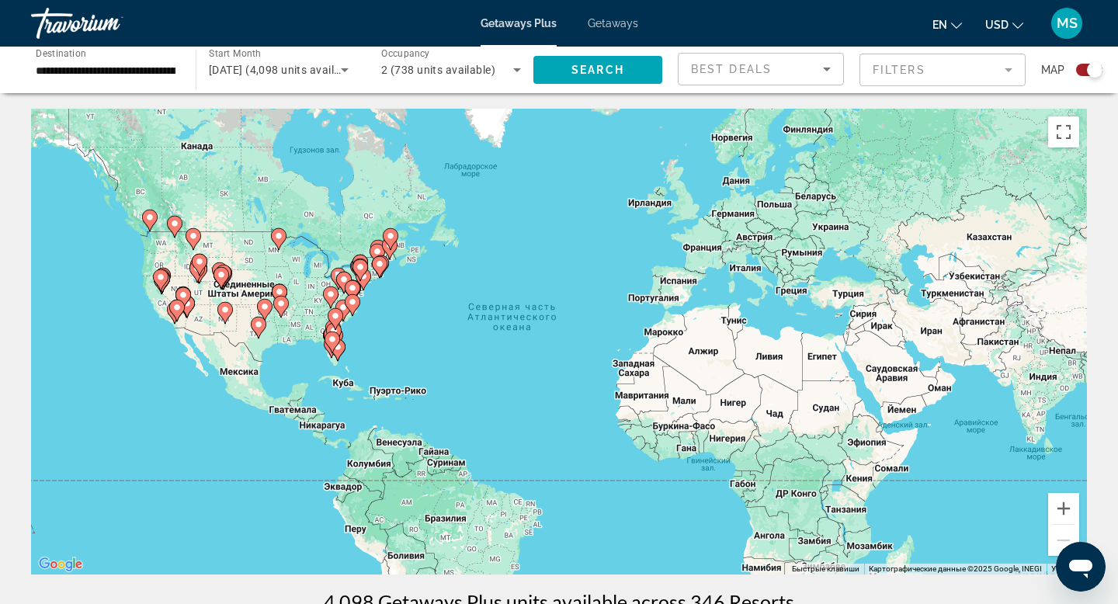
click at [977, 65] on mat-form-field "Filters" at bounding box center [942, 70] width 166 height 33
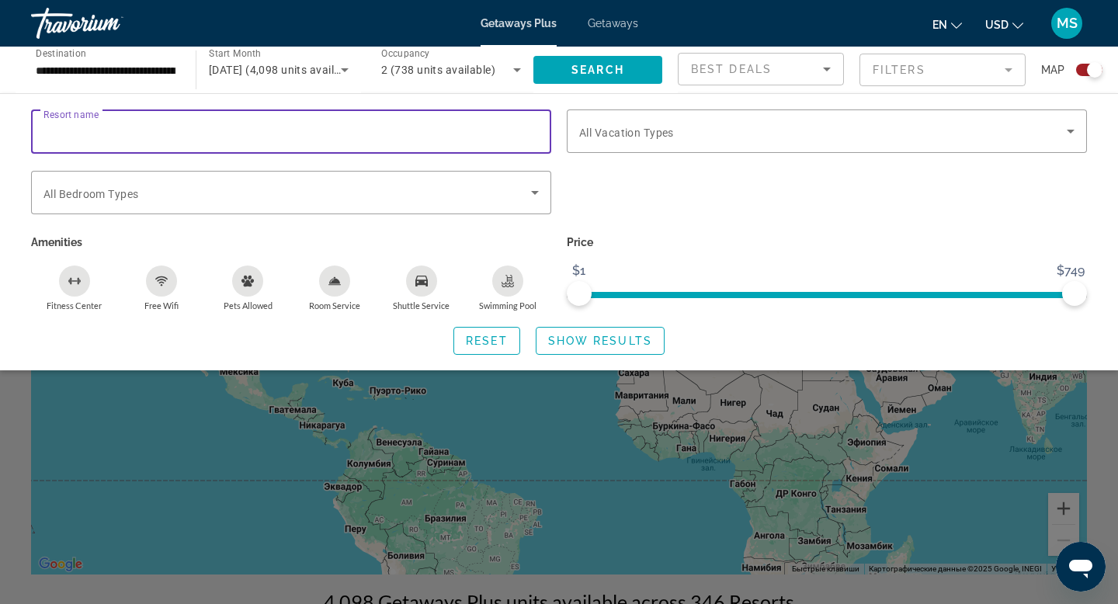
click at [347, 134] on input "Resort name" at bounding box center [290, 132] width 495 height 19
type input "**********"
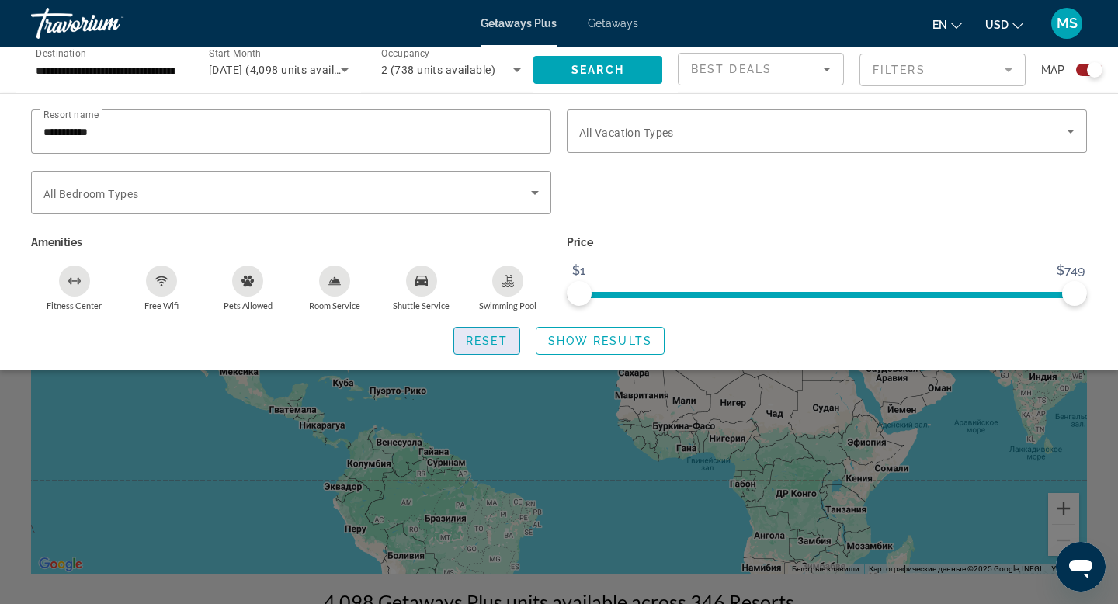
click at [477, 334] on span "Reset" at bounding box center [487, 340] width 42 height 12
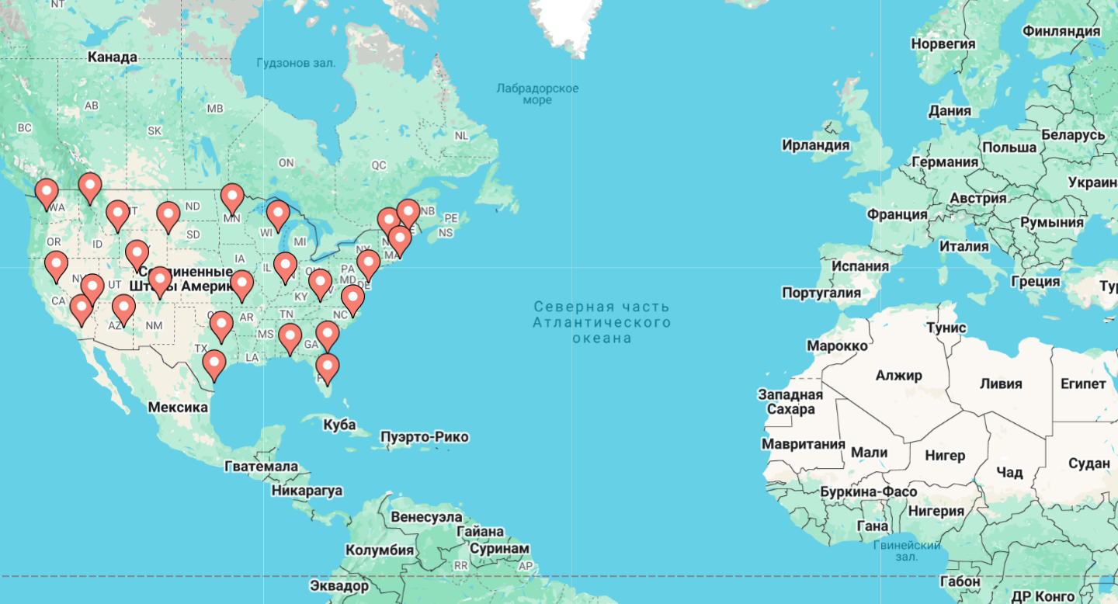
click at [334, 351] on icon "Main content" at bounding box center [335, 348] width 14 height 20
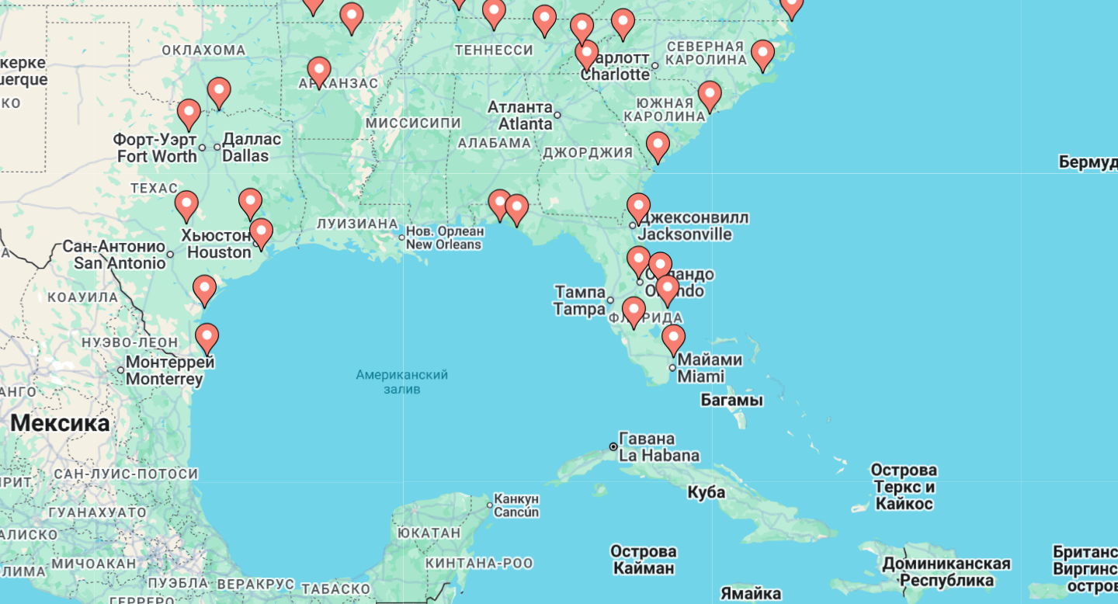
click at [559, 321] on image "Main content" at bounding box center [557, 325] width 9 height 9
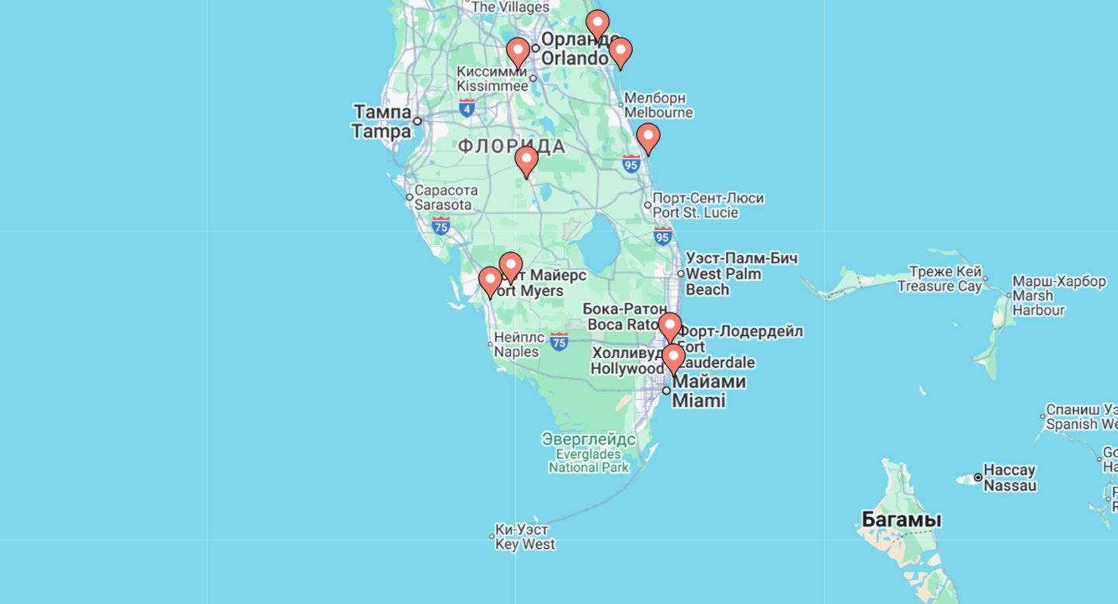
click at [557, 318] on image "Main content" at bounding box center [555, 318] width 9 height 9
type input "**********"
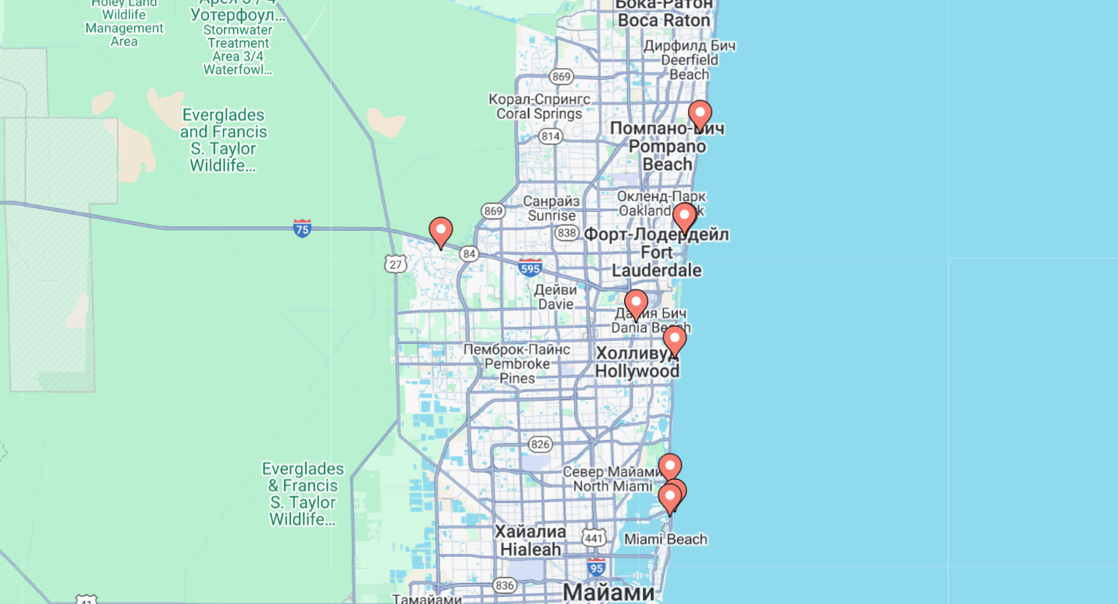
click at [566, 249] on image "Main content" at bounding box center [564, 247] width 9 height 9
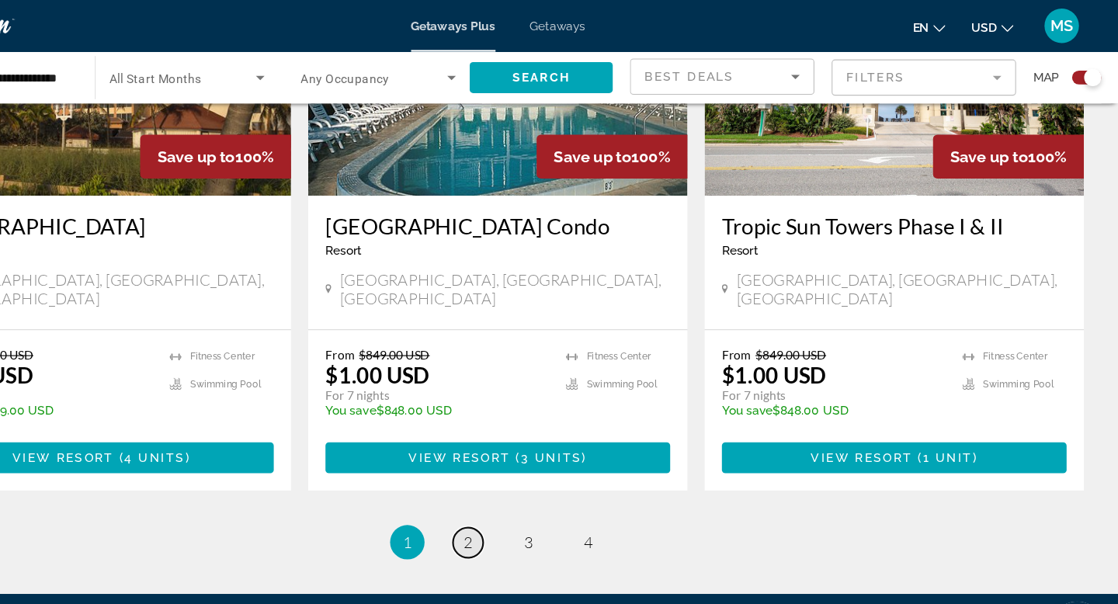
scroll to position [2428, 0]
click at [536, 475] on link "page 2" at bounding box center [531, 488] width 27 height 27
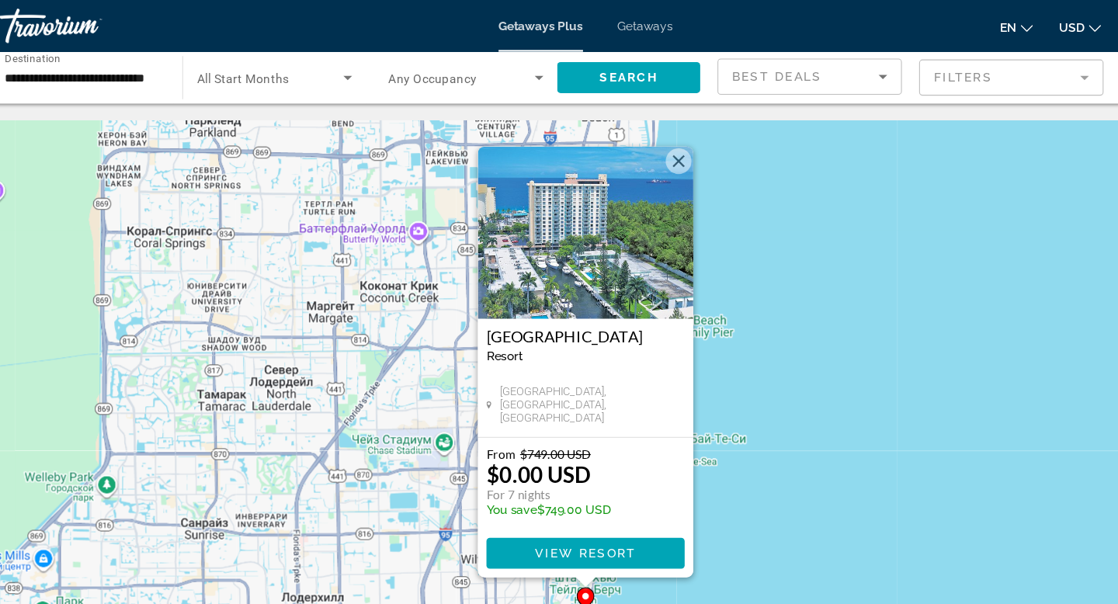
click at [640, 144] on button "Закрыть" at bounding box center [642, 144] width 23 height 23
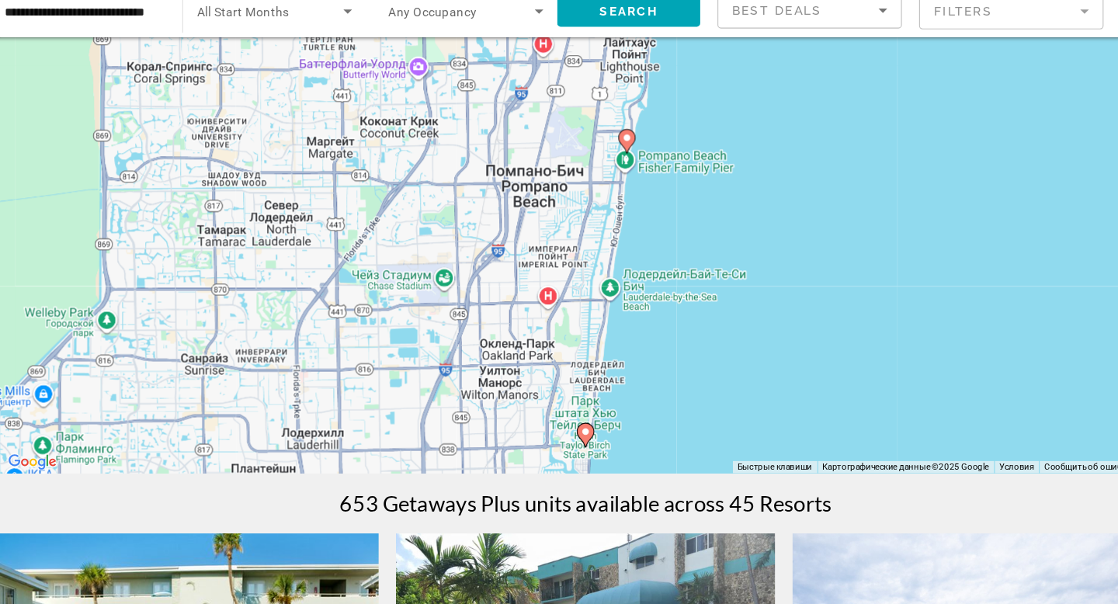
scroll to position [89, 0]
click at [555, 448] on image "Main content" at bounding box center [558, 447] width 9 height 9
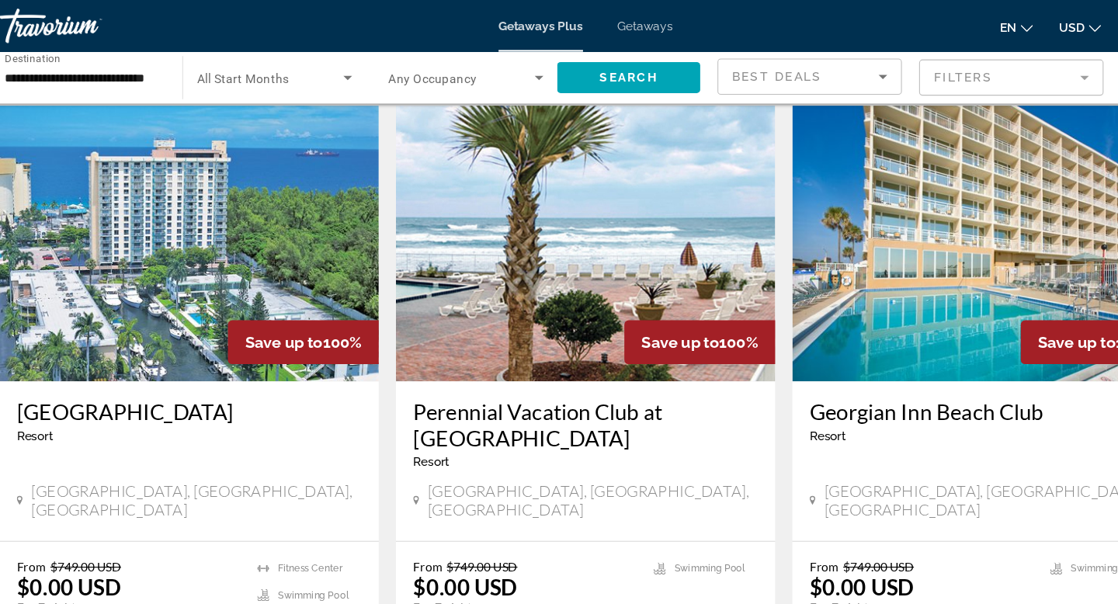
scroll to position [516, 0]
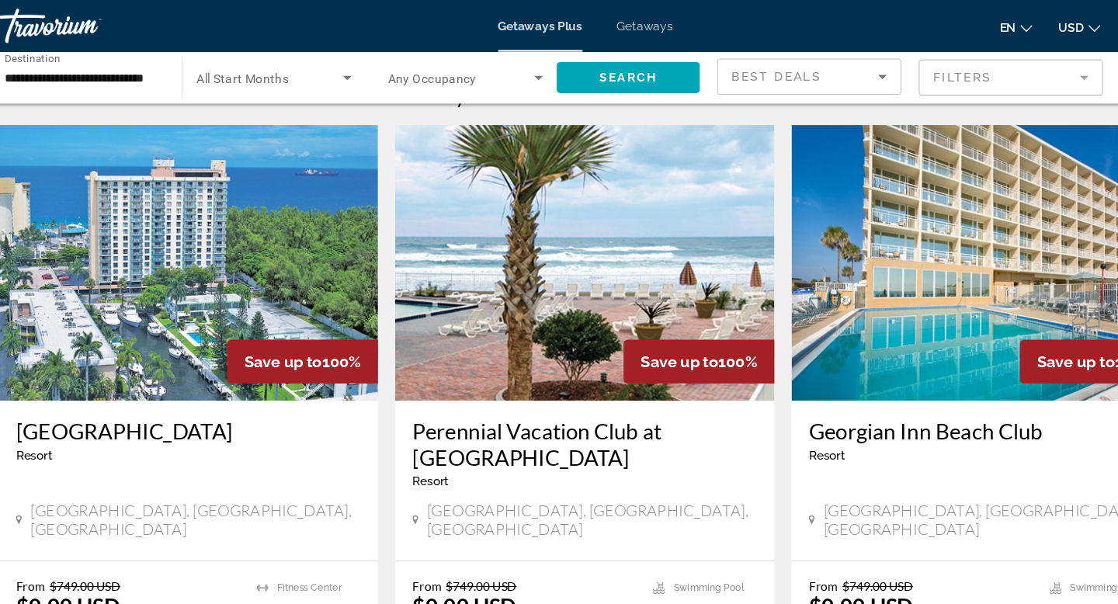
click at [243, 300] on img "Main content" at bounding box center [201, 237] width 341 height 248
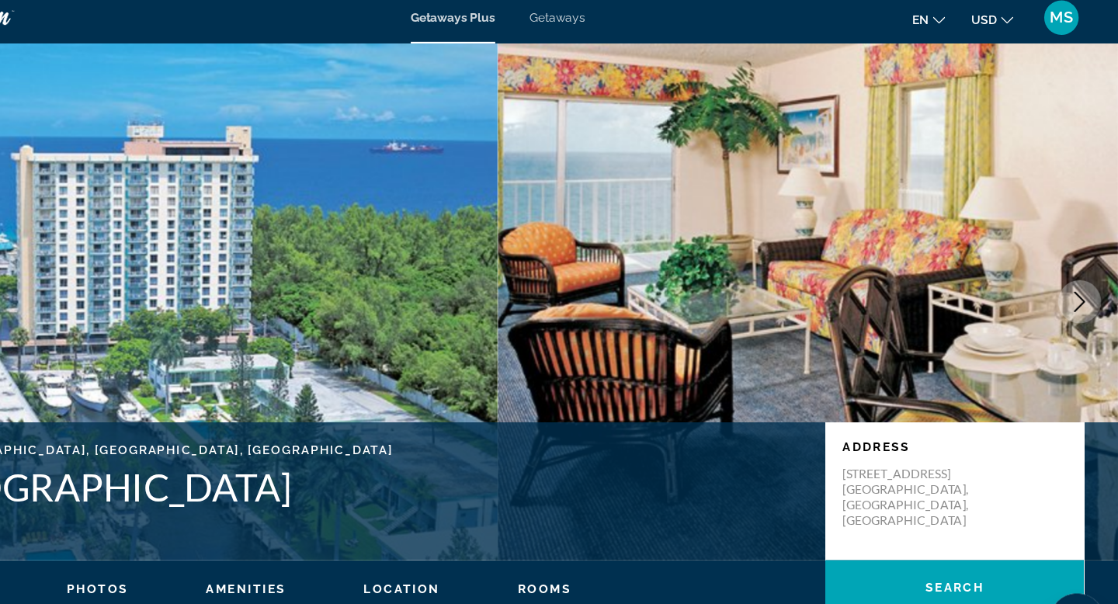
click at [1080, 269] on button "Next image" at bounding box center [1082, 279] width 39 height 39
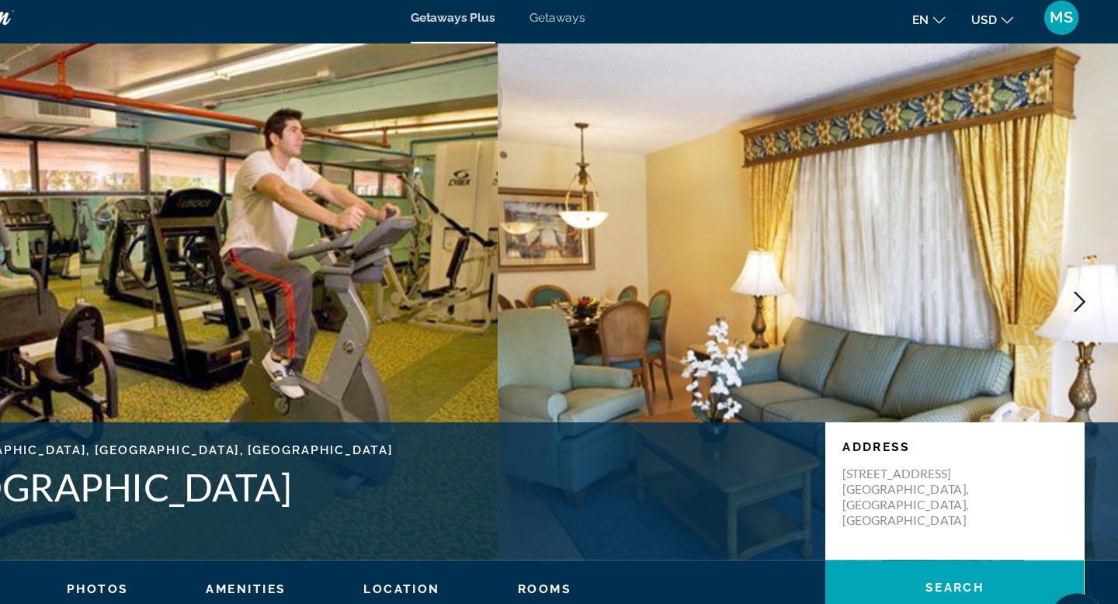
click at [1080, 269] on button "Next image" at bounding box center [1082, 279] width 39 height 39
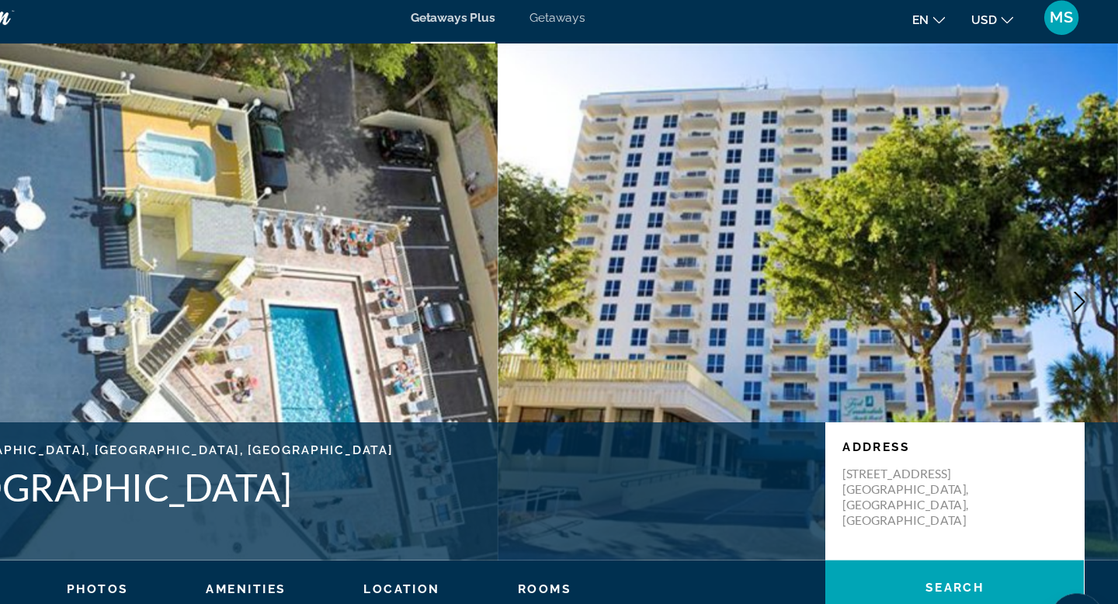
click at [1080, 269] on button "Next image" at bounding box center [1082, 279] width 39 height 39
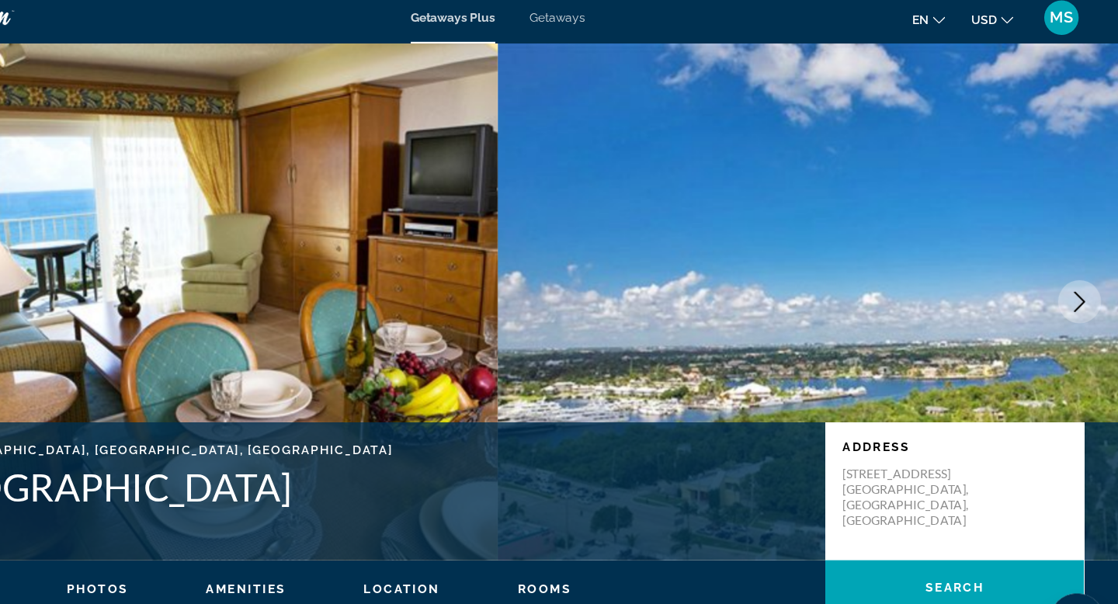
click at [1080, 269] on button "Next image" at bounding box center [1082, 279] width 39 height 39
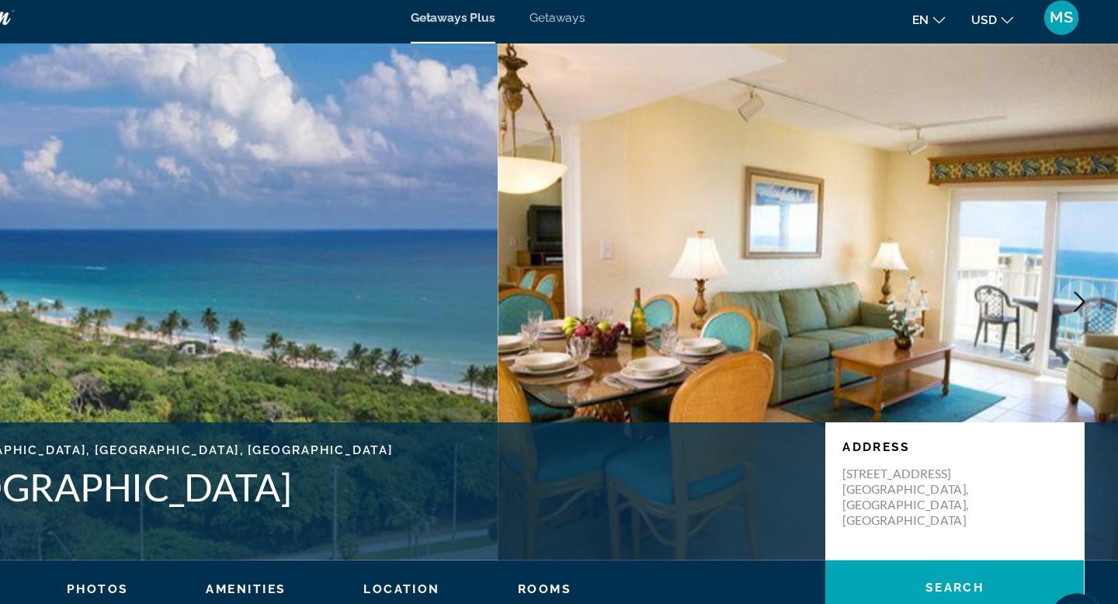
click at [1080, 269] on button "Next image" at bounding box center [1082, 279] width 39 height 39
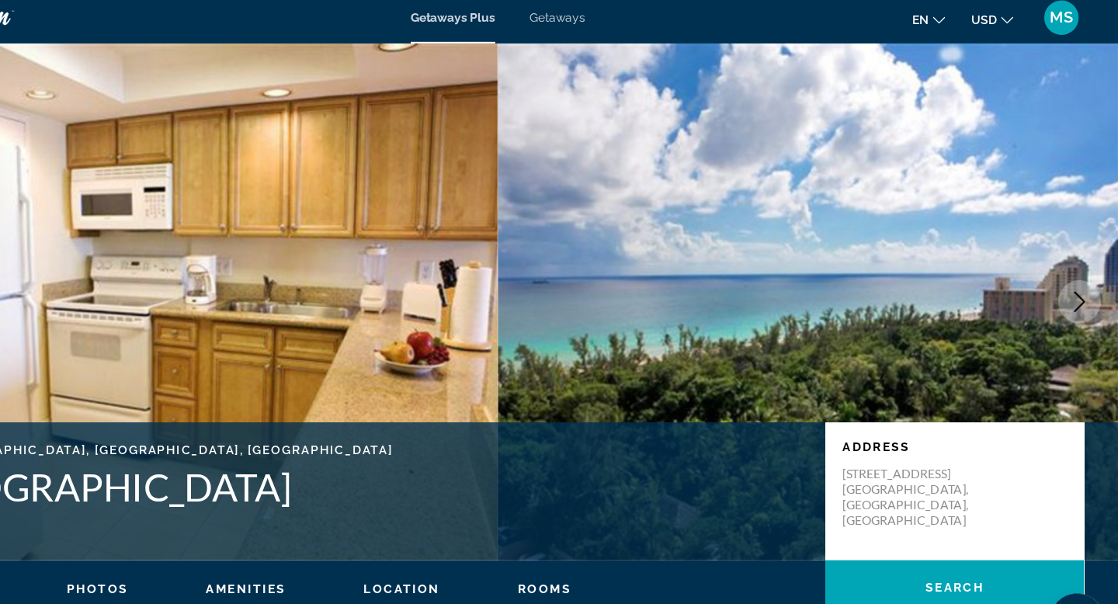
click at [1080, 269] on button "Next image" at bounding box center [1082, 279] width 39 height 39
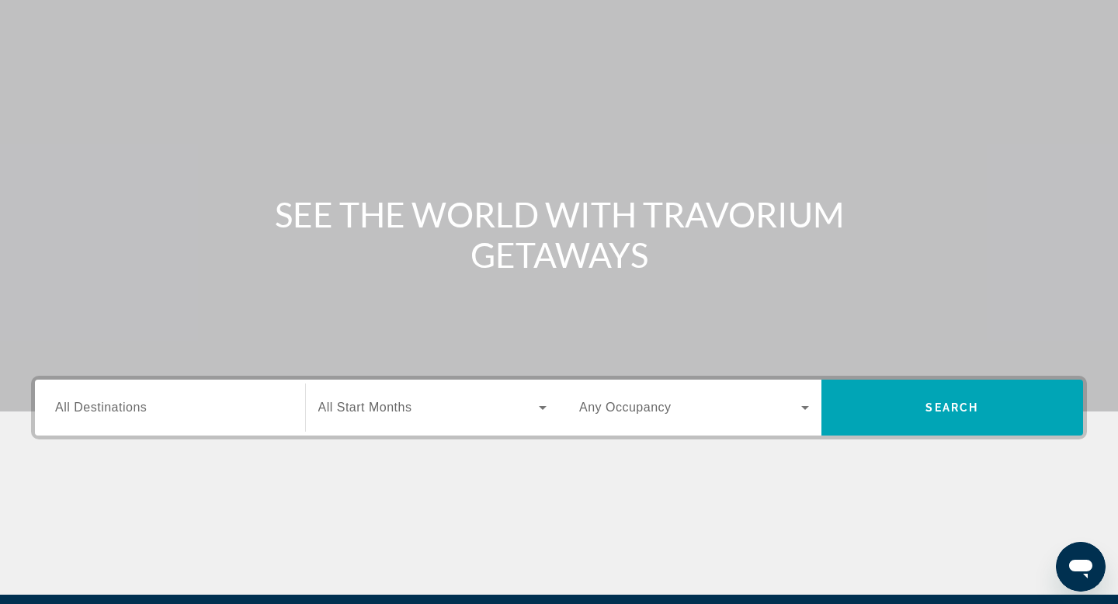
scroll to position [35, 0]
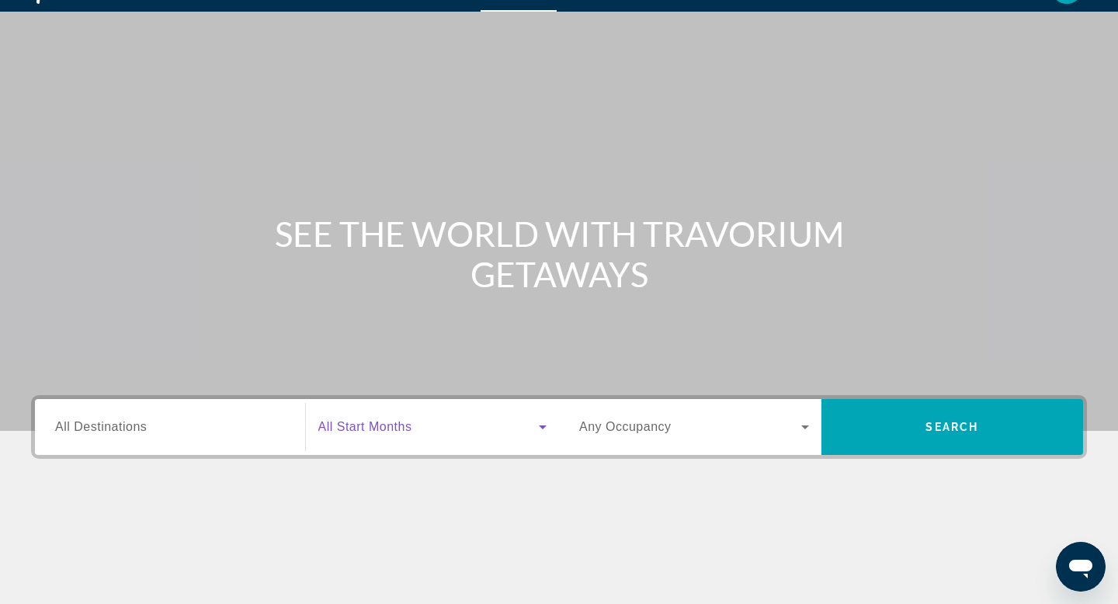
click at [432, 428] on span "Search widget" at bounding box center [428, 427] width 221 height 19
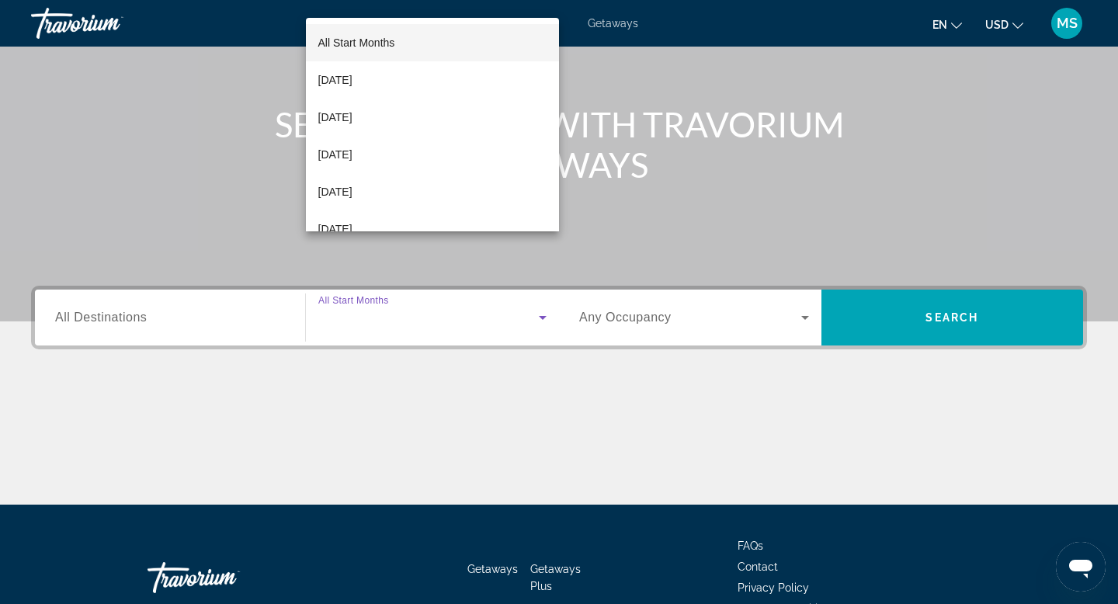
scroll to position [235, 0]
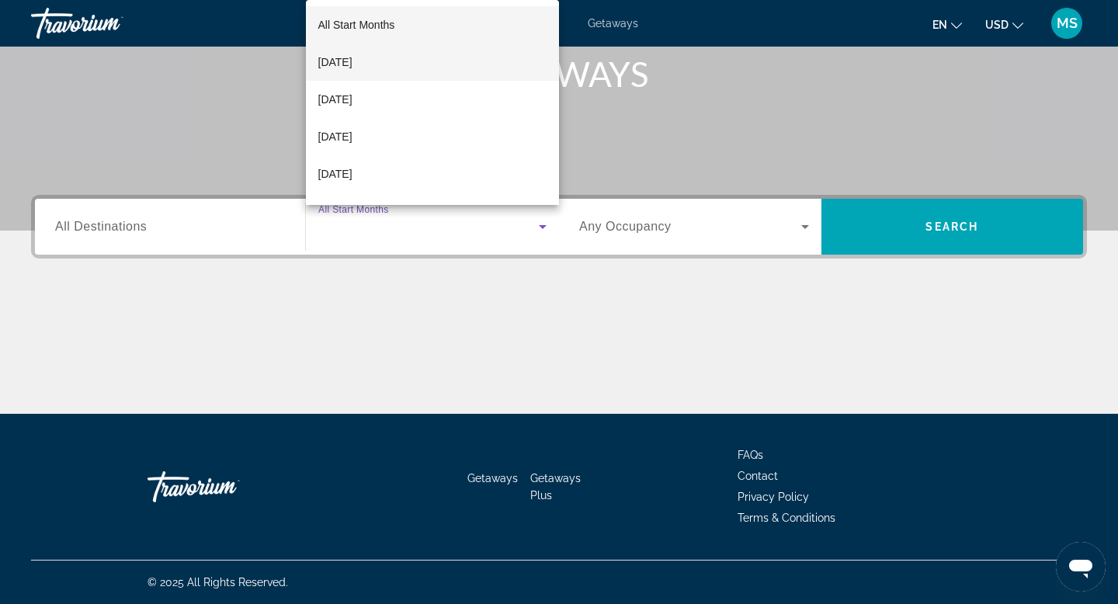
click at [383, 64] on mat-option "October 2025" at bounding box center [433, 61] width 254 height 37
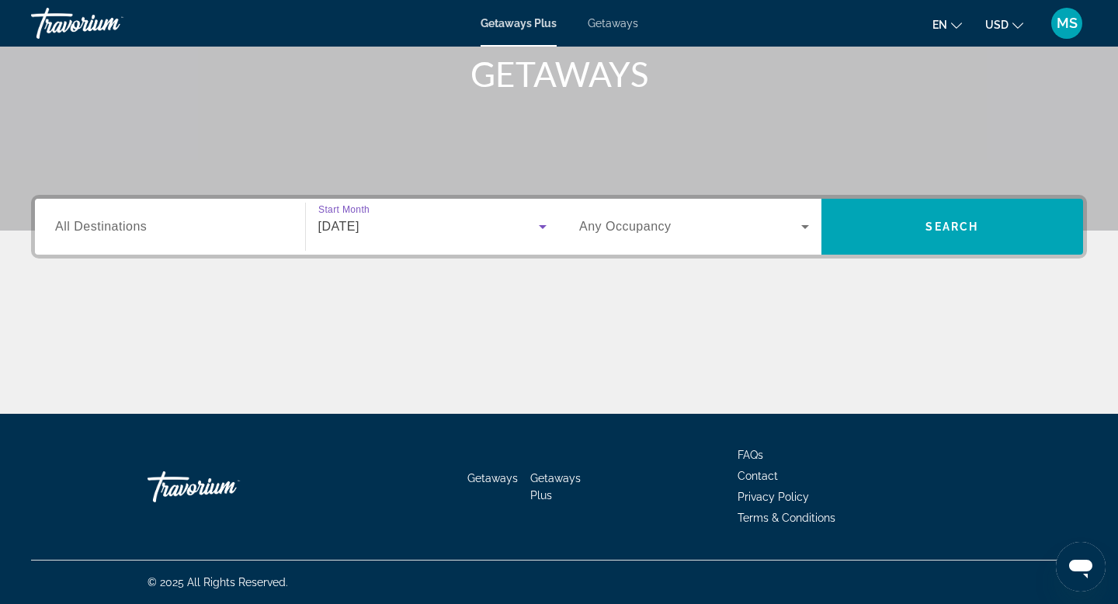
click at [232, 218] on input "Destination All Destinations" at bounding box center [170, 227] width 230 height 19
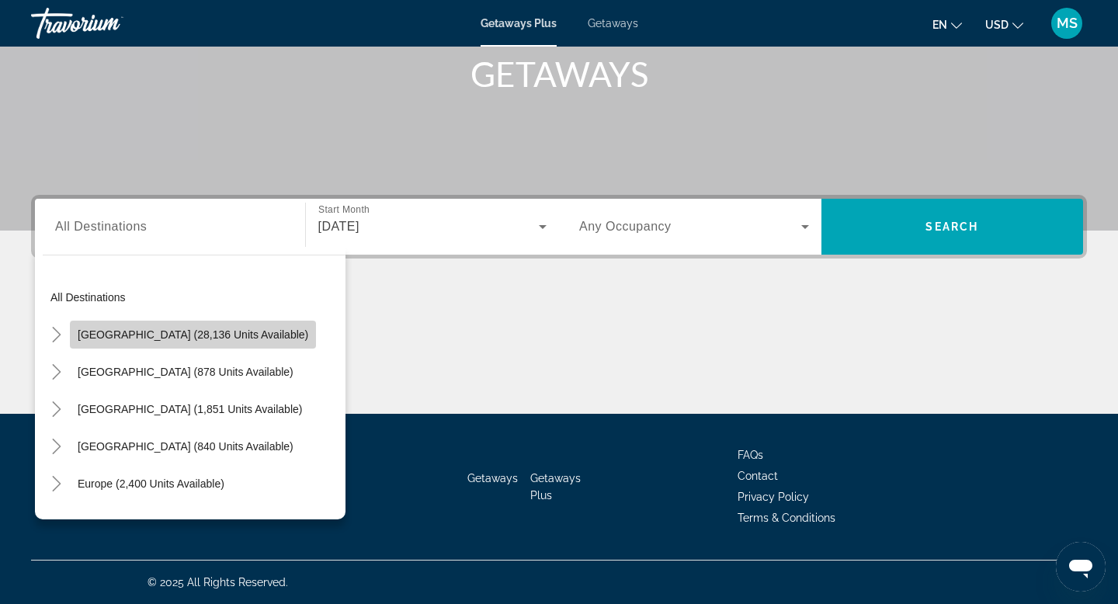
click at [202, 338] on span "United States (28,136 units available)" at bounding box center [193, 334] width 231 height 12
type input "**********"
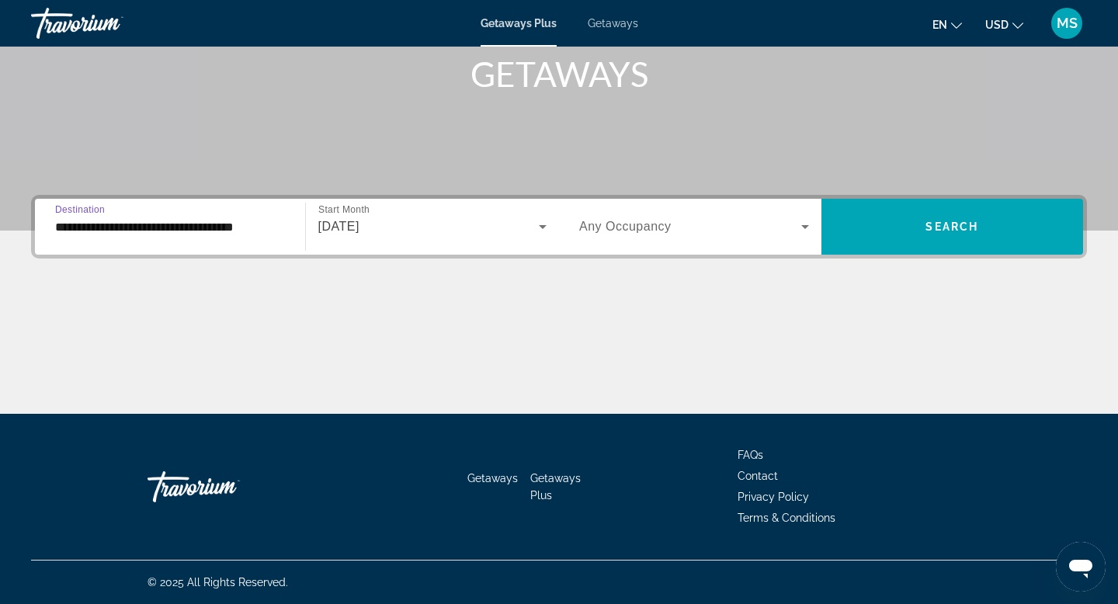
click at [791, 234] on span "Search widget" at bounding box center [690, 226] width 222 height 19
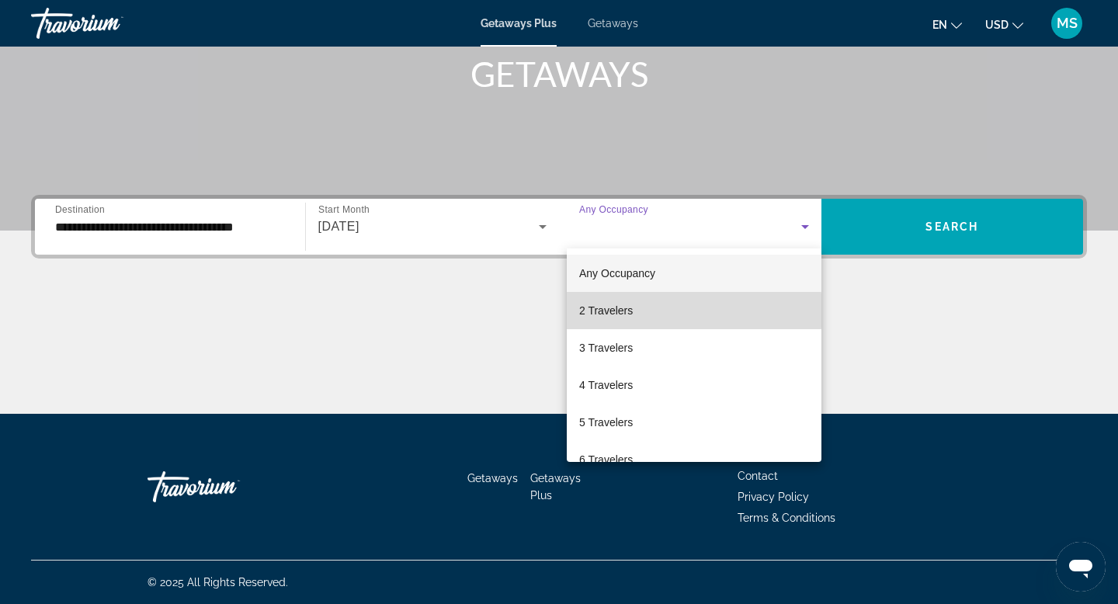
click at [649, 310] on mat-option "2 Travelers" at bounding box center [694, 310] width 255 height 37
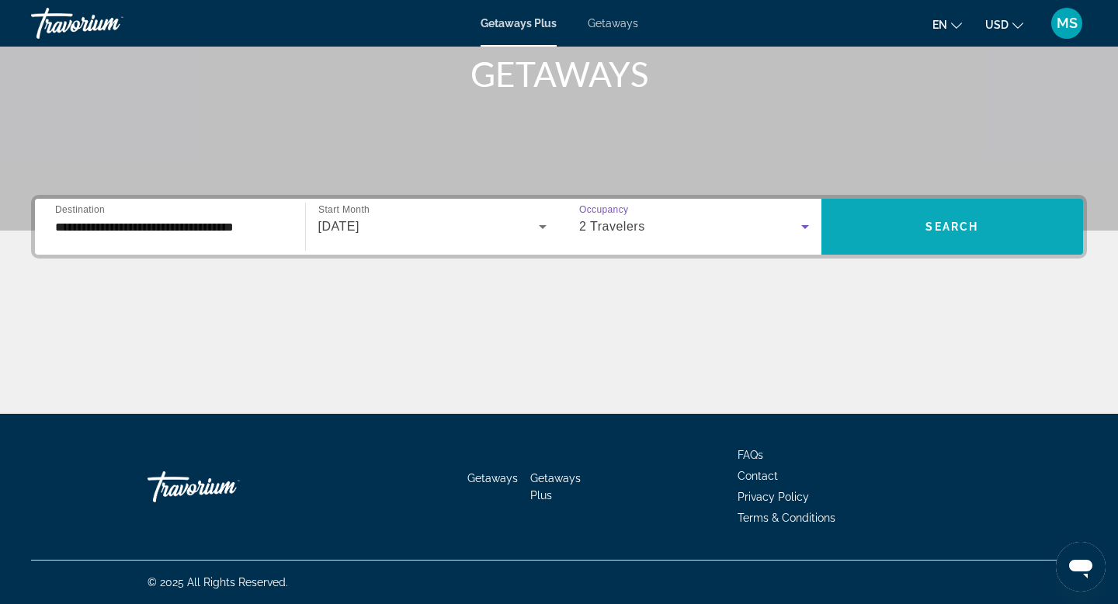
click at [866, 225] on span "Search widget" at bounding box center [952, 226] width 262 height 37
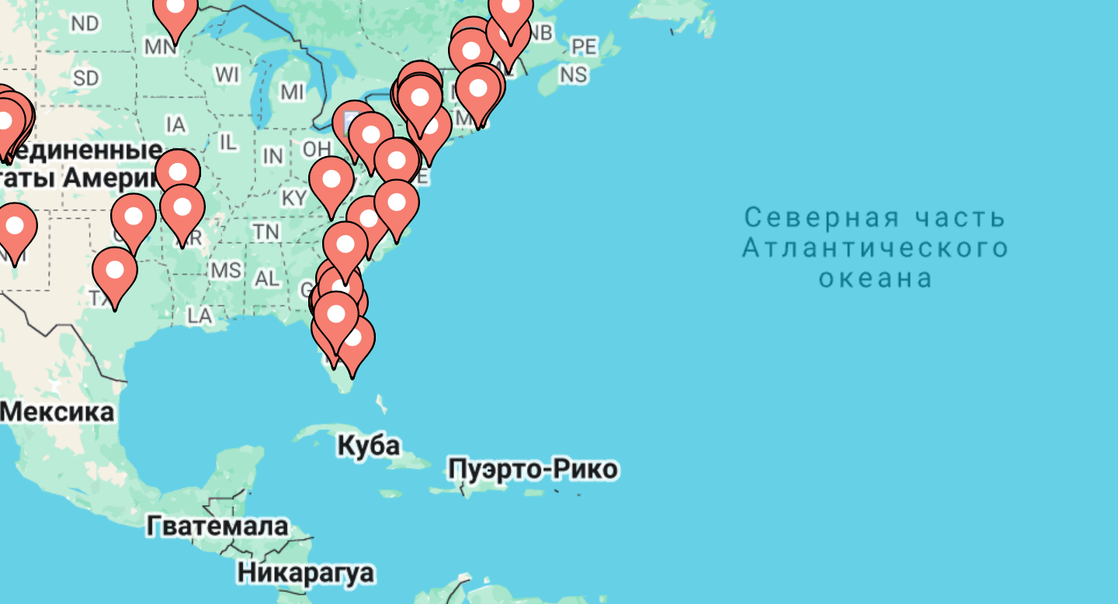
click at [334, 336] on image "Main content" at bounding box center [332, 338] width 9 height 9
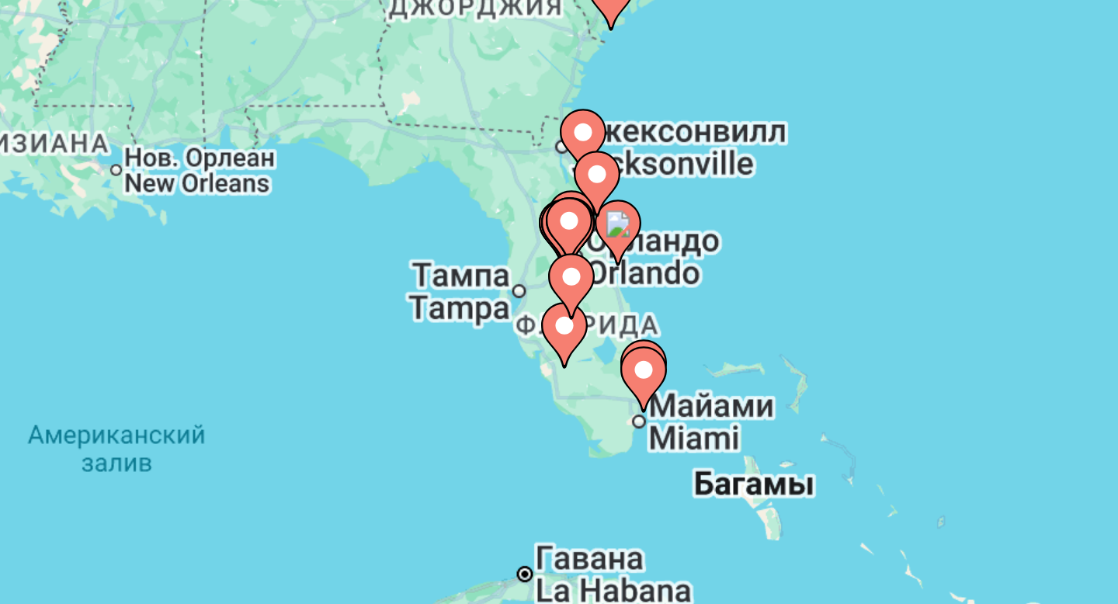
click at [584, 360] on image "Main content" at bounding box center [582, 357] width 9 height 9
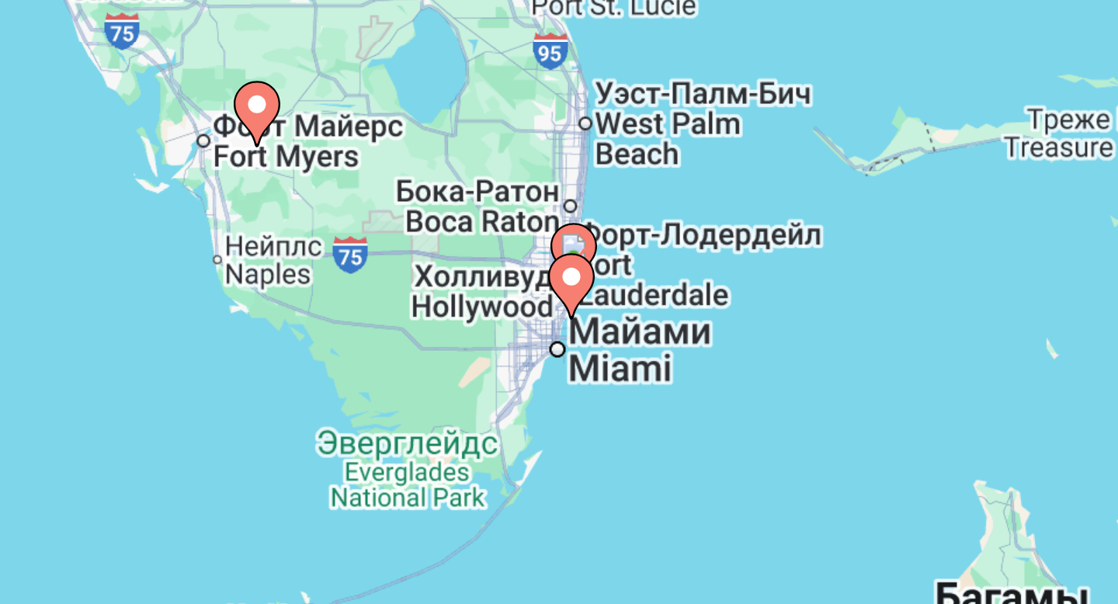
click at [563, 316] on image "Main content" at bounding box center [559, 316] width 9 height 9
type input "**********"
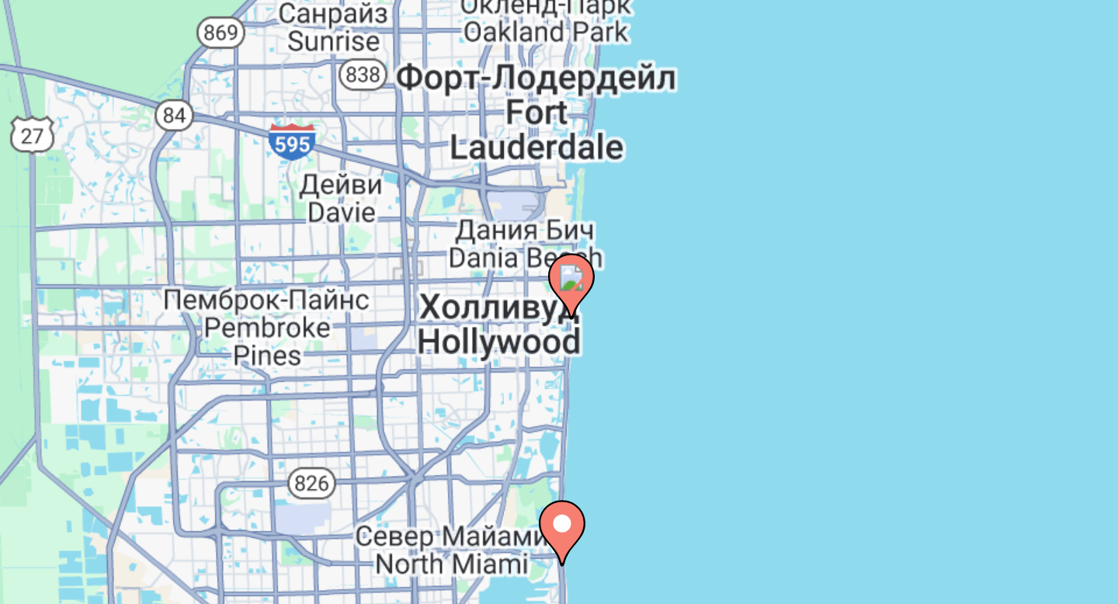
click at [558, 325] on image "Main content" at bounding box center [558, 326] width 9 height 9
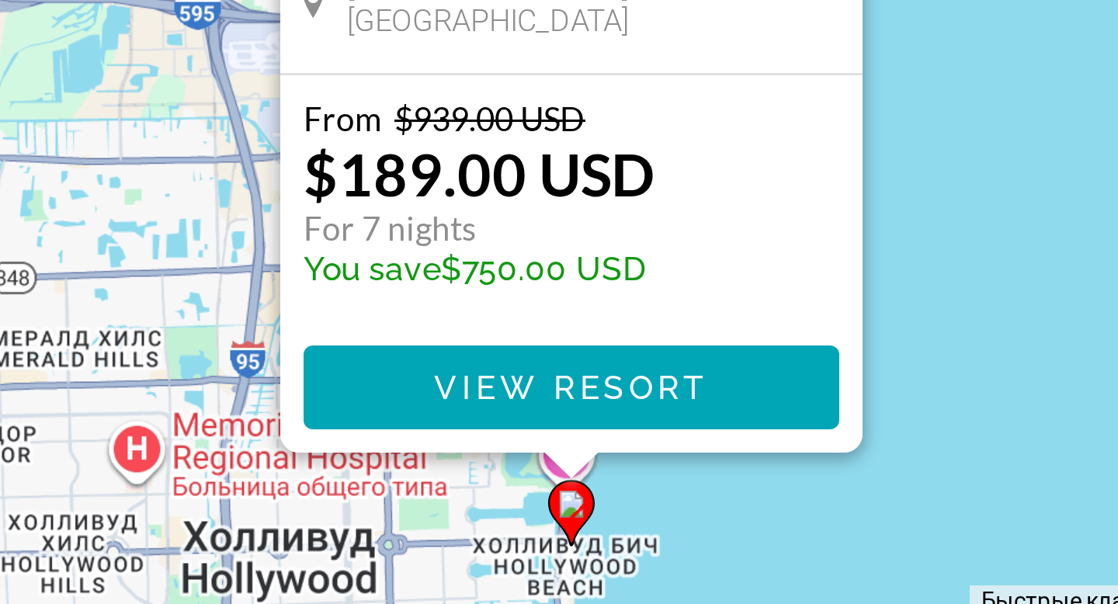
scroll to position [7, 0]
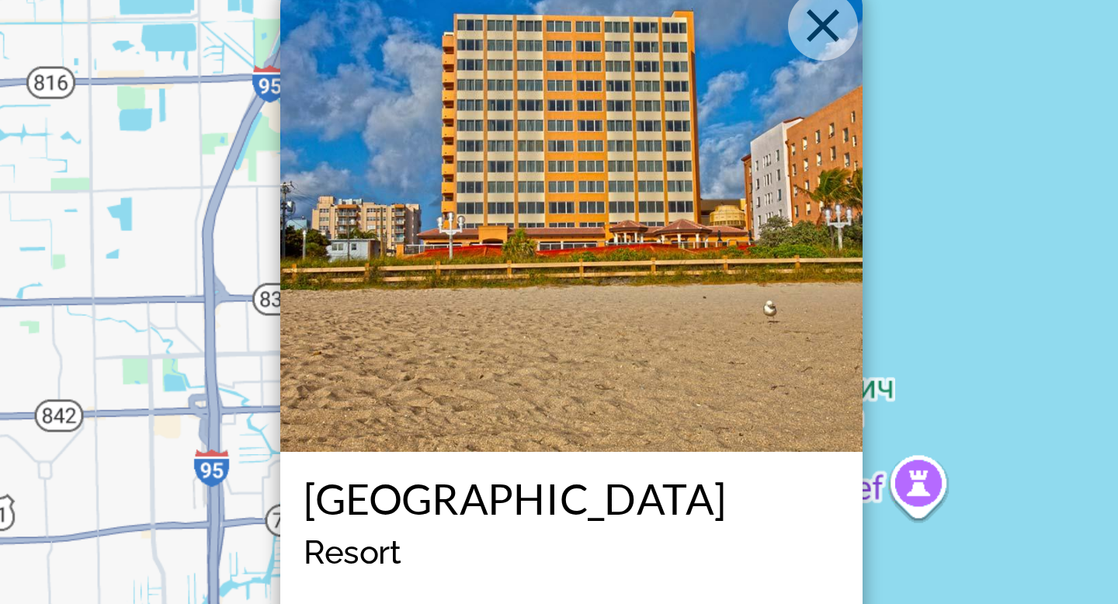
click at [564, 196] on img "Main content" at bounding box center [559, 201] width 194 height 155
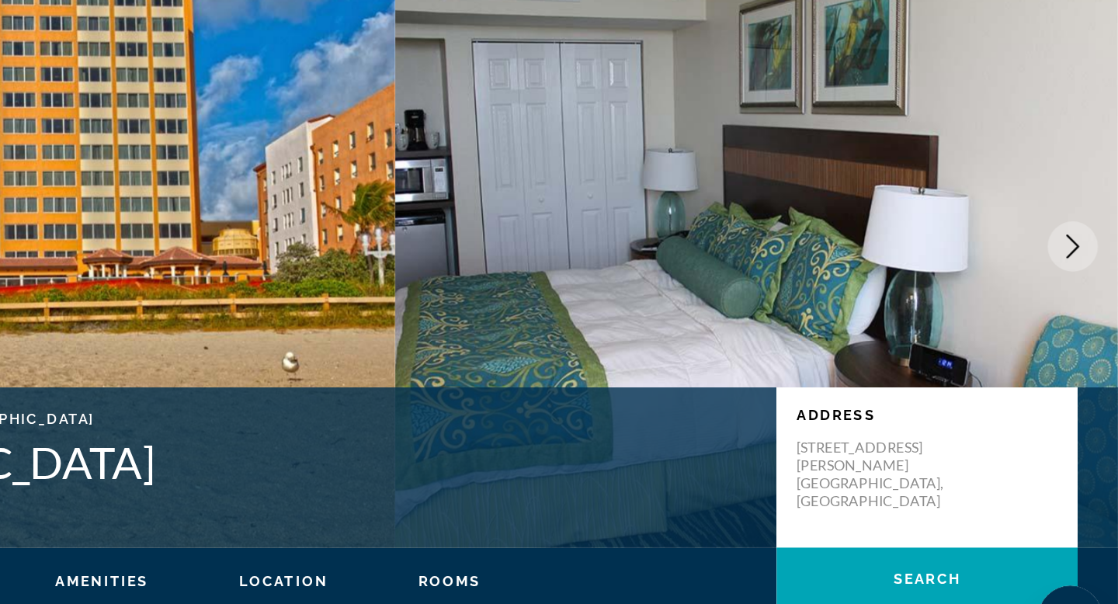
click at [1078, 279] on icon "Next image" at bounding box center [1082, 279] width 19 height 19
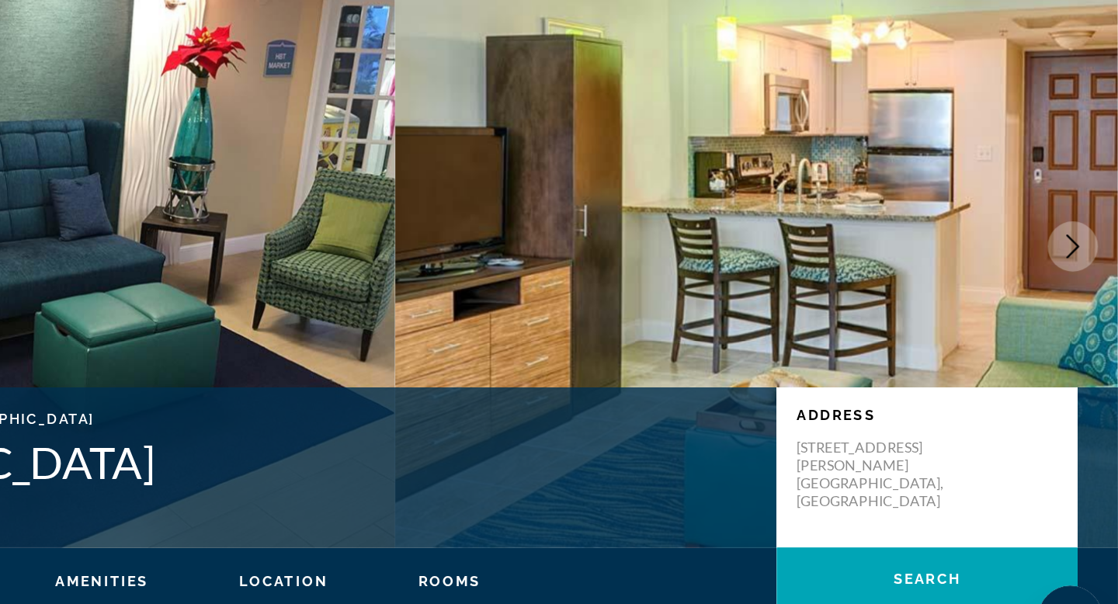
click at [1078, 279] on icon "Next image" at bounding box center [1082, 279] width 19 height 19
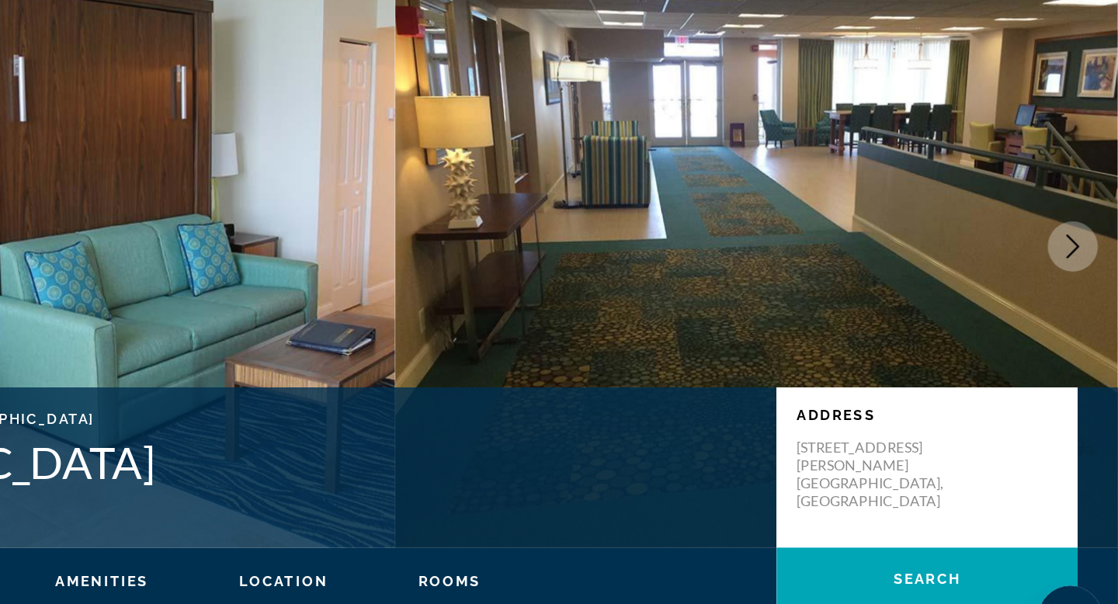
click at [1078, 279] on icon "Next image" at bounding box center [1082, 279] width 19 height 19
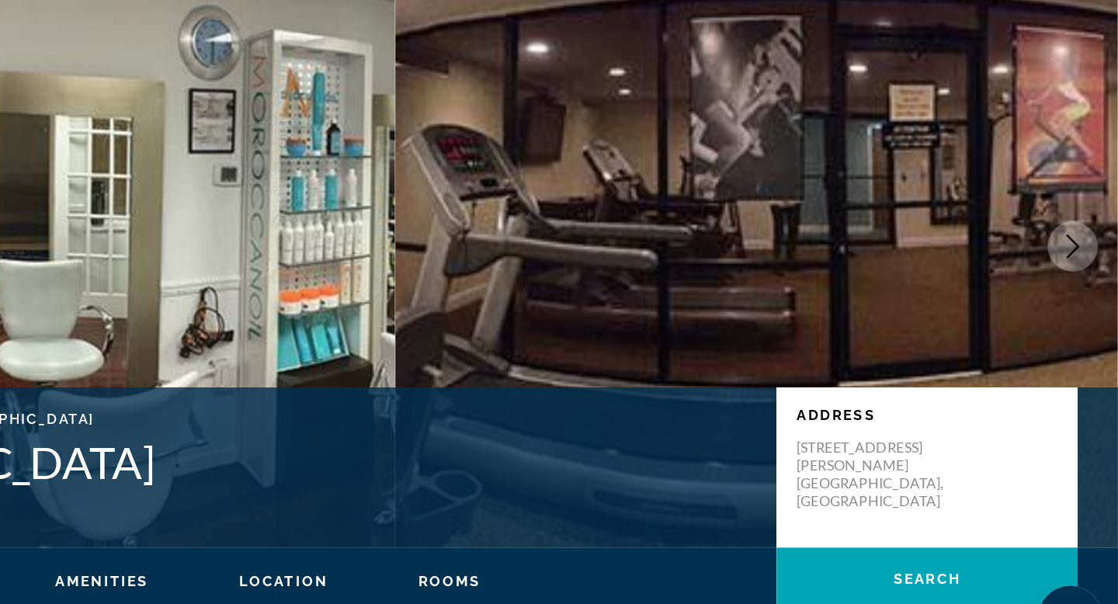
click at [1078, 279] on icon "Next image" at bounding box center [1082, 279] width 19 height 19
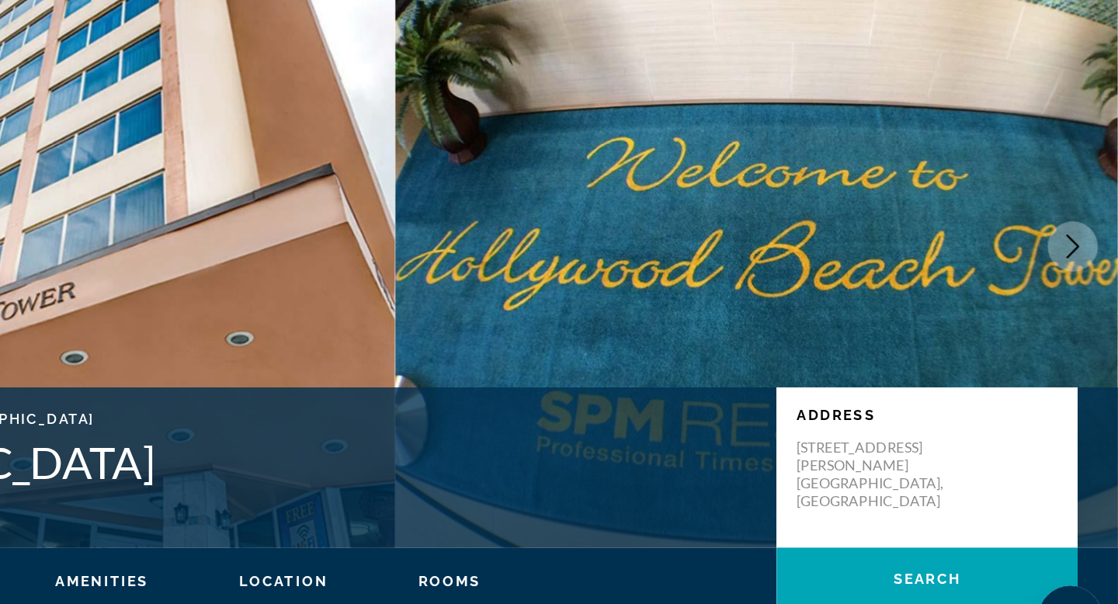
click at [1078, 279] on icon "Next image" at bounding box center [1082, 279] width 19 height 19
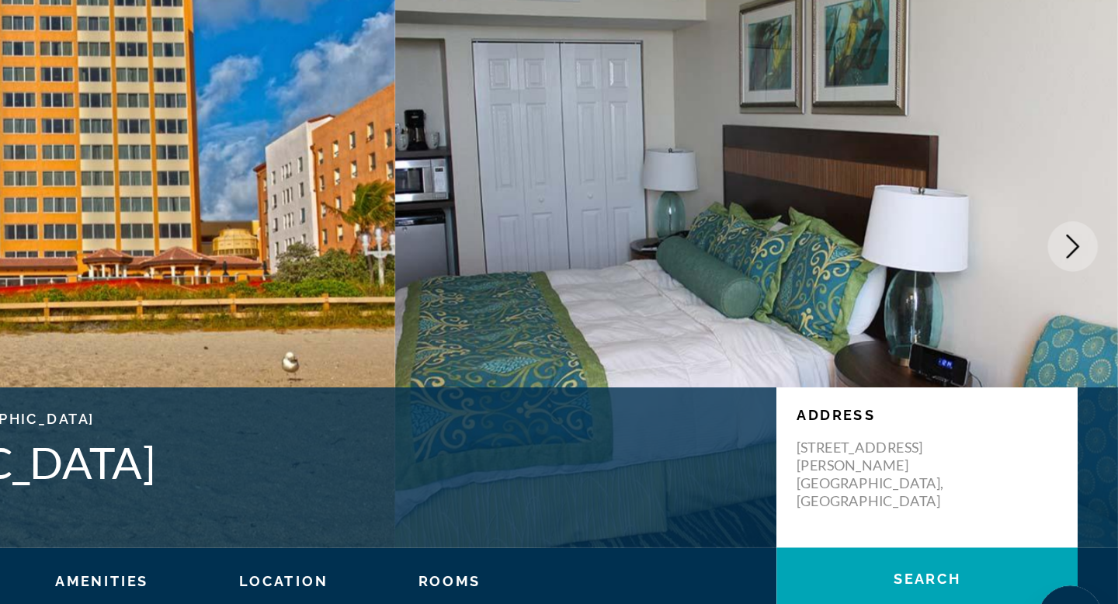
click at [1078, 279] on icon "Next image" at bounding box center [1082, 279] width 19 height 19
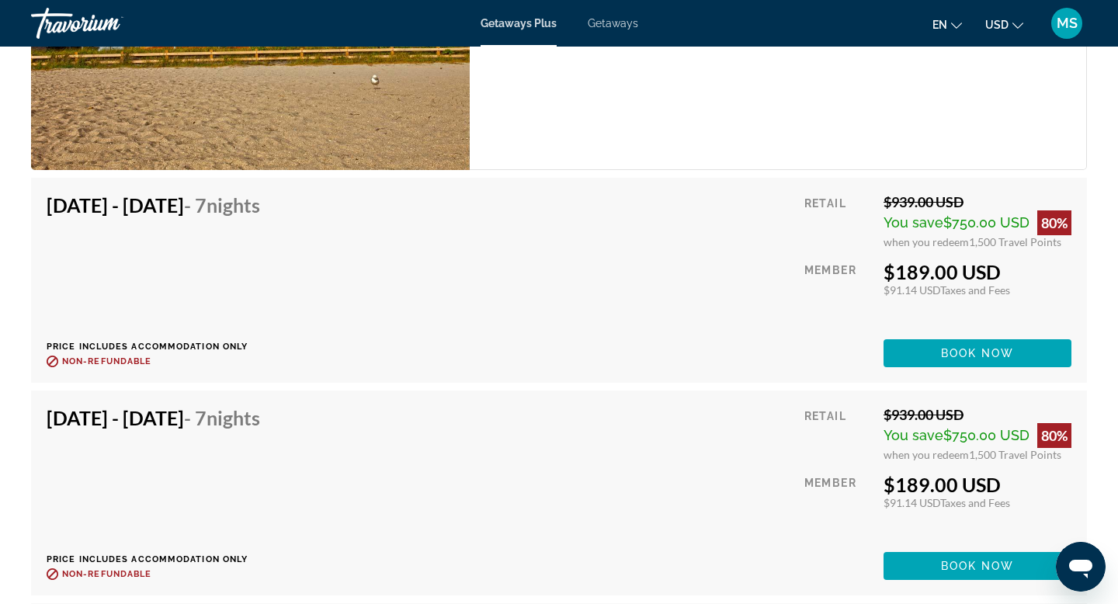
scroll to position [2538, 0]
